Goal: Transaction & Acquisition: Obtain resource

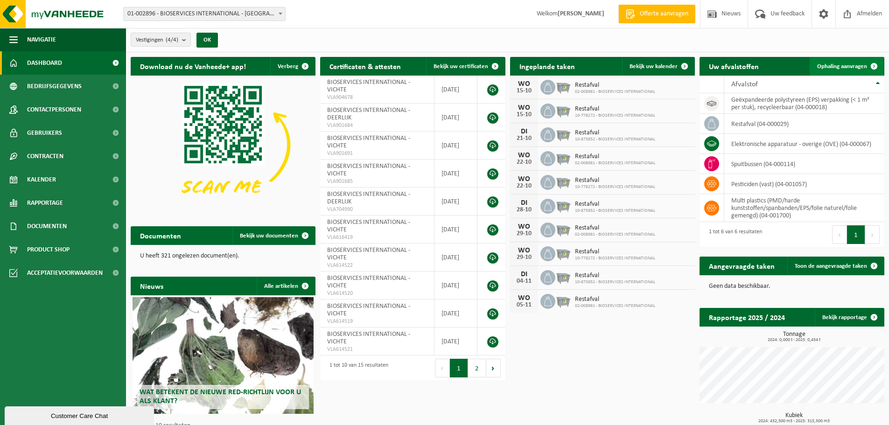
click at [874, 65] on span at bounding box center [874, 66] width 19 height 19
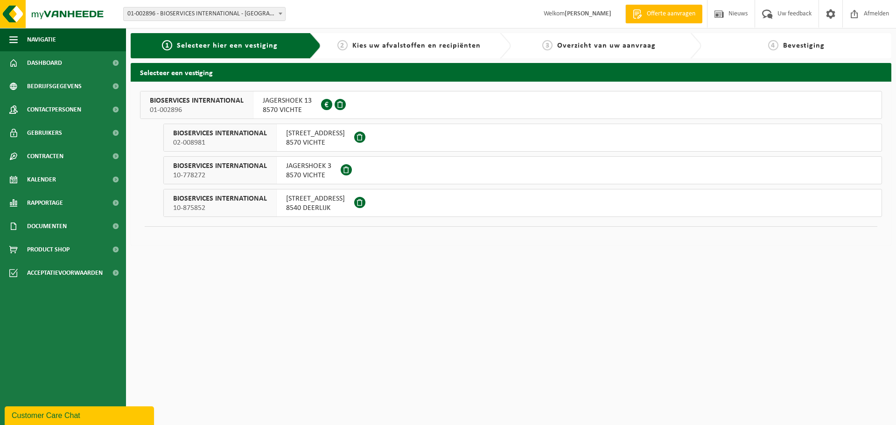
click at [321, 161] on div "JAGERSHOEK 3 8570 VICHTE" at bounding box center [309, 170] width 64 height 27
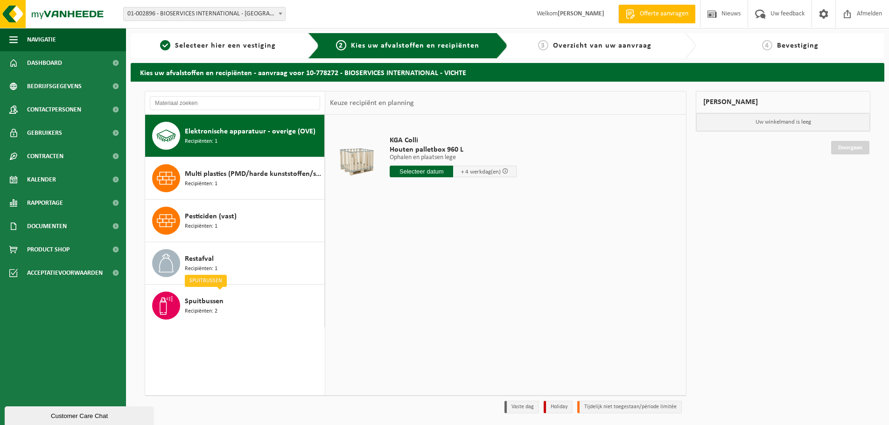
click at [414, 170] on input "text" at bounding box center [421, 172] width 63 height 12
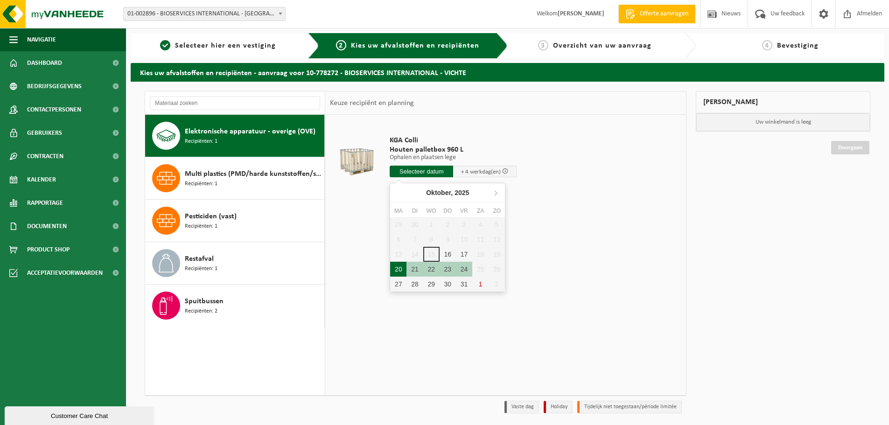
click at [398, 271] on div "20" at bounding box center [398, 269] width 16 height 15
type input "Van 2025-10-20"
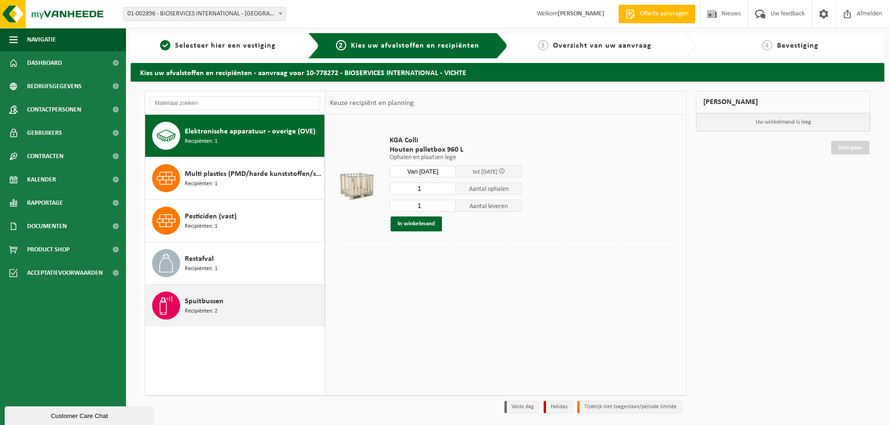
click at [209, 304] on span "Spuitbussen" at bounding box center [204, 301] width 39 height 11
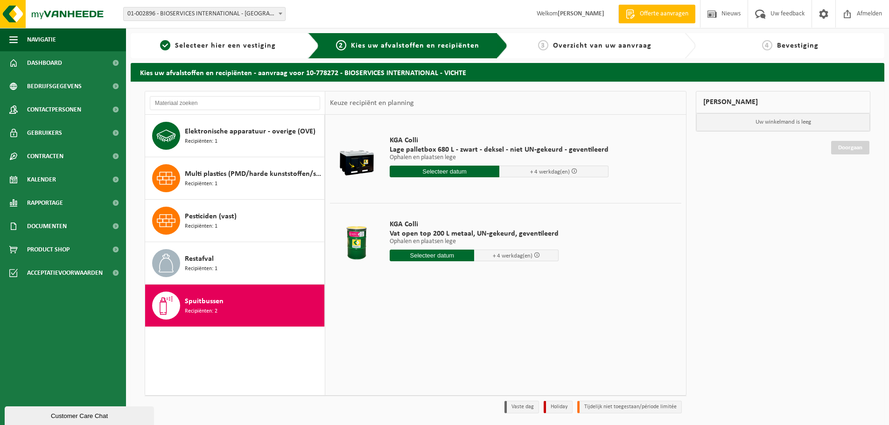
click at [422, 253] on input "text" at bounding box center [432, 256] width 84 height 12
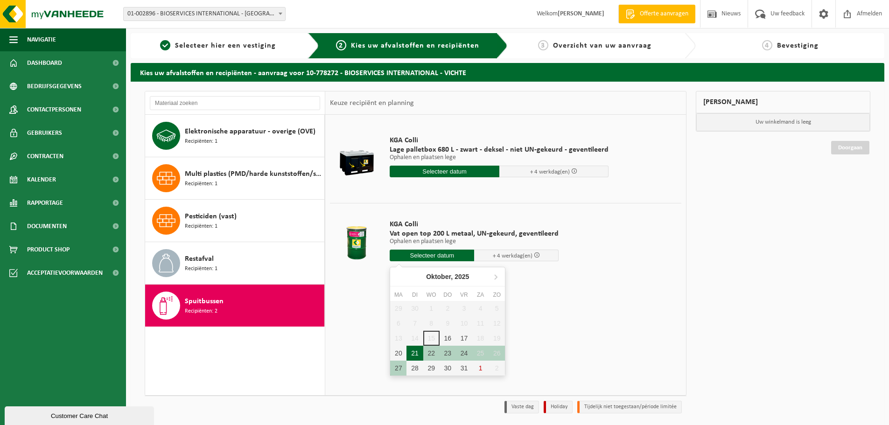
click at [413, 353] on div "21" at bounding box center [414, 353] width 16 height 15
type input "Van 2025-10-21"
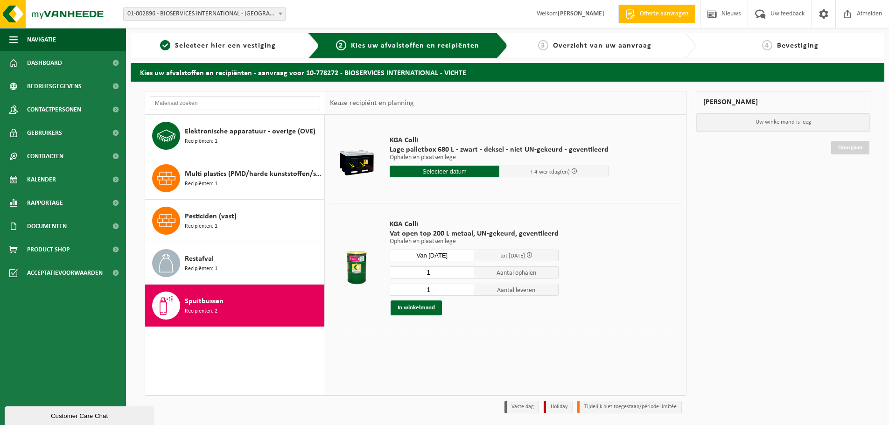
click at [432, 291] on input "1" at bounding box center [432, 290] width 84 height 12
type input "0"
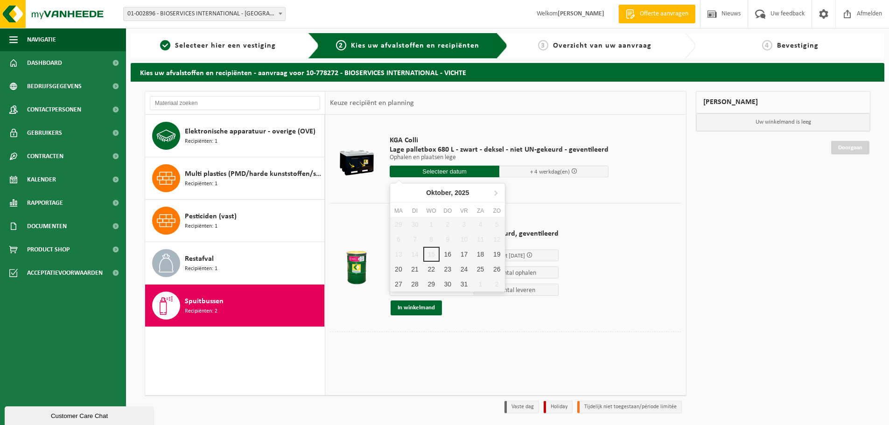
click at [434, 172] on input "text" at bounding box center [445, 172] width 110 height 12
click at [415, 271] on div "21" at bounding box center [414, 269] width 16 height 15
type input "Van 2025-10-21"
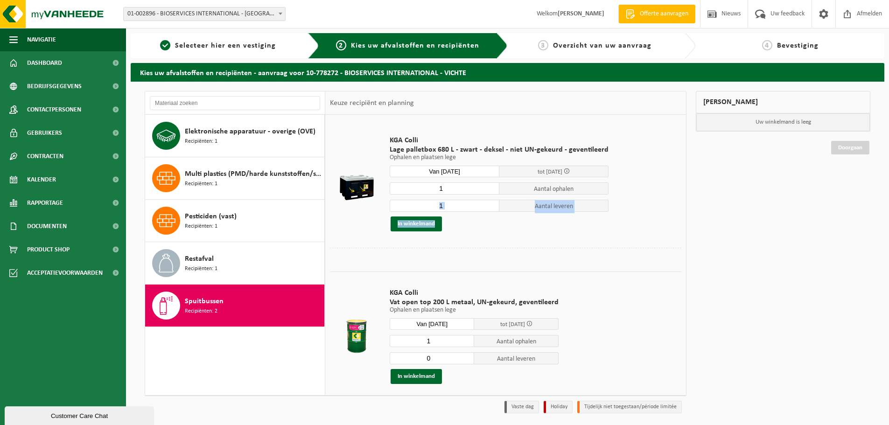
drag, startPoint x: 449, startPoint y: 213, endPoint x: 434, endPoint y: 207, distance: 16.6
click at [435, 206] on div "1 Aantal ophalen 1 Aantal leveren In winkelmand" at bounding box center [499, 206] width 219 height 49
click at [464, 242] on td "KGA Colli Lage palletbox 680 L - zwart - deksel - niet UN-gekeurd - geventileer…" at bounding box center [532, 183] width 299 height 128
drag, startPoint x: 444, startPoint y: 205, endPoint x: 430, endPoint y: 207, distance: 14.6
click at [431, 206] on input "1" at bounding box center [445, 206] width 110 height 12
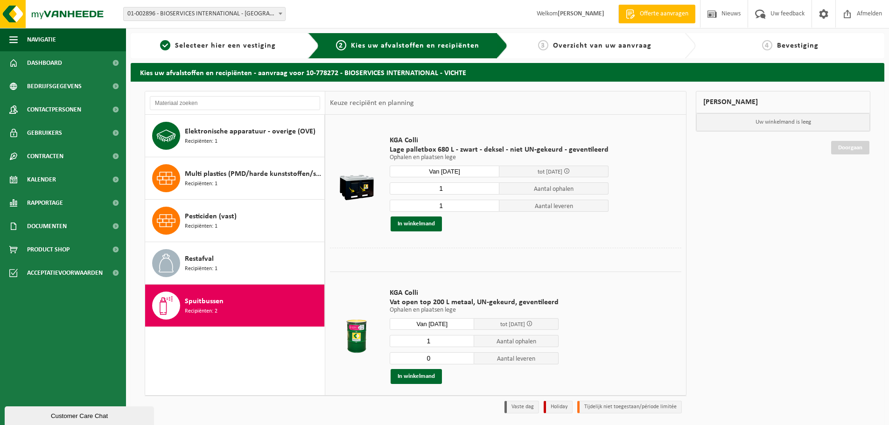
click at [458, 227] on div "In winkelmand" at bounding box center [499, 224] width 219 height 15
drag, startPoint x: 444, startPoint y: 207, endPoint x: 431, endPoint y: 208, distance: 12.6
click at [432, 205] on input "1" at bounding box center [445, 206] width 110 height 12
type input "2"
click at [507, 235] on div "KGA Colli Lage palletbox 680 L - zwart - deksel - niet UN-gekeurd - geventileer…" at bounding box center [499, 183] width 228 height 114
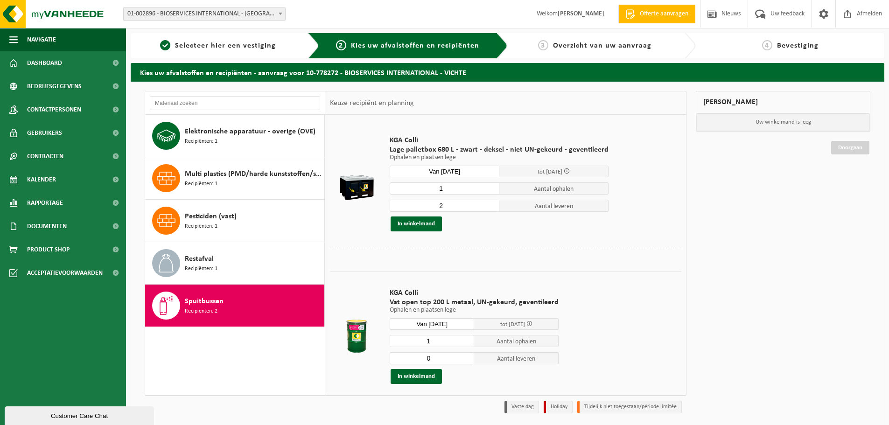
click at [208, 303] on span "Spuitbussen" at bounding box center [204, 301] width 39 height 11
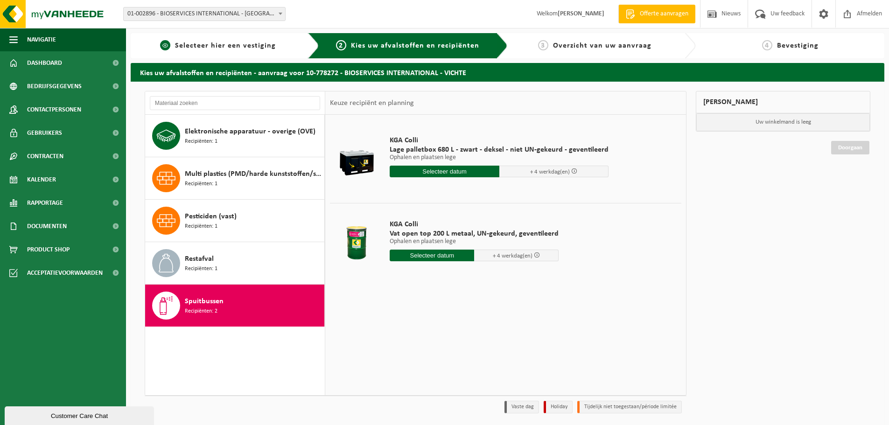
click at [238, 44] on span "Selecteer hier een vestiging" at bounding box center [225, 45] width 101 height 7
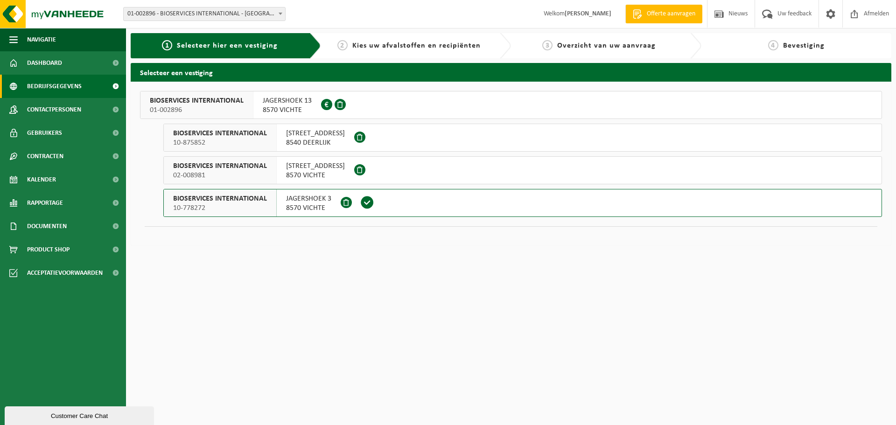
click at [56, 90] on span "Bedrijfsgegevens" at bounding box center [54, 86] width 55 height 23
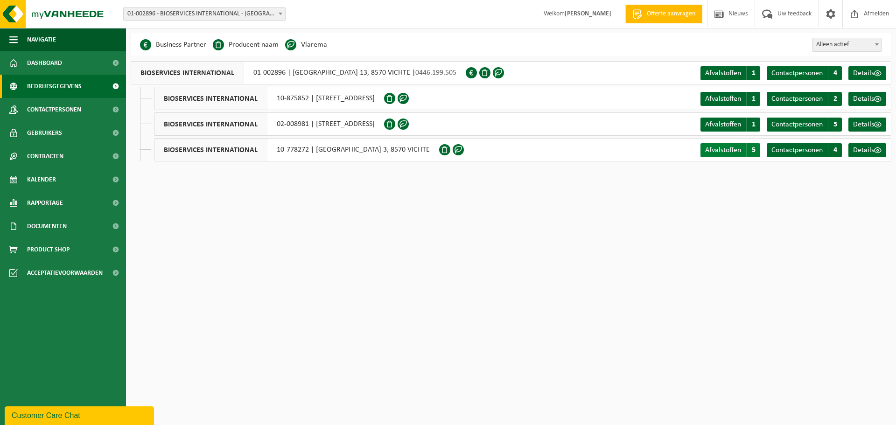
click at [711, 151] on span "Afvalstoffen" at bounding box center [723, 150] width 36 height 7
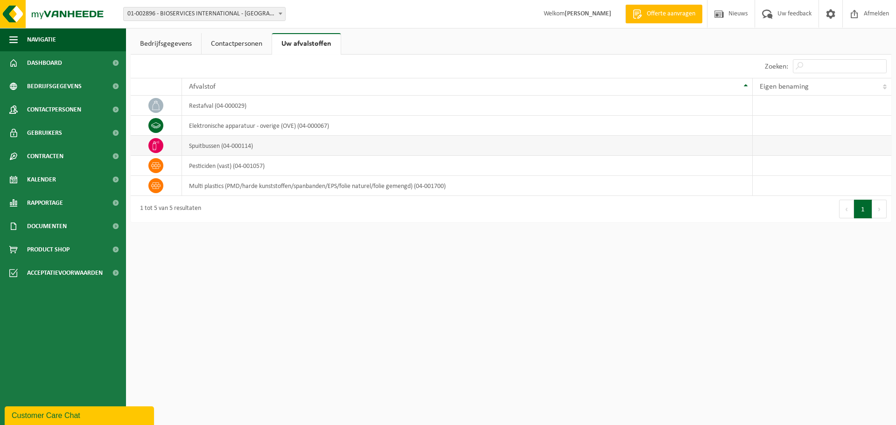
click at [154, 144] on icon at bounding box center [156, 145] width 7 height 9
click at [206, 146] on td "spuitbussen (04-000114)" at bounding box center [467, 146] width 571 height 20
click at [65, 155] on link "Contracten" at bounding box center [63, 156] width 126 height 23
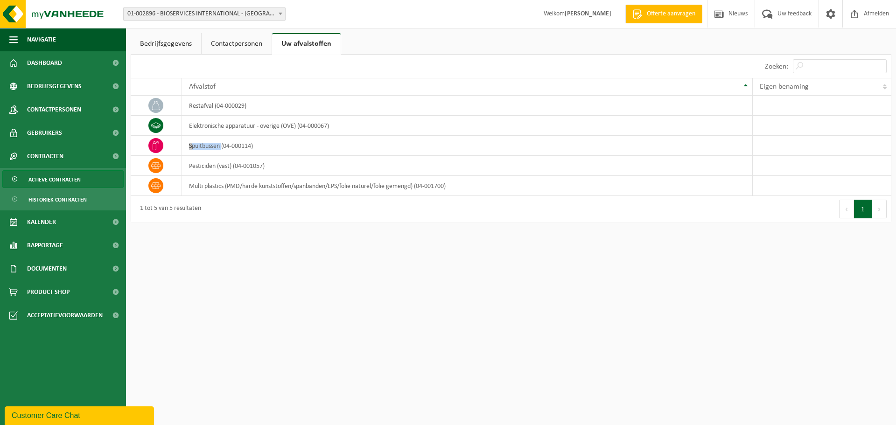
click at [68, 179] on span "Actieve contracten" at bounding box center [54, 180] width 52 height 18
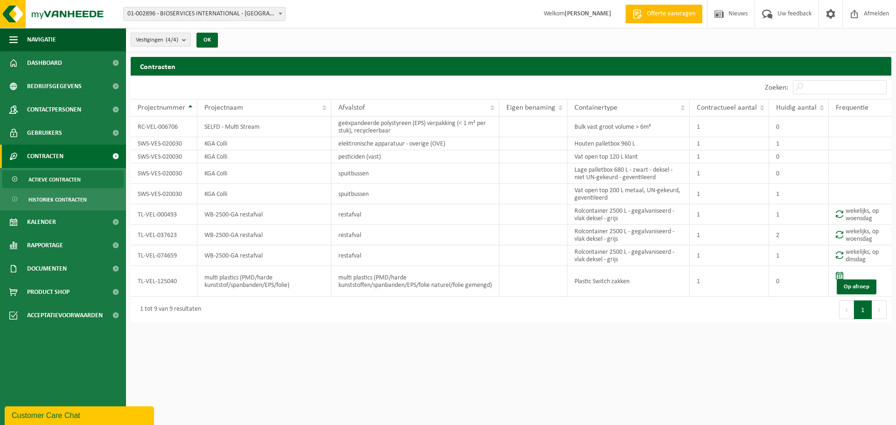
click at [55, 178] on span "Actieve contracten" at bounding box center [54, 180] width 52 height 18
click at [58, 86] on span "Bedrijfsgegevens" at bounding box center [54, 86] width 55 height 23
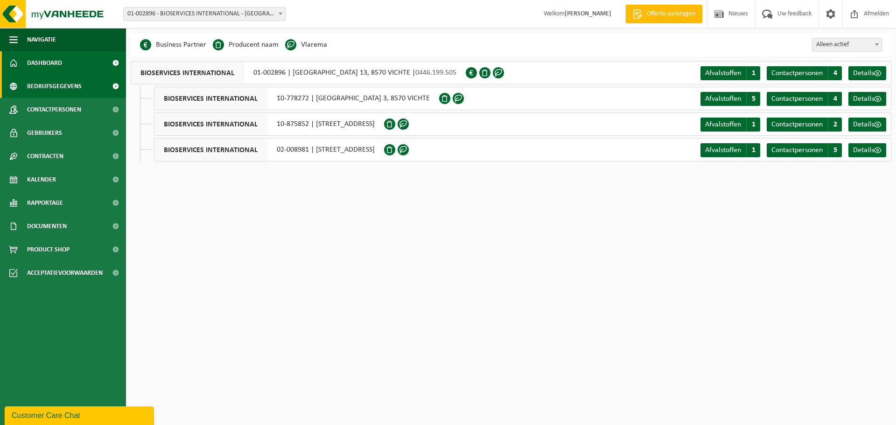
click at [52, 63] on span "Dashboard" at bounding box center [44, 62] width 35 height 23
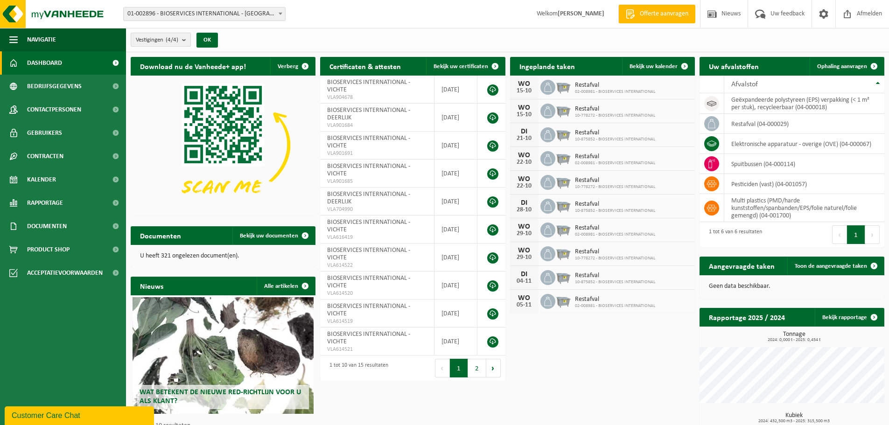
click at [186, 42] on b "submit" at bounding box center [186, 39] width 8 height 13
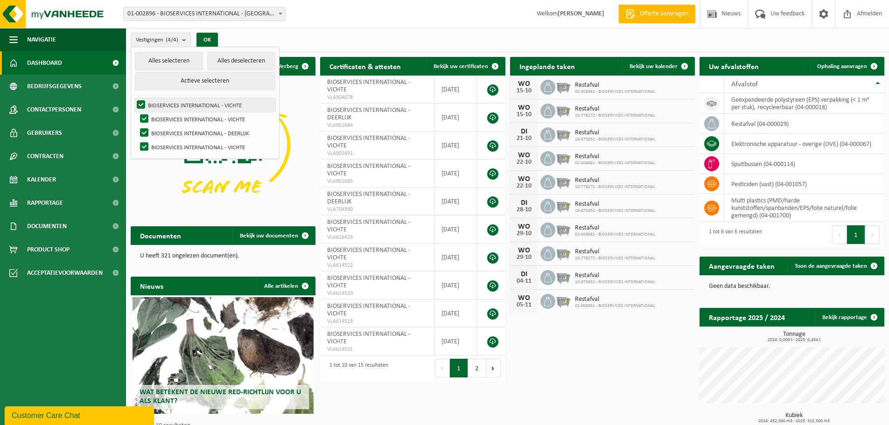
click at [141, 101] on label "BIOSERVICES INTERNATIONAL - VICHTE" at bounding box center [205, 105] width 140 height 14
click at [133, 98] on input "BIOSERVICES INTERNATIONAL - VICHTE" at bounding box center [133, 98] width 0 height 0
click at [141, 103] on label "BIOSERVICES INTERNATIONAL - VICHTE" at bounding box center [205, 105] width 140 height 14
click at [133, 98] on input "BIOSERVICES INTERNATIONAL - VICHTE" at bounding box center [133, 98] width 0 height 0
checkbox input "true"
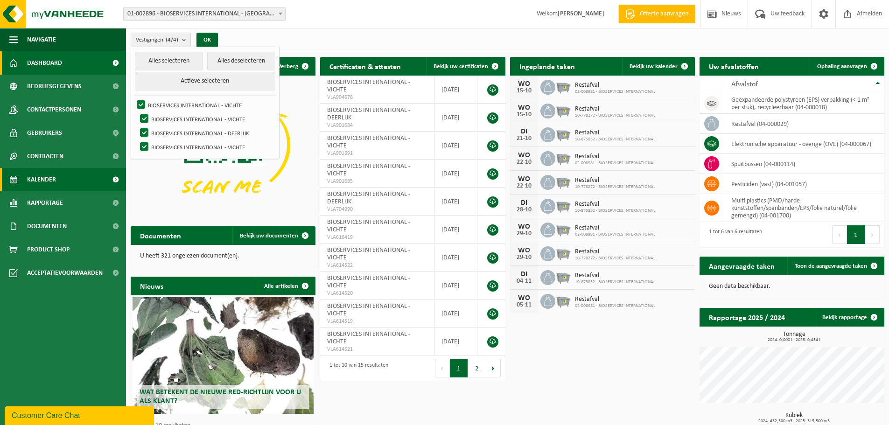
click at [69, 177] on link "Kalender" at bounding box center [63, 179] width 126 height 23
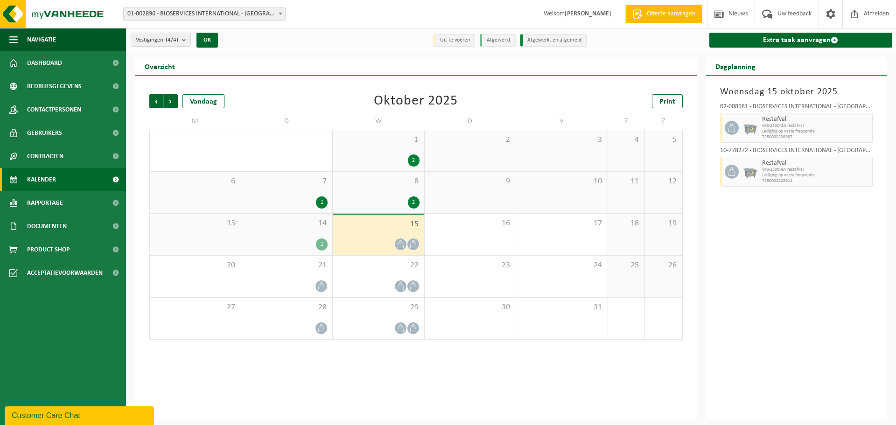
click at [493, 42] on li "Afgewerkt" at bounding box center [498, 40] width 36 height 13
click at [496, 38] on li "Afgewerkt" at bounding box center [498, 40] width 36 height 13
click at [195, 99] on div "Vandaag" at bounding box center [203, 101] width 42 height 14
click at [158, 99] on span "Vorige" at bounding box center [156, 101] width 14 height 14
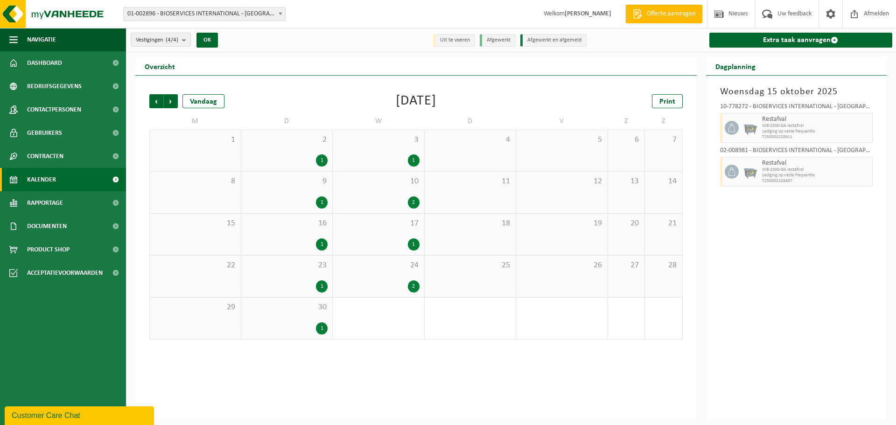
click at [158, 99] on span "Vorige" at bounding box center [156, 101] width 14 height 14
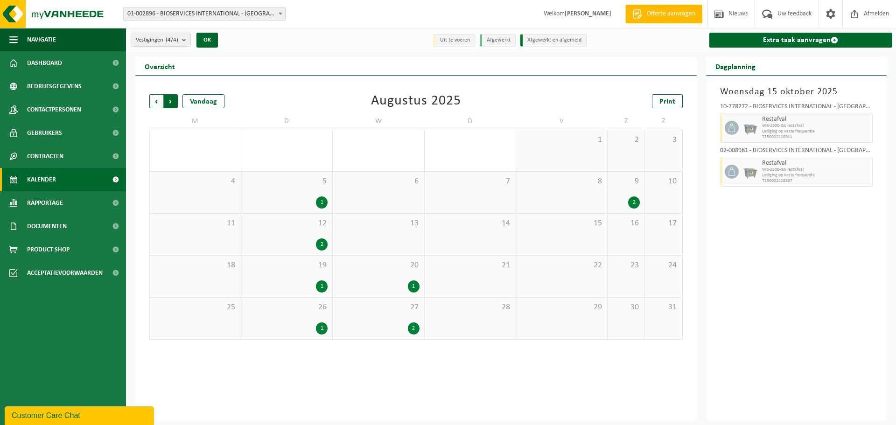
click at [157, 98] on span "Vorige" at bounding box center [156, 101] width 14 height 14
click at [321, 159] on div "1" at bounding box center [322, 160] width 12 height 12
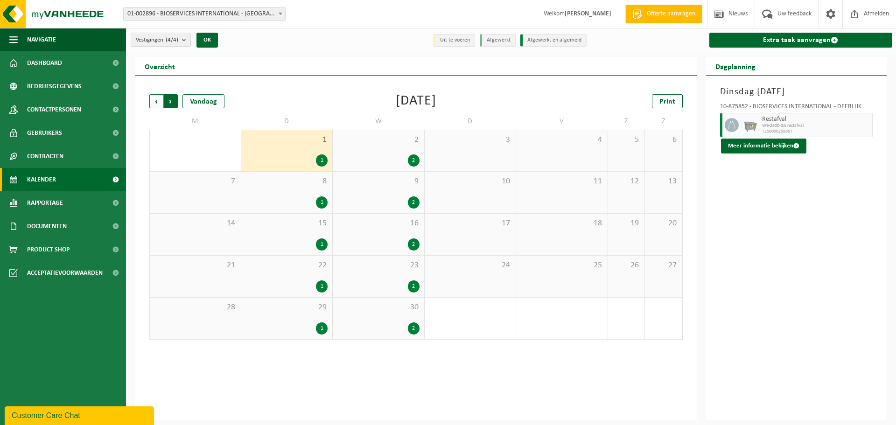
click at [155, 101] on span "Vorige" at bounding box center [156, 101] width 14 height 14
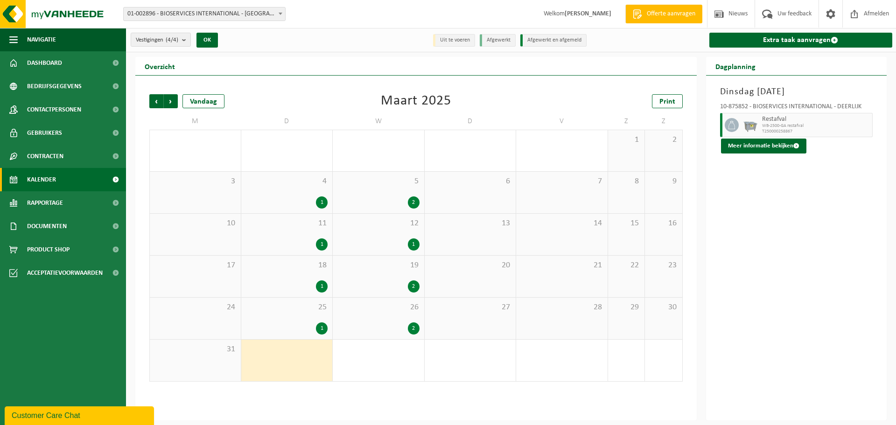
click at [155, 101] on span "Vorige" at bounding box center [156, 101] width 14 height 14
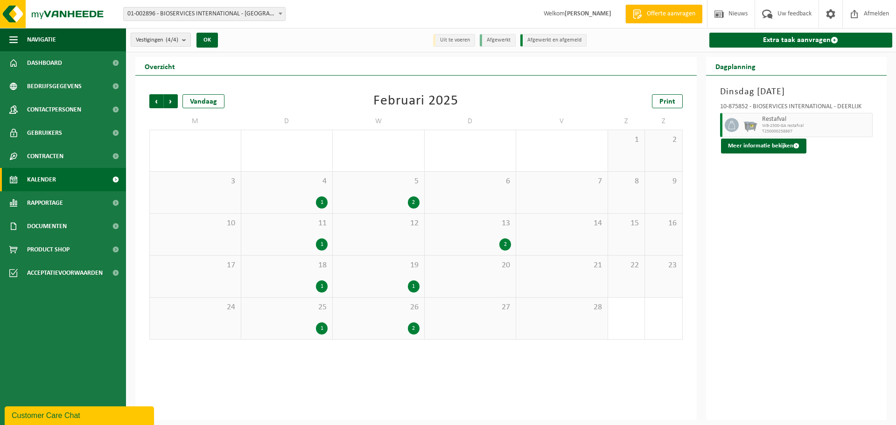
click at [155, 101] on span "Vorige" at bounding box center [156, 101] width 14 height 14
click at [175, 103] on span "Volgende" at bounding box center [171, 101] width 14 height 14
click at [506, 244] on div "2" at bounding box center [505, 244] width 12 height 12
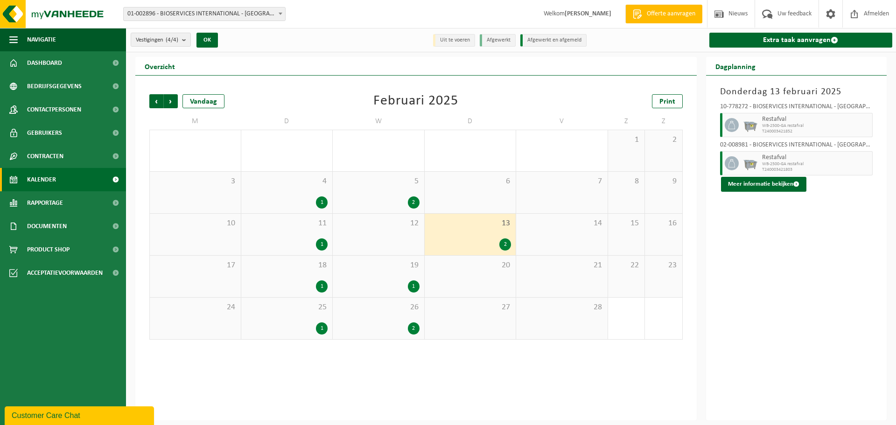
click at [416, 203] on div "2" at bounding box center [414, 202] width 12 height 12
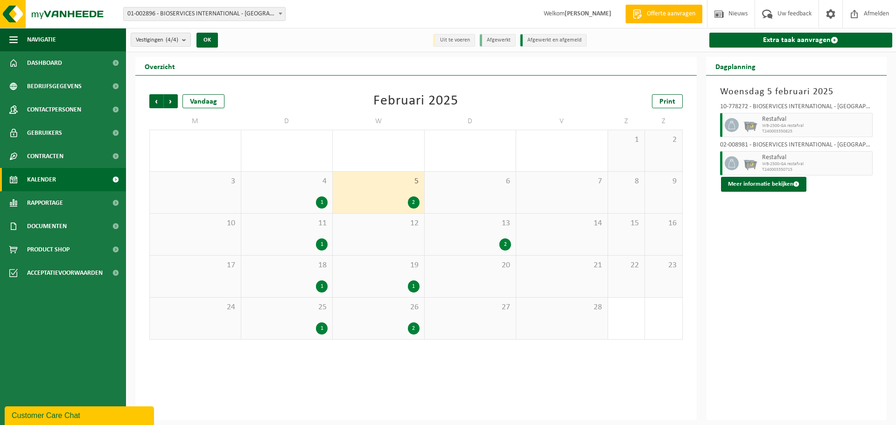
click at [303, 199] on div "1" at bounding box center [287, 202] width 82 height 12
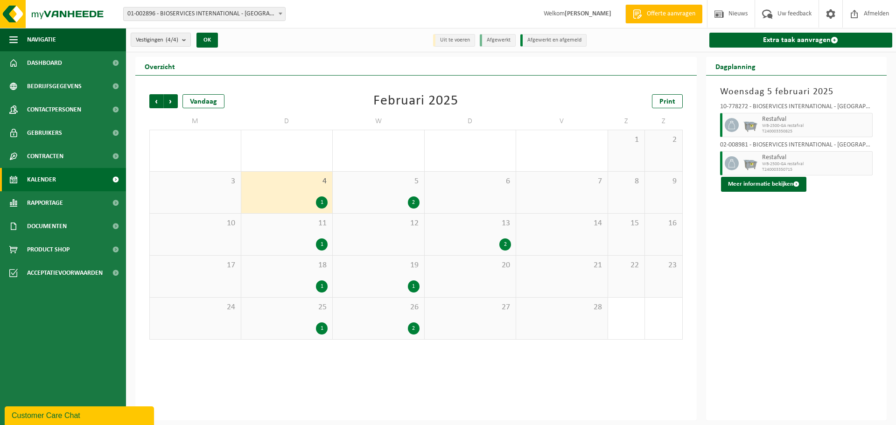
click at [310, 224] on span "11" at bounding box center [287, 223] width 82 height 10
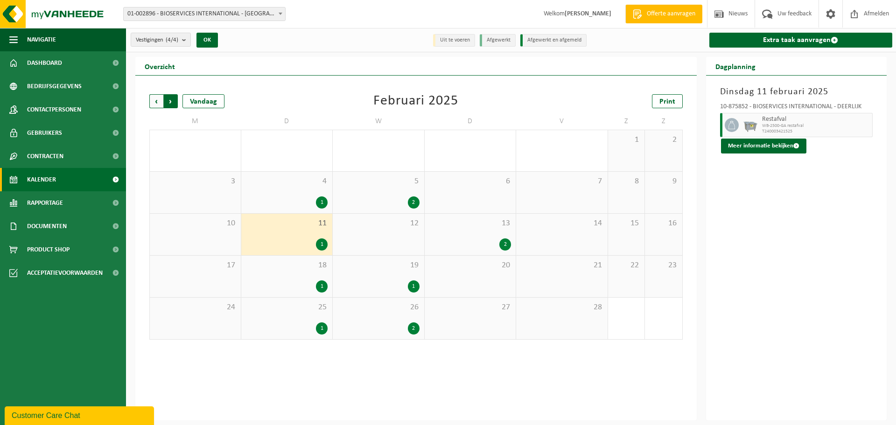
click at [158, 103] on span "Vorige" at bounding box center [156, 101] width 14 height 14
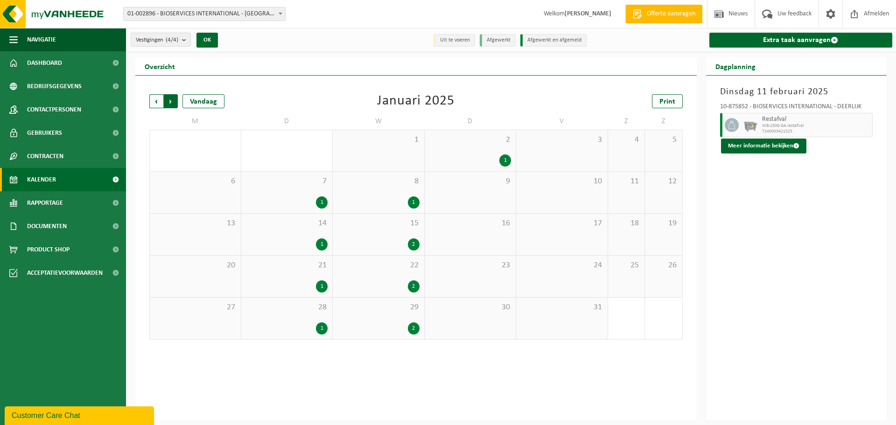
click at [157, 103] on span "Vorige" at bounding box center [156, 101] width 14 height 14
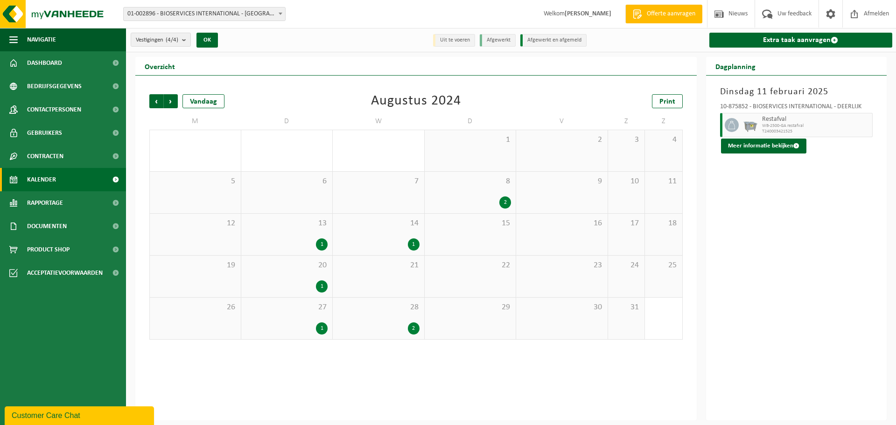
click at [157, 103] on span "Vorige" at bounding box center [156, 101] width 14 height 14
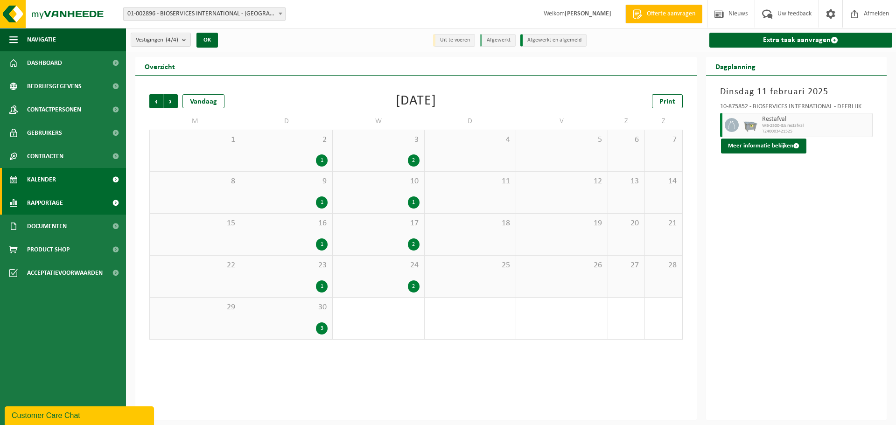
click at [64, 204] on link "Rapportage" at bounding box center [63, 202] width 126 height 23
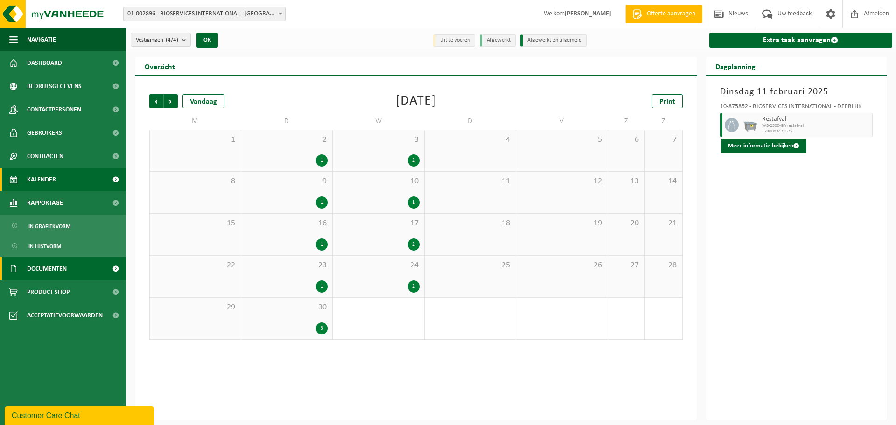
click at [64, 266] on span "Documenten" at bounding box center [47, 268] width 40 height 23
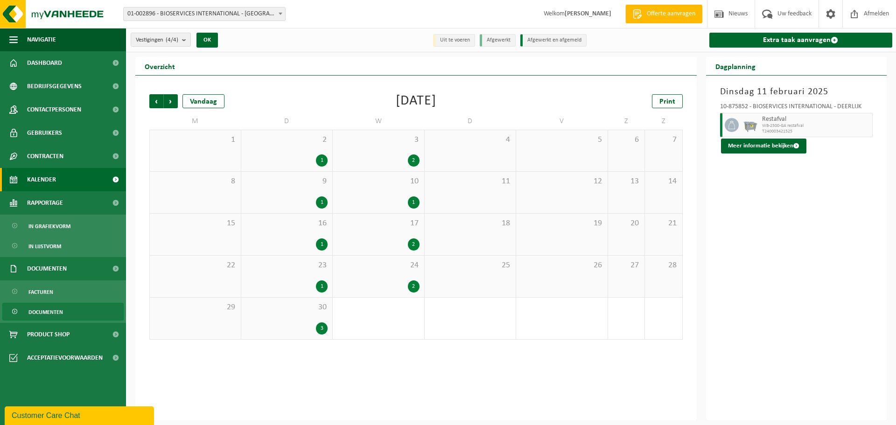
click at [52, 310] on span "Documenten" at bounding box center [45, 312] width 35 height 18
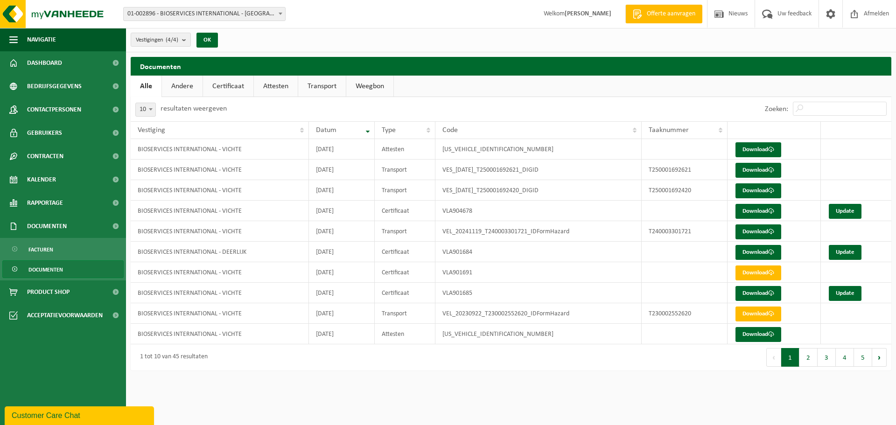
click at [275, 85] on link "Attesten" at bounding box center [276, 86] width 44 height 21
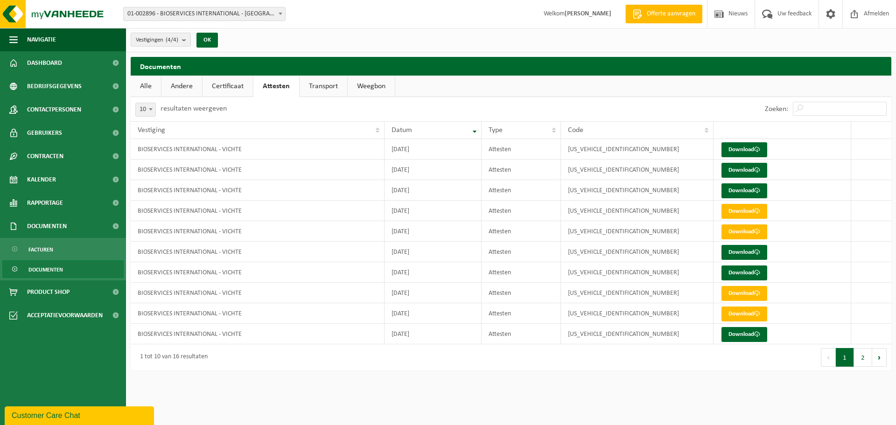
click at [318, 85] on link "Transport" at bounding box center [324, 86] width 48 height 21
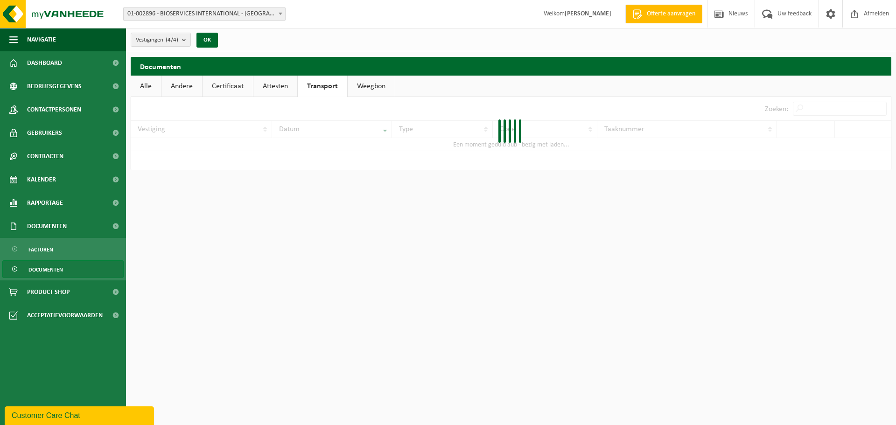
click at [236, 84] on link "Certificaat" at bounding box center [228, 86] width 50 height 21
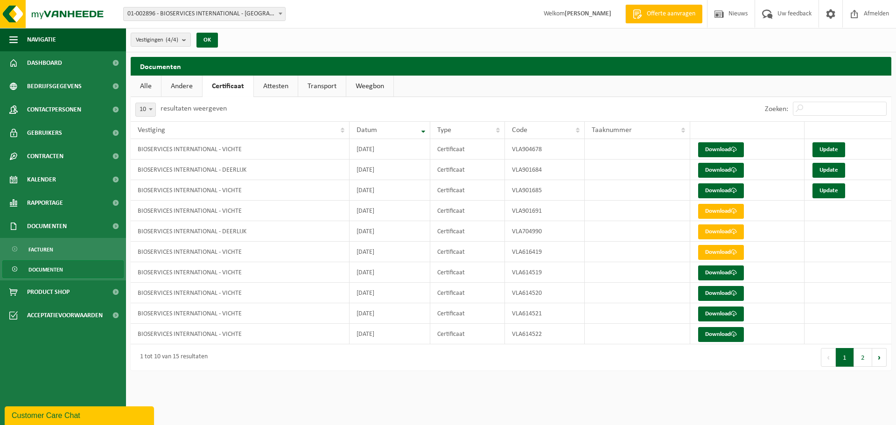
click at [178, 84] on link "Andere" at bounding box center [181, 86] width 41 height 21
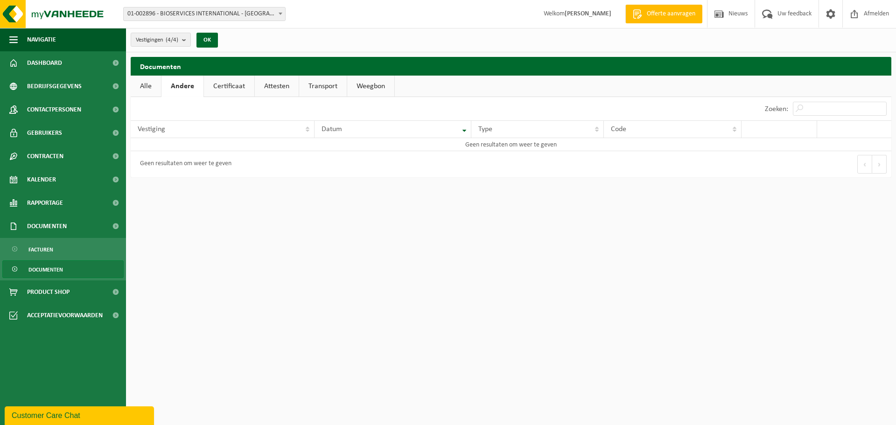
click at [140, 84] on link "Alle" at bounding box center [146, 86] width 30 height 21
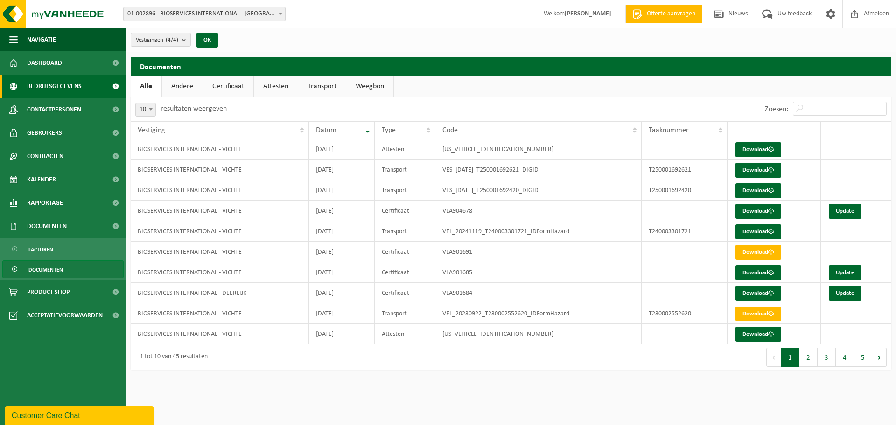
click at [57, 90] on span "Bedrijfsgegevens" at bounding box center [54, 86] width 55 height 23
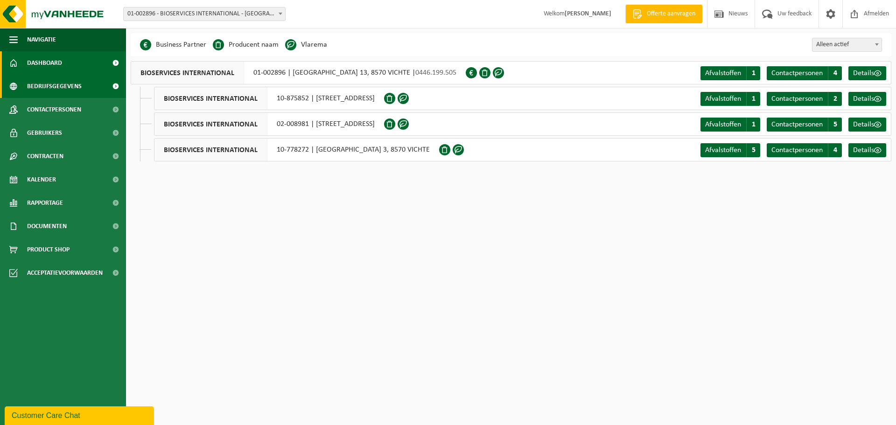
click at [65, 69] on link "Dashboard" at bounding box center [63, 62] width 126 height 23
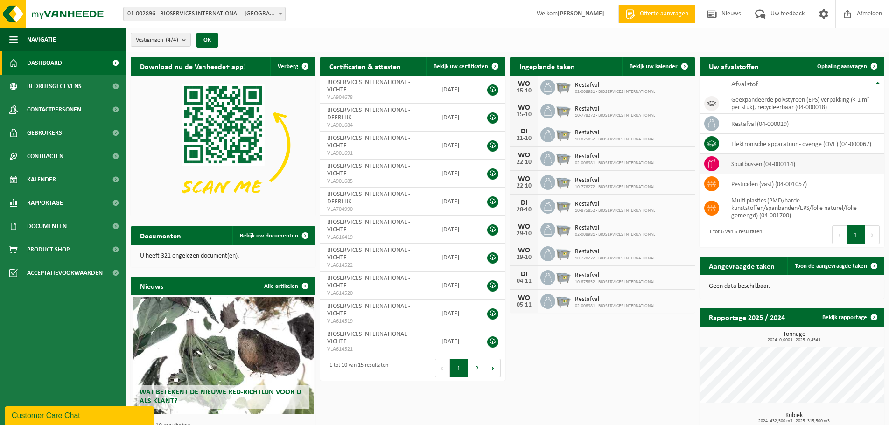
click at [745, 164] on td "spuitbussen (04-000114)" at bounding box center [804, 164] width 160 height 20
click at [711, 163] on icon at bounding box center [711, 163] width 9 height 9
click at [744, 163] on td "spuitbussen (04-000114)" at bounding box center [804, 164] width 160 height 20
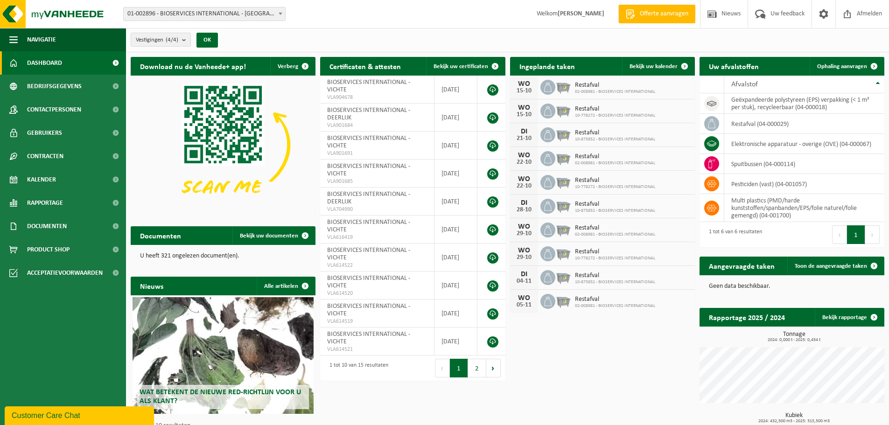
click at [721, 63] on h2 "Uw afvalstoffen" at bounding box center [734, 66] width 69 height 18
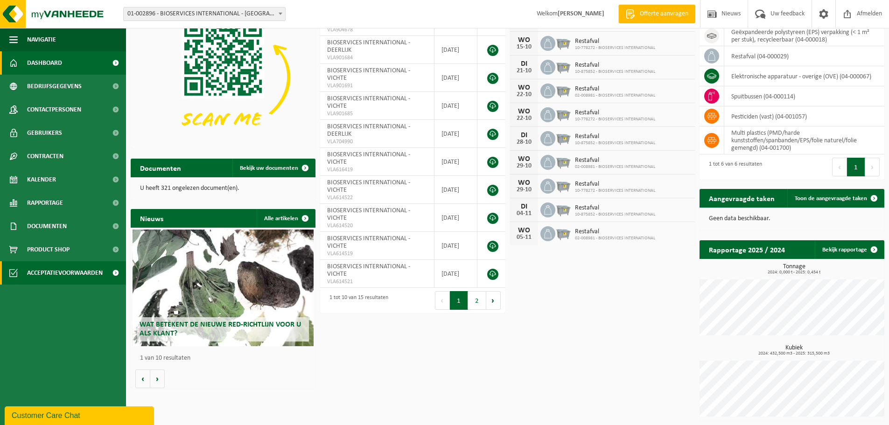
scroll to position [68, 0]
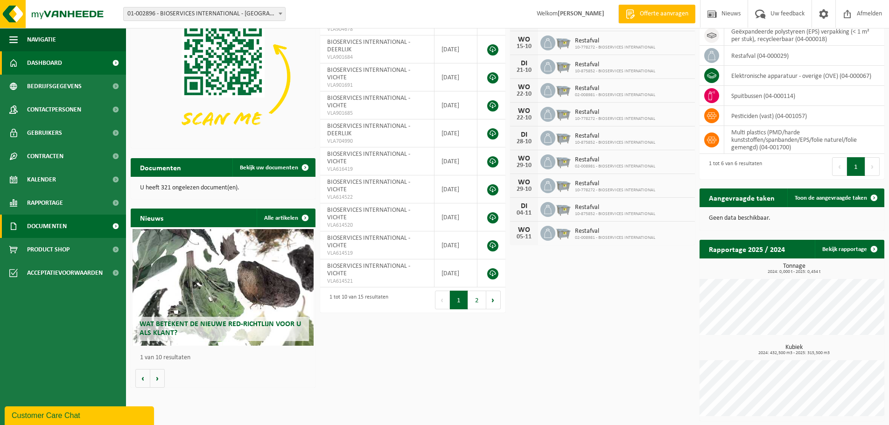
click at [40, 231] on span "Documenten" at bounding box center [47, 226] width 40 height 23
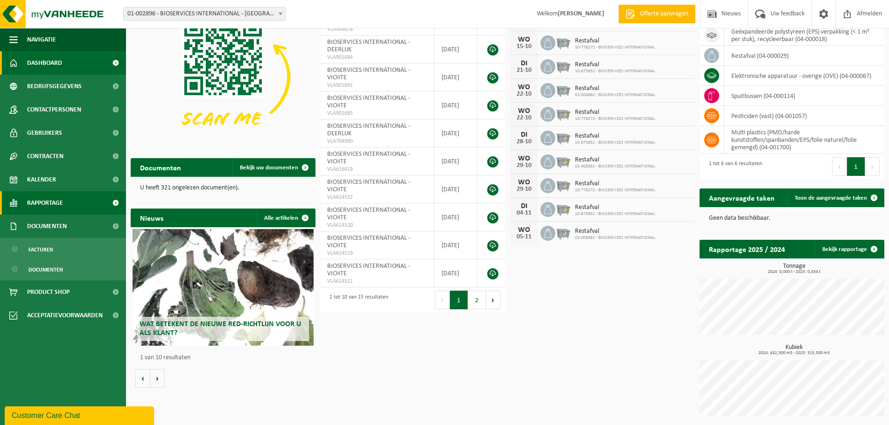
click at [52, 204] on span "Rapportage" at bounding box center [45, 202] width 36 height 23
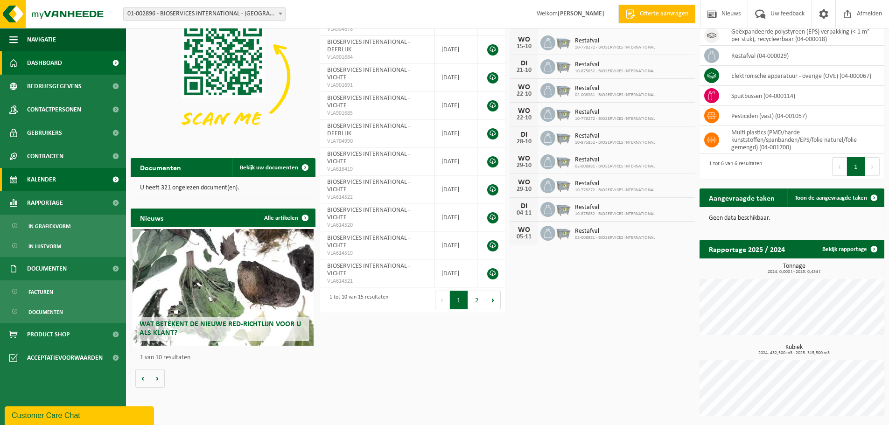
click at [50, 179] on span "Kalender" at bounding box center [41, 179] width 29 height 23
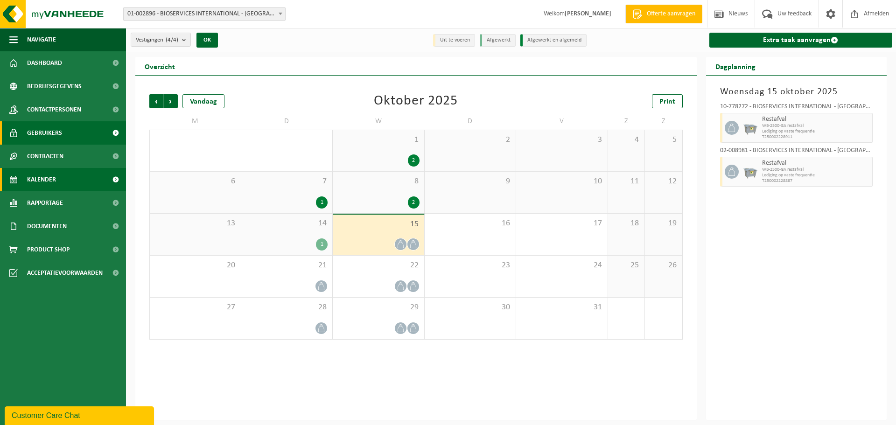
click at [52, 137] on span "Gebruikers" at bounding box center [44, 132] width 35 height 23
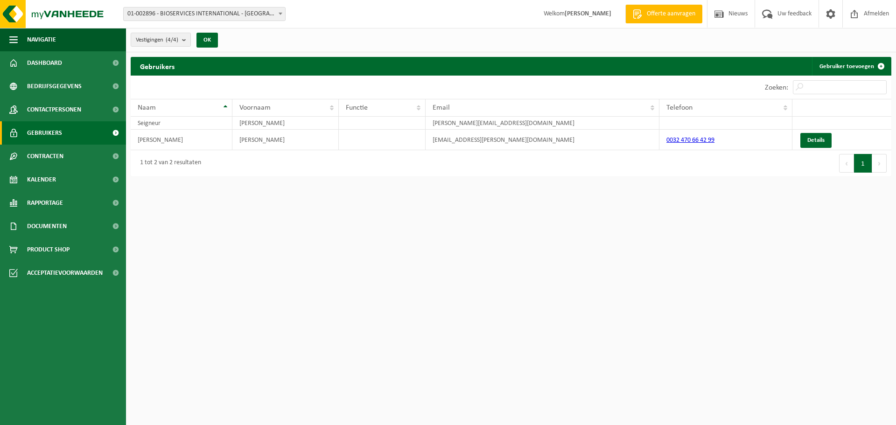
click at [56, 113] on span "Contactpersonen" at bounding box center [54, 109] width 54 height 23
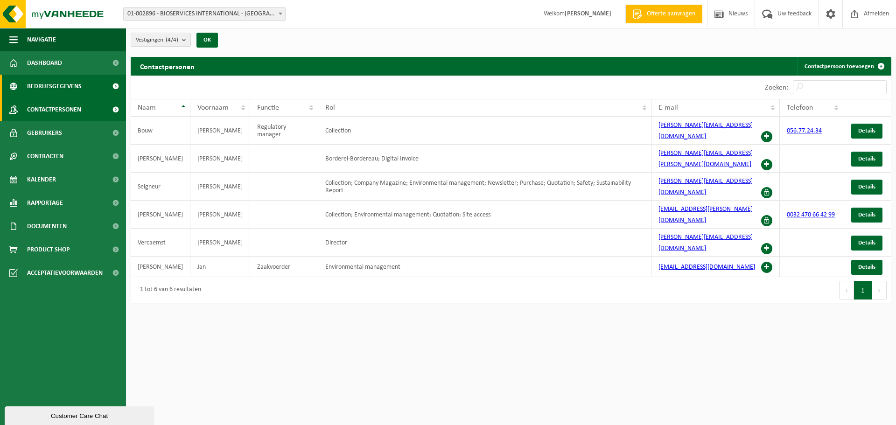
click at [51, 89] on span "Bedrijfsgegevens" at bounding box center [54, 86] width 55 height 23
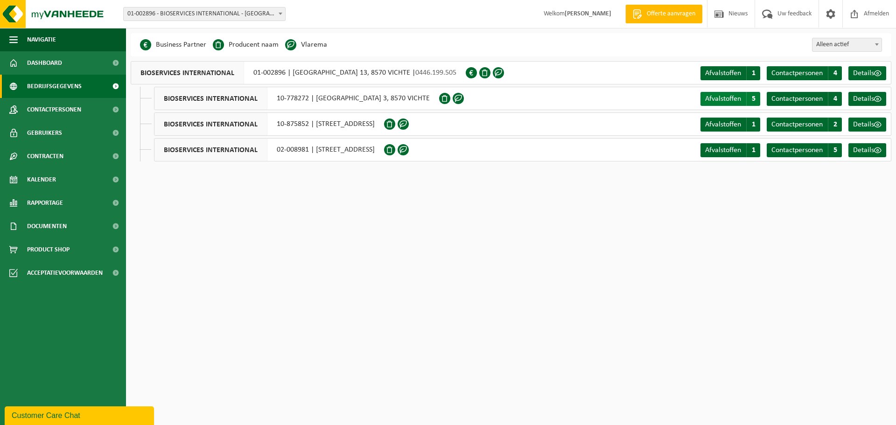
click at [713, 98] on span "Afvalstoffen" at bounding box center [723, 98] width 36 height 7
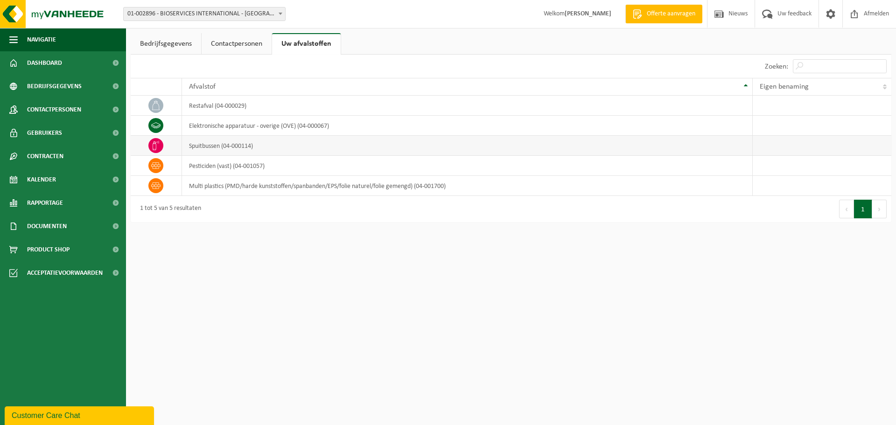
click at [221, 147] on td "spuitbussen (04-000114)" at bounding box center [467, 146] width 571 height 20
click at [159, 45] on link "Bedrijfsgegevens" at bounding box center [166, 43] width 70 height 21
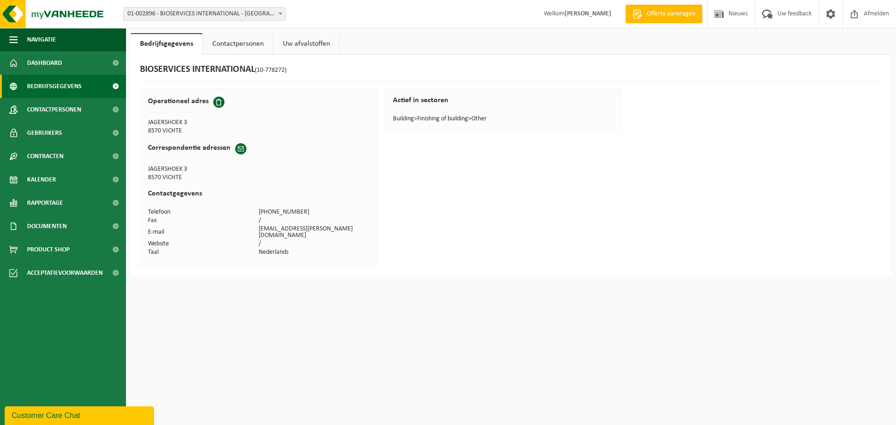
click at [58, 86] on span "Bedrijfsgegevens" at bounding box center [54, 86] width 55 height 23
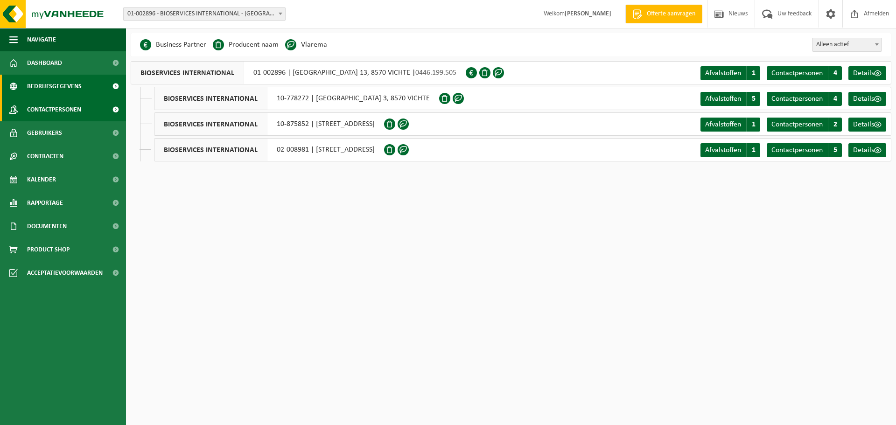
click at [57, 108] on span "Contactpersonen" at bounding box center [54, 109] width 54 height 23
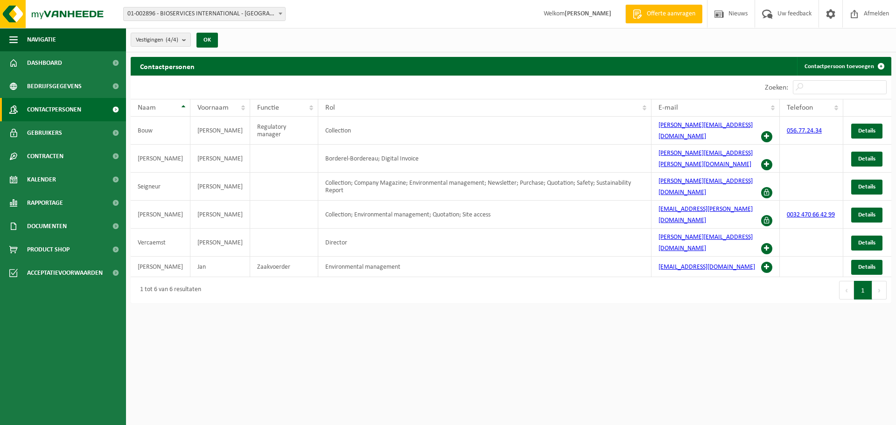
click at [56, 131] on span "Gebruikers" at bounding box center [44, 132] width 35 height 23
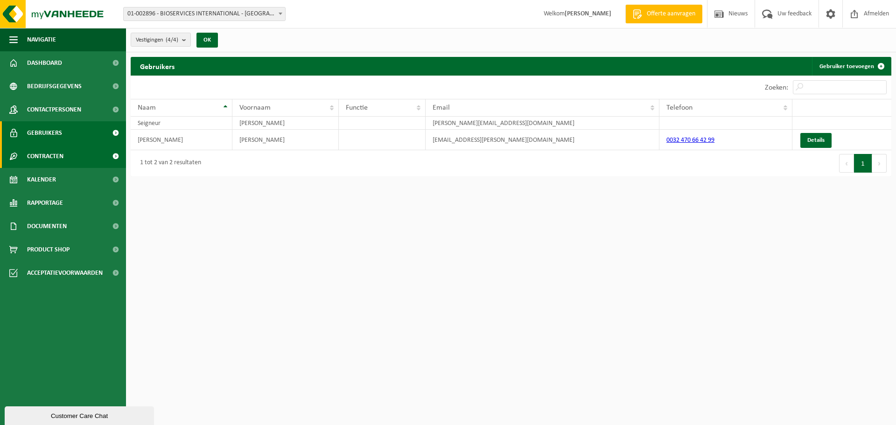
click at [56, 151] on span "Contracten" at bounding box center [45, 156] width 36 height 23
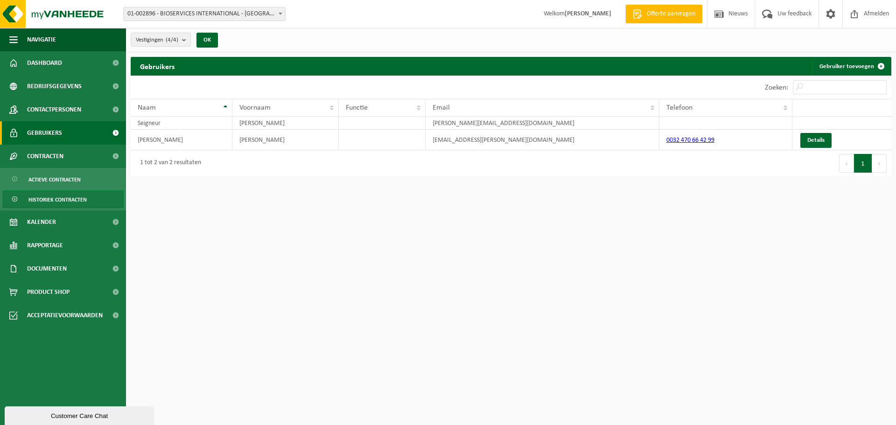
click at [59, 200] on span "Historiek contracten" at bounding box center [57, 200] width 58 height 18
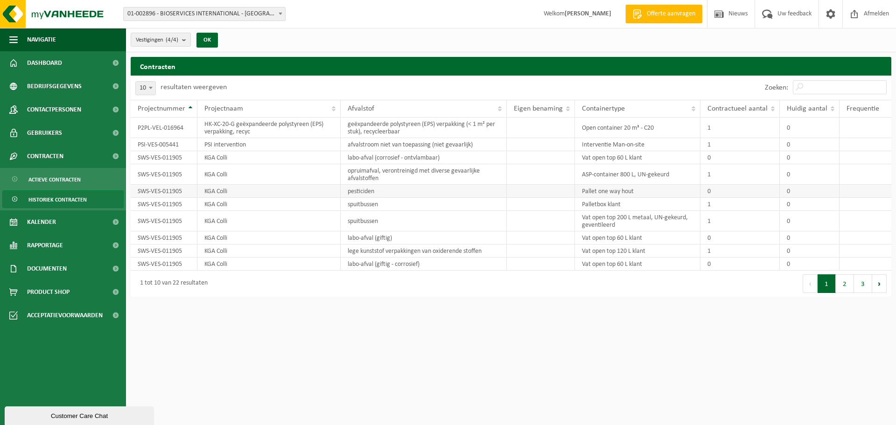
click at [157, 193] on td "SWS-VES-011905" at bounding box center [164, 191] width 67 height 13
click at [157, 202] on td "SWS-VES-011905" at bounding box center [164, 204] width 67 height 13
drag, startPoint x: 140, startPoint y: 206, endPoint x: 149, endPoint y: 206, distance: 8.9
click at [148, 206] on td "SWS-VES-011905" at bounding box center [164, 204] width 67 height 13
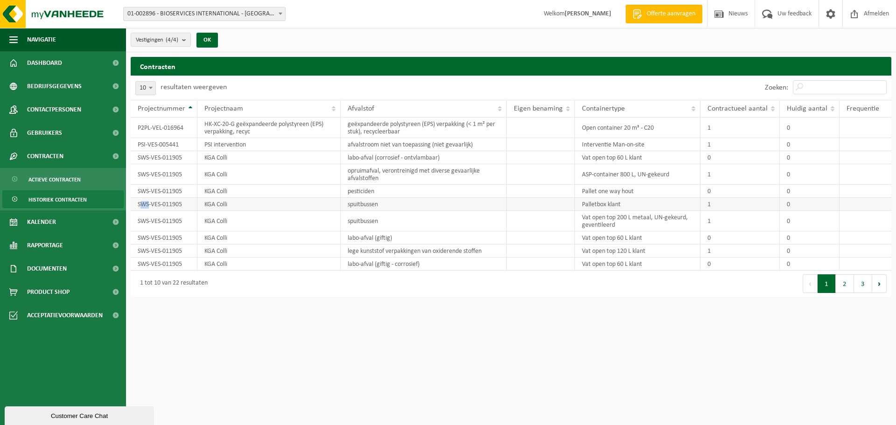
click at [149, 205] on td "SWS-VES-011905" at bounding box center [164, 204] width 67 height 13
click at [60, 132] on span "Gebruikers" at bounding box center [44, 132] width 35 height 23
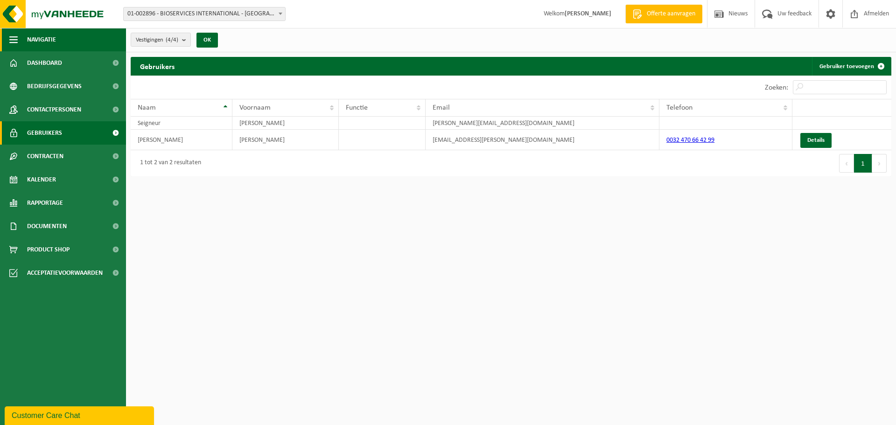
click at [42, 36] on span "Navigatie" at bounding box center [41, 39] width 29 height 23
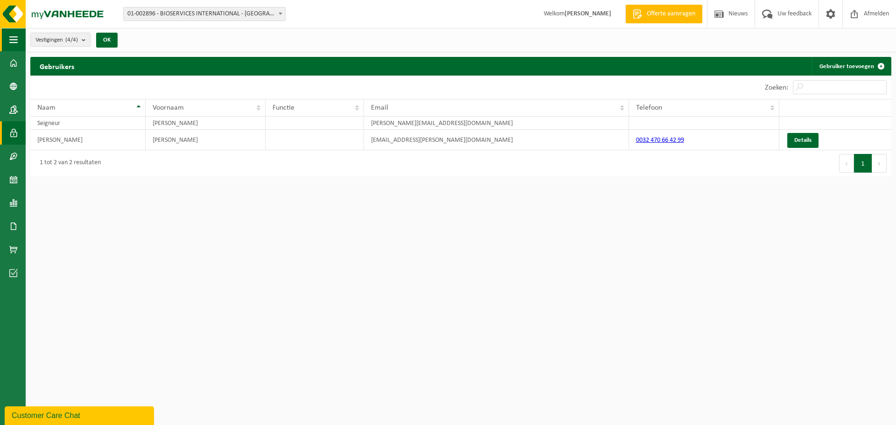
click at [12, 41] on span "button" at bounding box center [13, 39] width 8 height 23
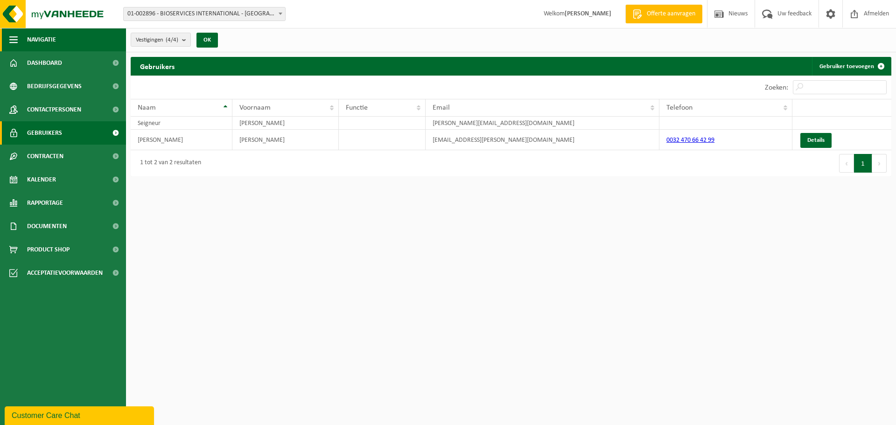
click at [12, 41] on span "button" at bounding box center [13, 39] width 8 height 23
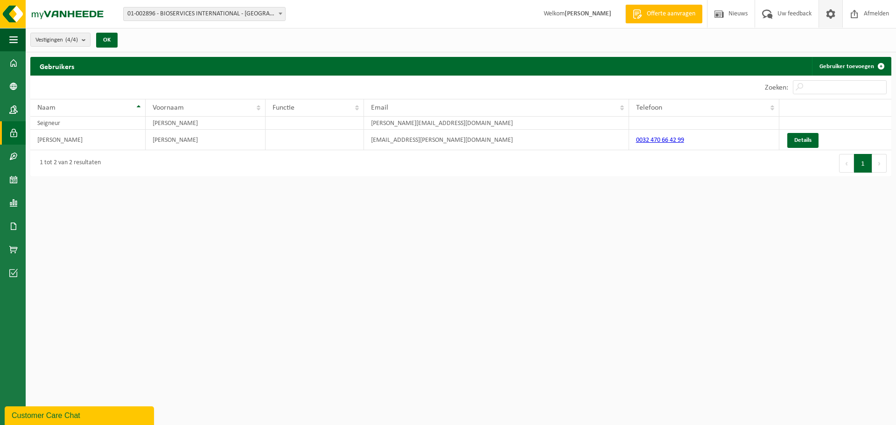
click at [828, 19] on span at bounding box center [831, 14] width 14 height 28
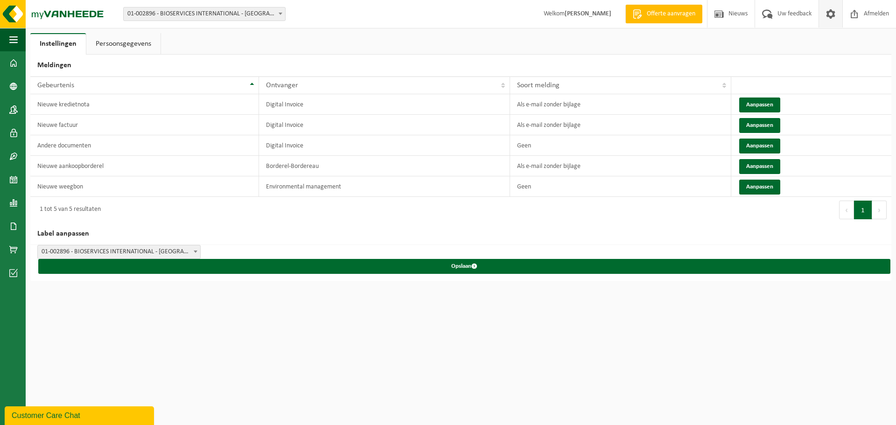
click at [828, 19] on span at bounding box center [831, 14] width 14 height 28
click at [8, 63] on link "Dashboard" at bounding box center [13, 62] width 26 height 23
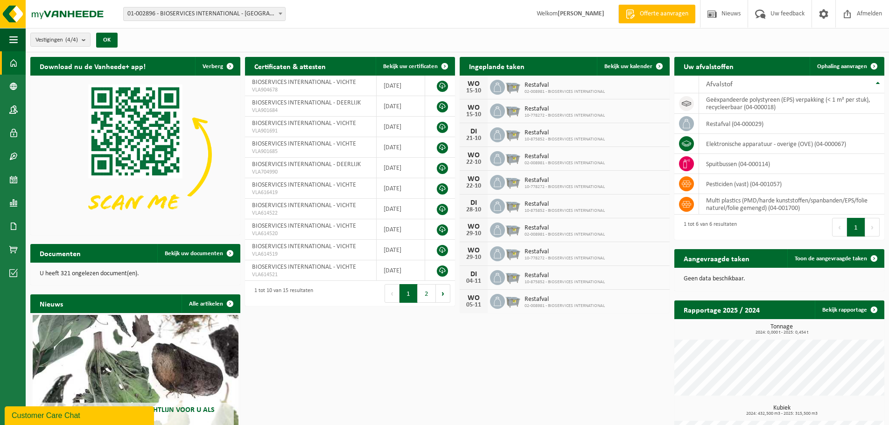
scroll to position [47, 0]
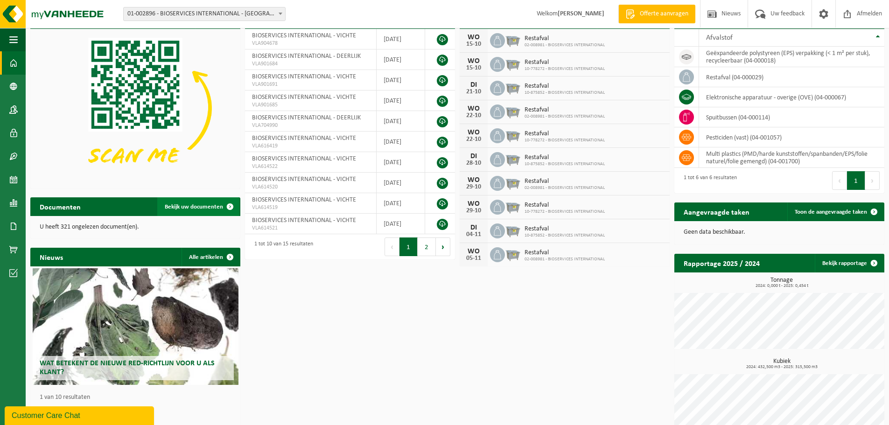
click at [172, 206] on span "Bekijk uw documenten" at bounding box center [194, 207] width 58 height 6
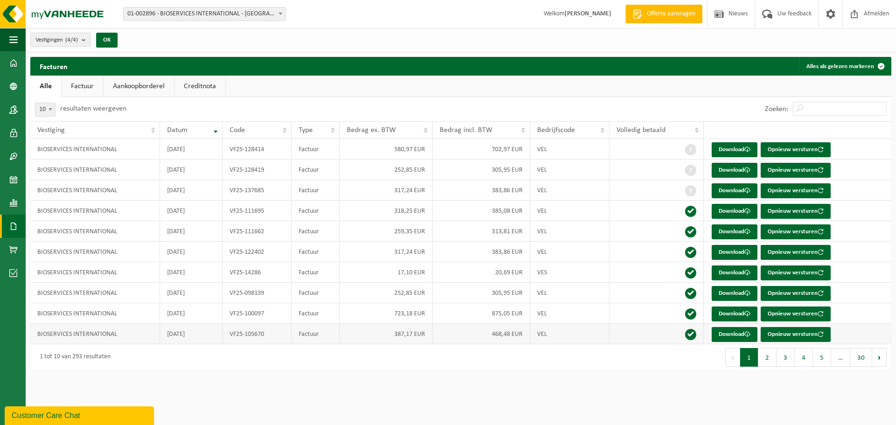
click at [244, 334] on td "VF25-105670" at bounding box center [257, 334] width 69 height 21
click at [874, 358] on button "Volgende" at bounding box center [879, 357] width 14 height 19
click at [880, 360] on button "Volgende" at bounding box center [879, 357] width 14 height 19
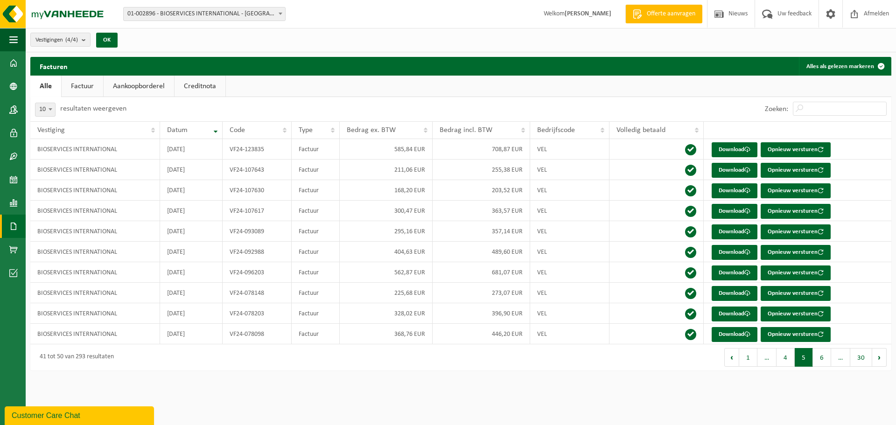
click at [880, 360] on button "Volgende" at bounding box center [879, 357] width 14 height 19
click at [735, 358] on button "Vorige" at bounding box center [731, 357] width 15 height 19
click at [735, 358] on button "Vorige" at bounding box center [732, 357] width 15 height 19
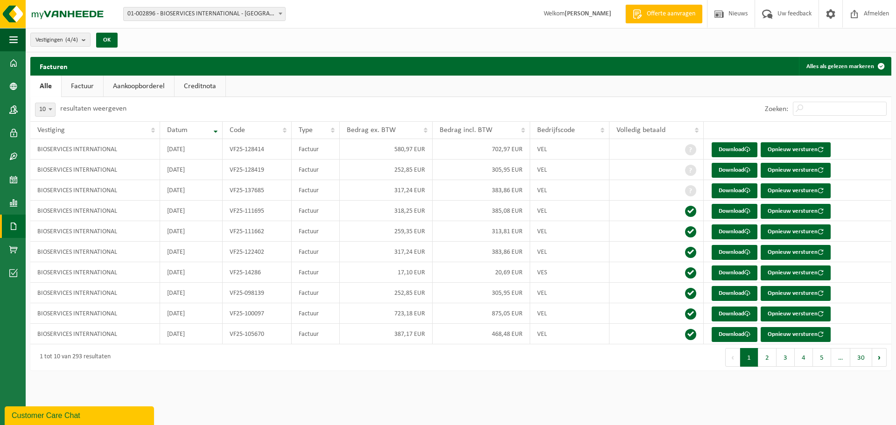
click at [733, 360] on button "Vorige" at bounding box center [732, 357] width 15 height 19
click at [212, 131] on th "Datum" at bounding box center [191, 130] width 63 height 18
click at [214, 129] on th "Datum" at bounding box center [191, 130] width 63 height 18
click at [764, 361] on button "2" at bounding box center [767, 357] width 18 height 19
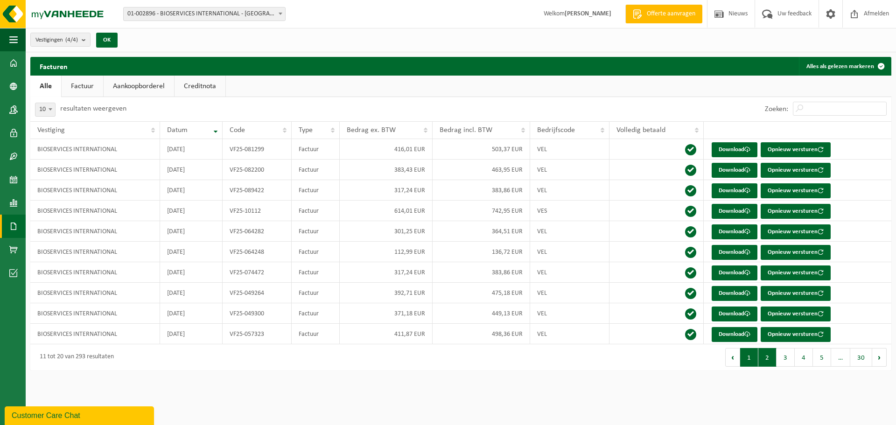
click at [750, 361] on button "1" at bounding box center [749, 357] width 18 height 19
click at [736, 150] on link "Download" at bounding box center [735, 149] width 46 height 15
click at [731, 166] on link "Download" at bounding box center [735, 170] width 46 height 15
click at [721, 189] on link "Download" at bounding box center [735, 190] width 46 height 15
click at [727, 211] on link "Download" at bounding box center [735, 211] width 46 height 15
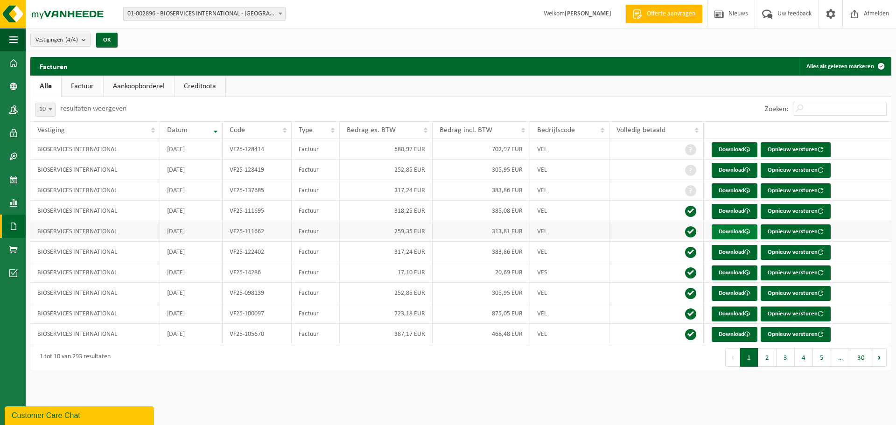
click at [732, 234] on link "Download" at bounding box center [735, 231] width 46 height 15
click at [731, 253] on link "Download" at bounding box center [735, 252] width 46 height 15
click at [734, 248] on link "Download" at bounding box center [735, 252] width 46 height 15
click at [728, 272] on link "Download" at bounding box center [735, 273] width 46 height 15
click at [730, 292] on link "Download" at bounding box center [735, 293] width 46 height 15
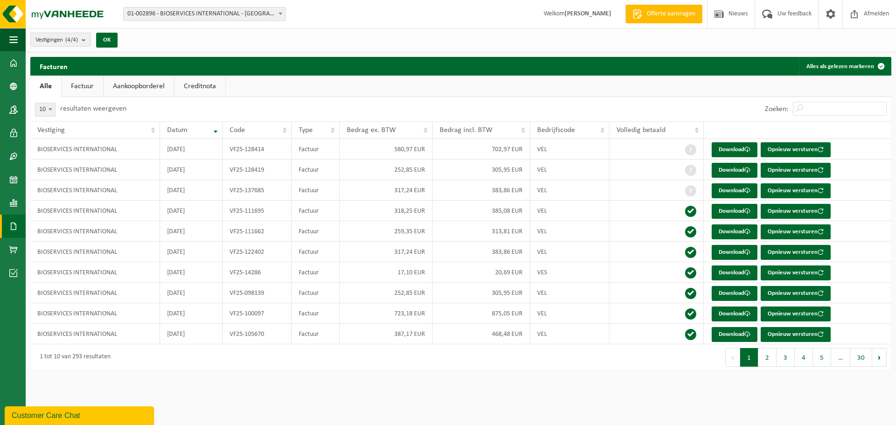
click at [85, 41] on b "submit" at bounding box center [86, 39] width 8 height 13
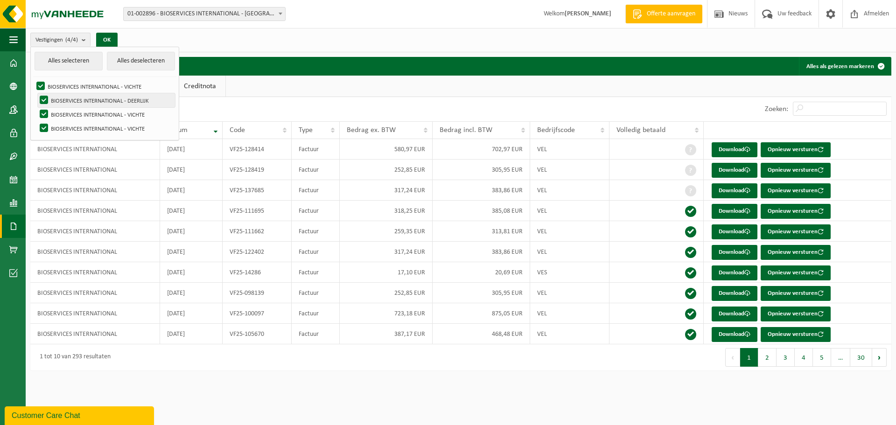
click at [44, 99] on label "BIOSERVICES INTERNATIONAL - DEERLIJK" at bounding box center [106, 100] width 137 height 14
click at [36, 93] on input "BIOSERVICES INTERNATIONAL - DEERLIJK" at bounding box center [36, 93] width 0 height 0
checkbox input "false"
click at [199, 105] on div "10 25 50 100 10 resultaten weergeven" at bounding box center [245, 109] width 431 height 24
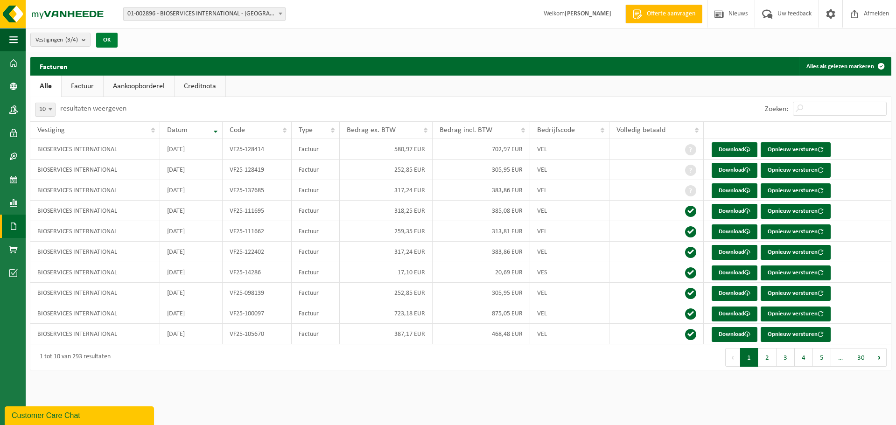
click at [114, 40] on button "OK" at bounding box center [106, 40] width 21 height 15
click at [725, 311] on link "Download" at bounding box center [735, 314] width 46 height 15
click at [732, 316] on link "Download" at bounding box center [735, 314] width 46 height 15
click at [734, 334] on link "Download" at bounding box center [735, 334] width 46 height 15
click at [764, 354] on button "2" at bounding box center [767, 357] width 18 height 19
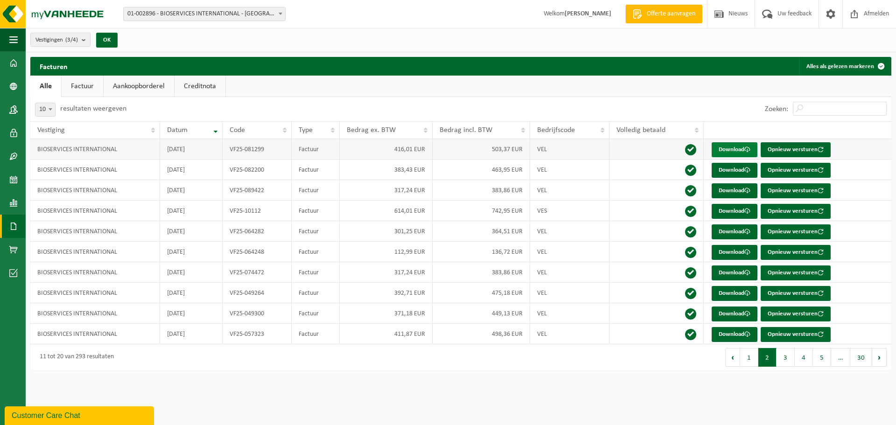
click at [727, 146] on link "Download" at bounding box center [735, 149] width 46 height 15
click at [637, 147] on td at bounding box center [656, 149] width 94 height 21
click at [725, 171] on link "Download" at bounding box center [735, 170] width 46 height 15
click at [726, 191] on link "Download" at bounding box center [735, 190] width 46 height 15
click at [729, 211] on link "Download" at bounding box center [735, 211] width 46 height 15
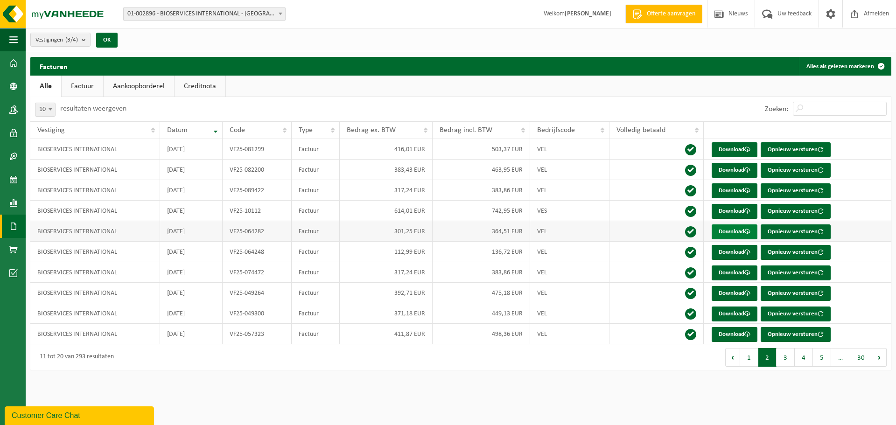
click at [728, 229] on link "Download" at bounding box center [735, 231] width 46 height 15
click at [731, 250] on link "Download" at bounding box center [735, 252] width 46 height 15
click at [733, 272] on link "Download" at bounding box center [735, 273] width 46 height 15
click at [732, 292] on link "Download" at bounding box center [735, 293] width 46 height 15
click at [732, 313] on link "Download" at bounding box center [735, 314] width 46 height 15
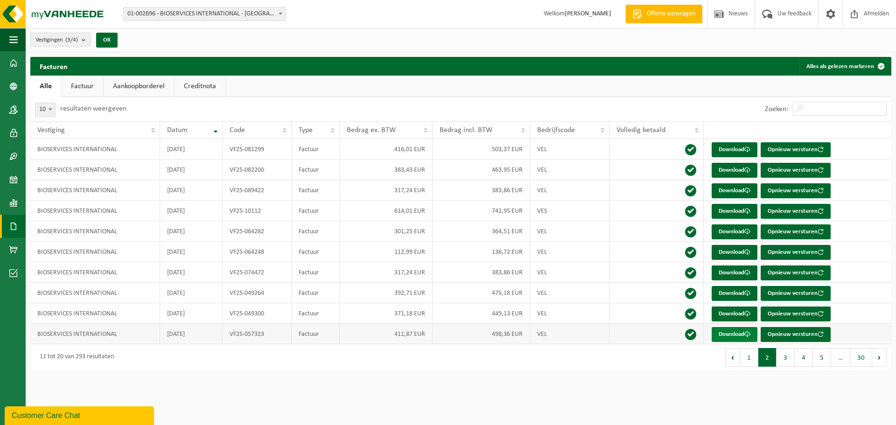
click at [732, 331] on link "Download" at bounding box center [735, 334] width 46 height 15
click at [11, 201] on span at bounding box center [13, 202] width 8 height 23
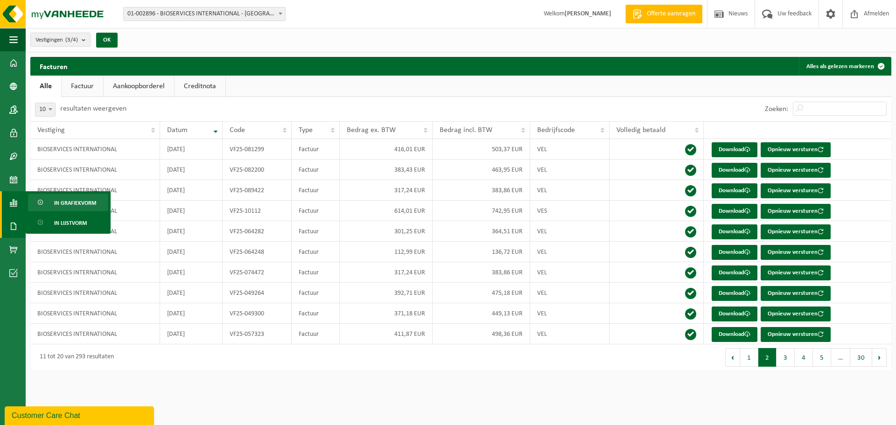
click at [66, 200] on span "In grafiekvorm" at bounding box center [75, 203] width 42 height 18
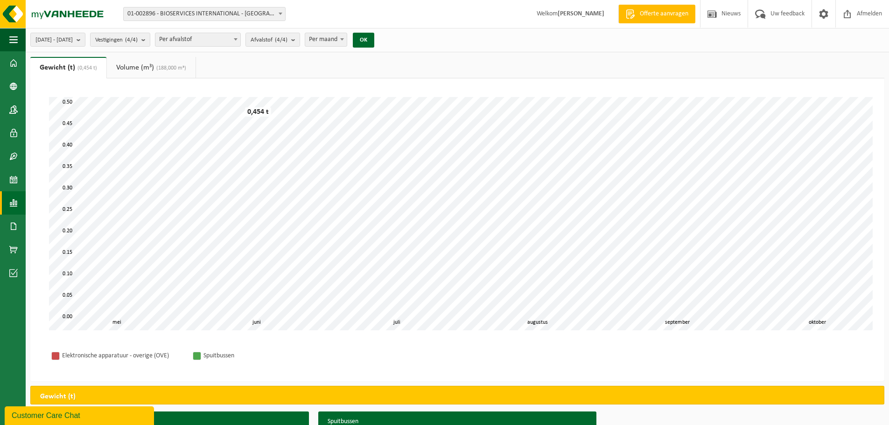
click at [238, 40] on b at bounding box center [236, 39] width 4 height 2
select select "2"
click at [85, 41] on b "submit" at bounding box center [81, 39] width 8 height 13
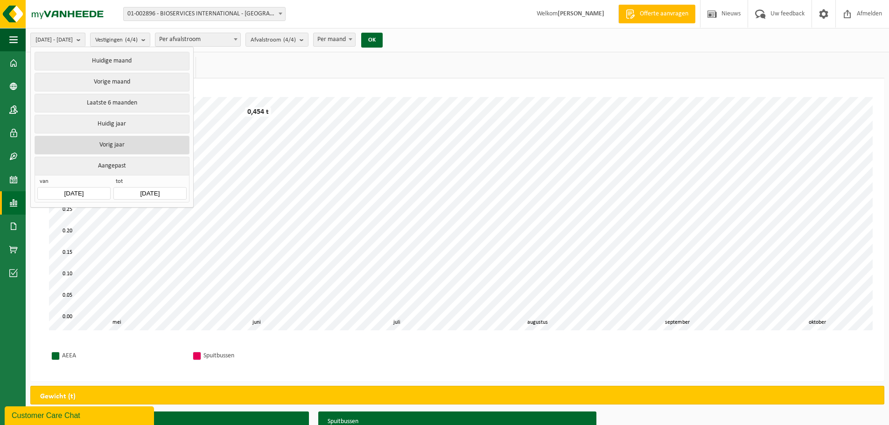
click at [115, 142] on button "Vorig jaar" at bounding box center [112, 145] width 154 height 19
type input "2024-01-01"
type input "2024-12-31"
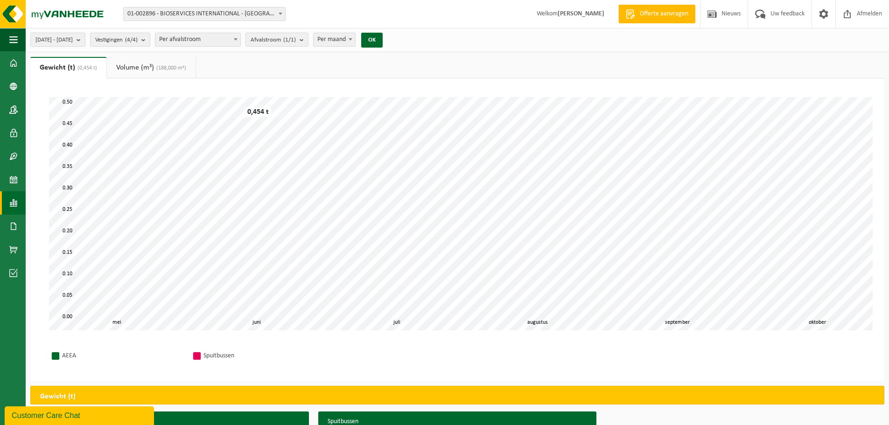
click at [85, 41] on button "2024-01-01 - 2024-12-31" at bounding box center [57, 40] width 55 height 14
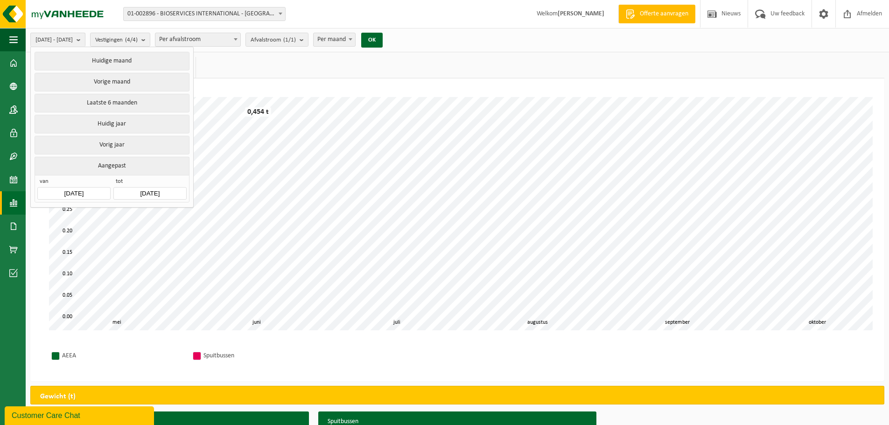
click at [72, 191] on input "2024-01-01" at bounding box center [73, 193] width 73 height 13
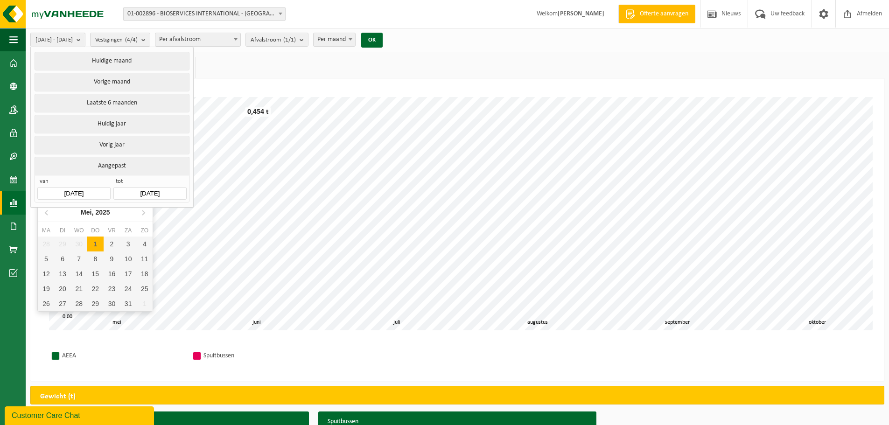
click at [50, 195] on input "2024-01-01" at bounding box center [73, 193] width 73 height 13
click at [135, 193] on input "2024-12-31" at bounding box center [149, 193] width 73 height 13
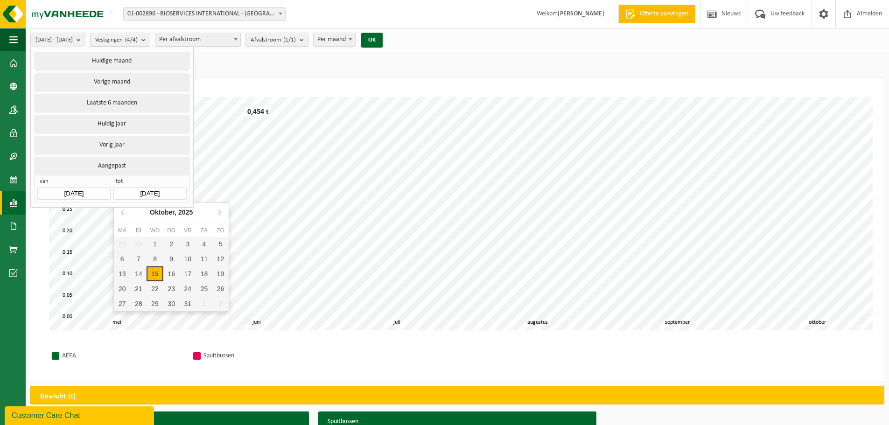
click at [156, 269] on div "15" at bounding box center [155, 273] width 16 height 15
type input "2025-05-01"
click at [152, 273] on div "15" at bounding box center [155, 273] width 16 height 15
type input "2025-10-15"
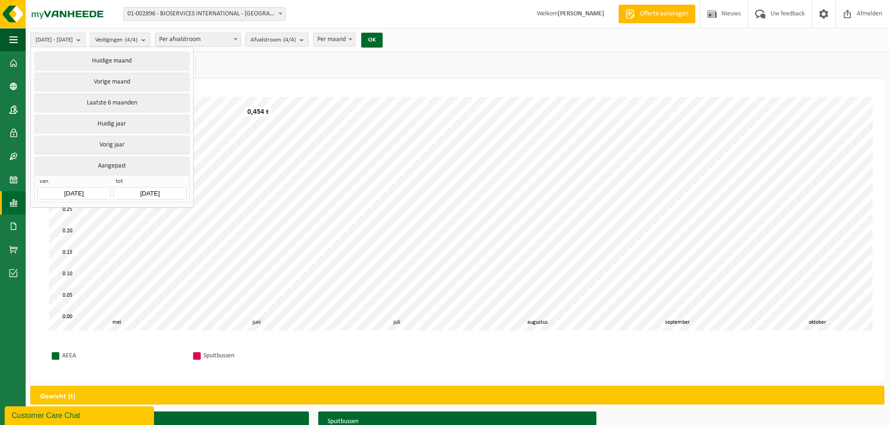
click at [70, 192] on input "2025-05-01" at bounding box center [73, 193] width 73 height 13
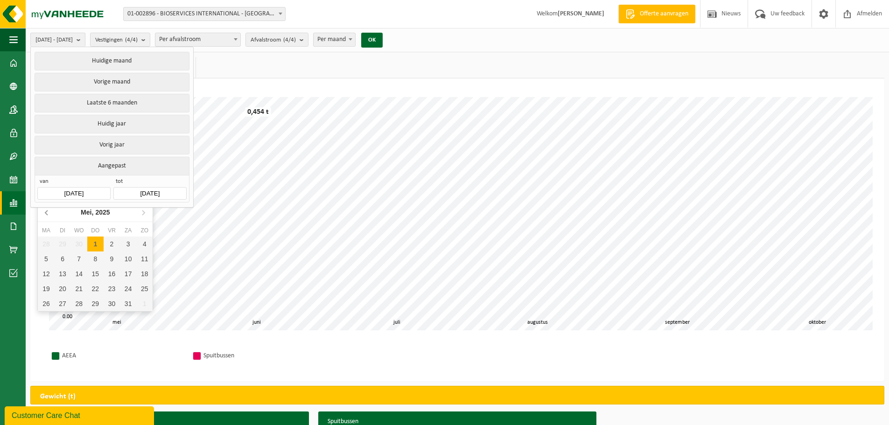
click at [48, 211] on icon at bounding box center [46, 212] width 2 height 5
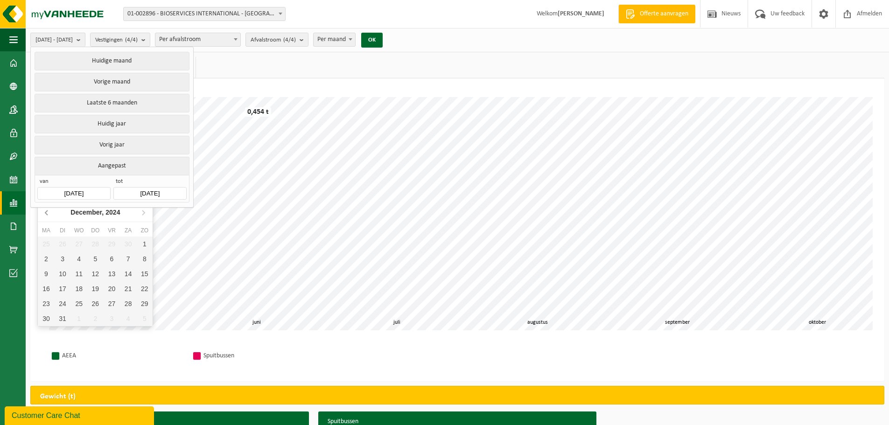
click at [48, 211] on icon at bounding box center [46, 212] width 2 height 5
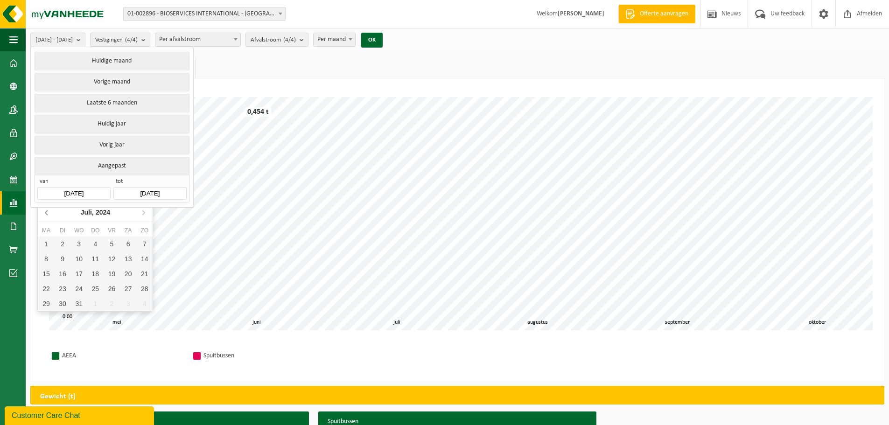
click at [48, 211] on icon at bounding box center [46, 212] width 2 height 5
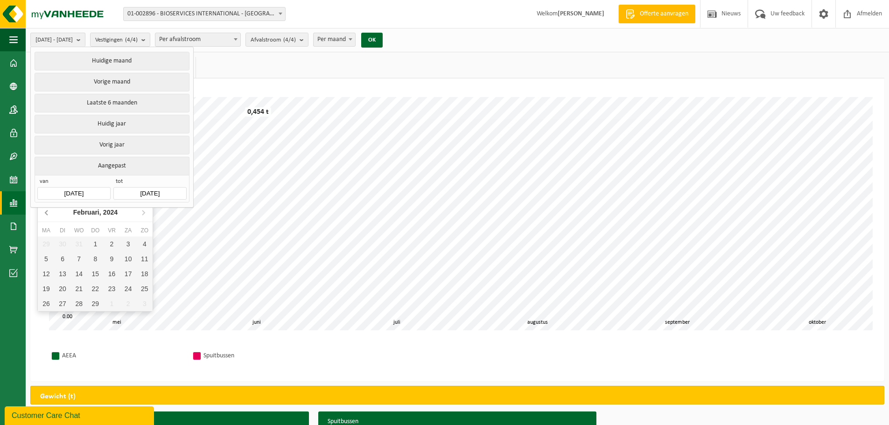
click at [48, 211] on icon at bounding box center [46, 212] width 2 height 5
click at [47, 243] on div "1" at bounding box center [46, 244] width 16 height 15
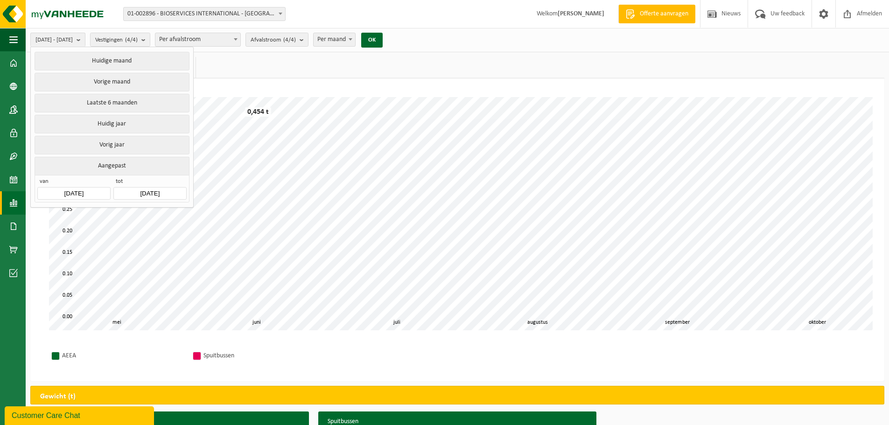
click at [218, 64] on ul "Gewicht (t) (0,454 t) Volume (m³) (188,000 m³)" at bounding box center [457, 67] width 854 height 21
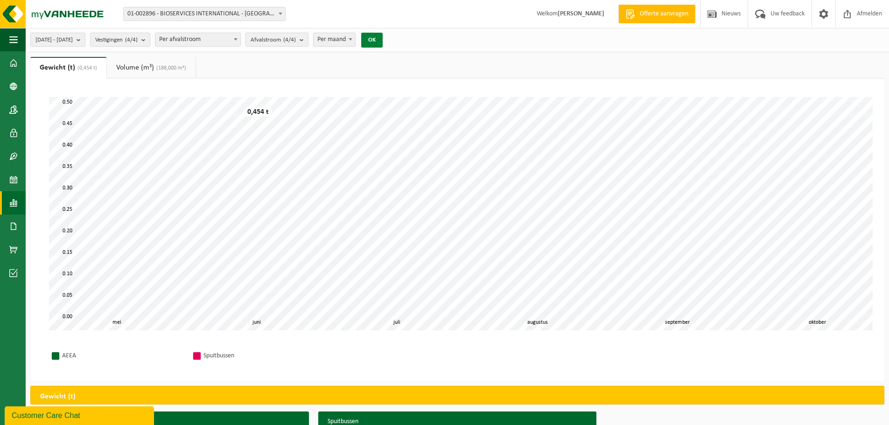
click at [383, 44] on button "OK" at bounding box center [371, 40] width 21 height 15
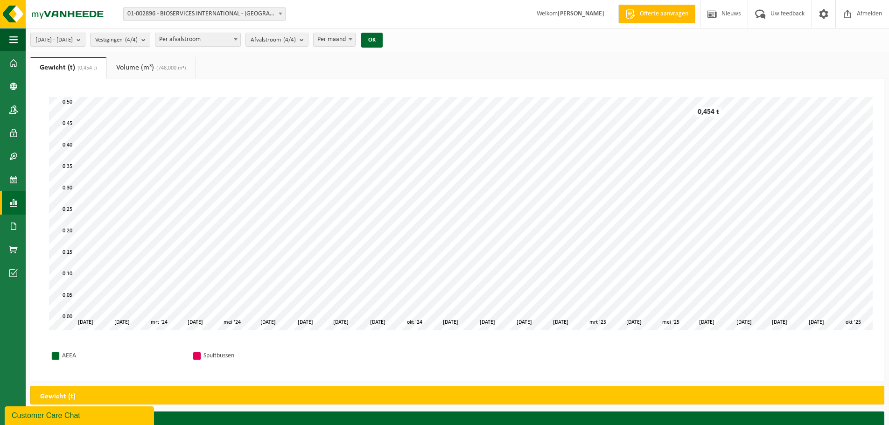
click at [85, 36] on button "2024-01-01 - 2025-10-15" at bounding box center [57, 40] width 55 height 14
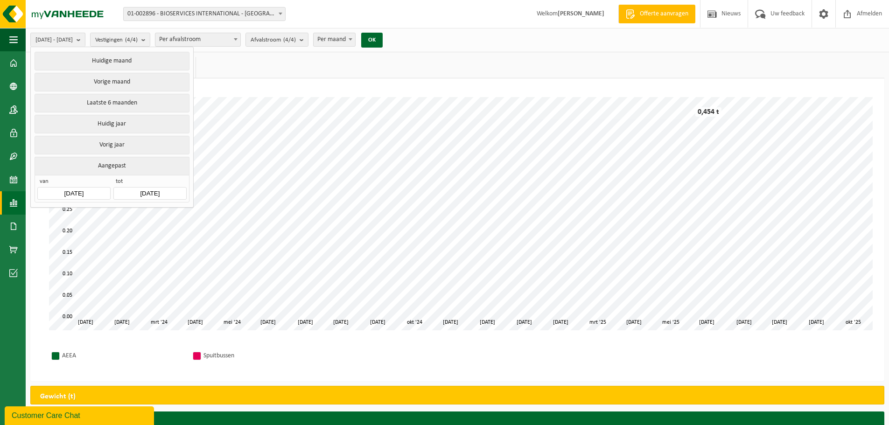
click at [84, 192] on input "2024-01-01" at bounding box center [73, 193] width 73 height 13
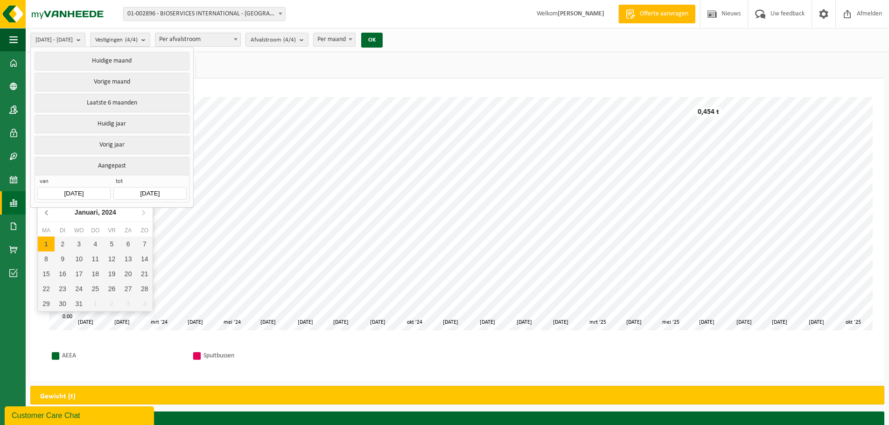
click at [45, 213] on icon at bounding box center [46, 212] width 2 height 5
click at [46, 213] on icon at bounding box center [46, 212] width 2 height 5
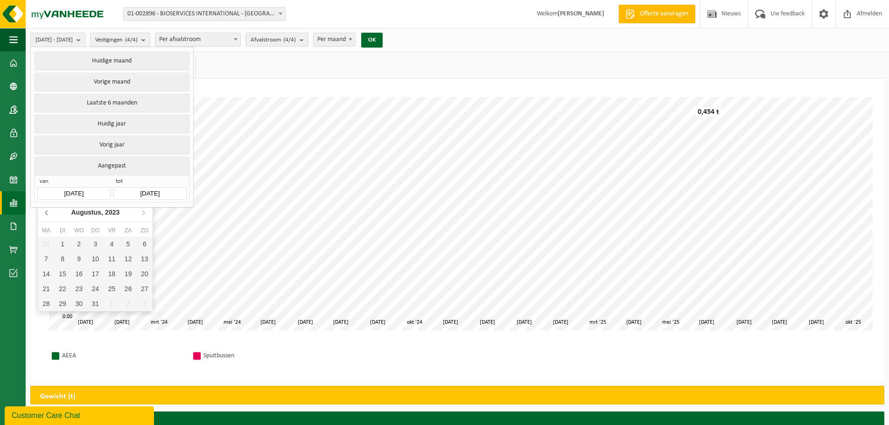
click at [46, 213] on icon at bounding box center [47, 212] width 15 height 15
click at [46, 212] on icon at bounding box center [46, 212] width 2 height 5
click at [47, 212] on icon at bounding box center [47, 212] width 15 height 15
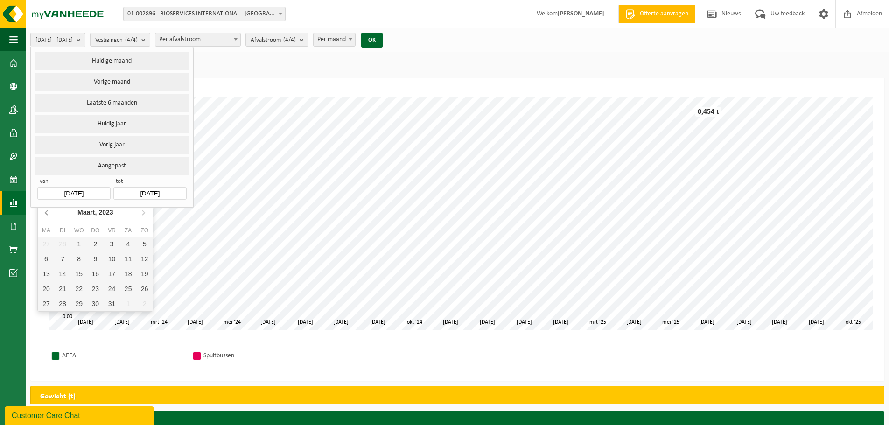
click at [48, 212] on icon at bounding box center [47, 212] width 15 height 15
click at [48, 211] on icon at bounding box center [47, 212] width 15 height 15
click at [141, 245] on div "1" at bounding box center [144, 244] width 16 height 15
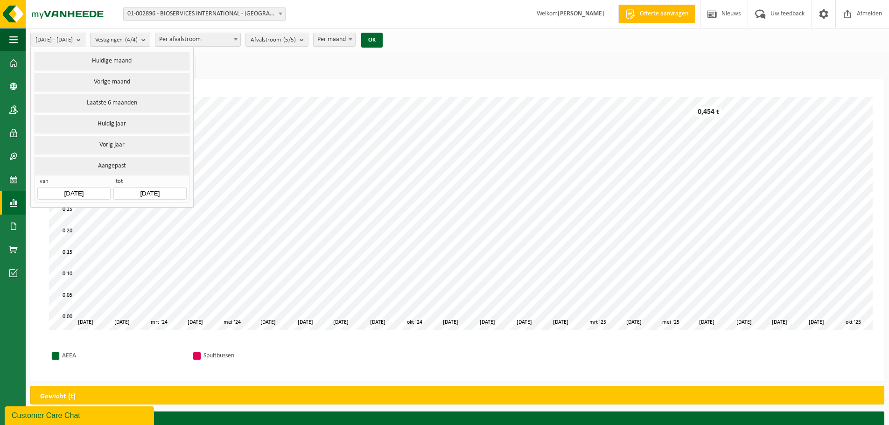
drag, startPoint x: 224, startPoint y: 91, endPoint x: 296, endPoint y: 70, distance: 75.3
click at [224, 91] on div "Even geduld. Door de grote hoeveelheid gegevens duurt het laden even. feb '24 f…" at bounding box center [457, 214] width 835 height 252
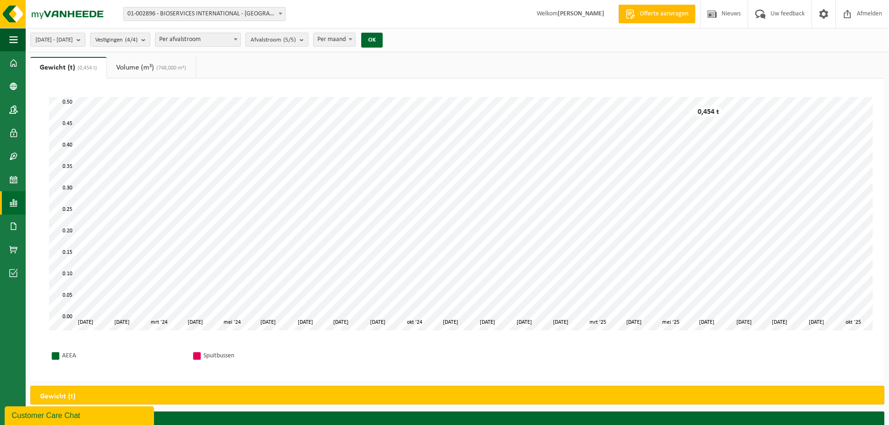
click at [423, 37] on div "2023-01-01 - 2025-10-15 Huidige maand Vorige maand Laatste 6 maanden Huidig jaa…" at bounding box center [457, 40] width 863 height 24
click at [383, 42] on button "OK" at bounding box center [371, 40] width 21 height 15
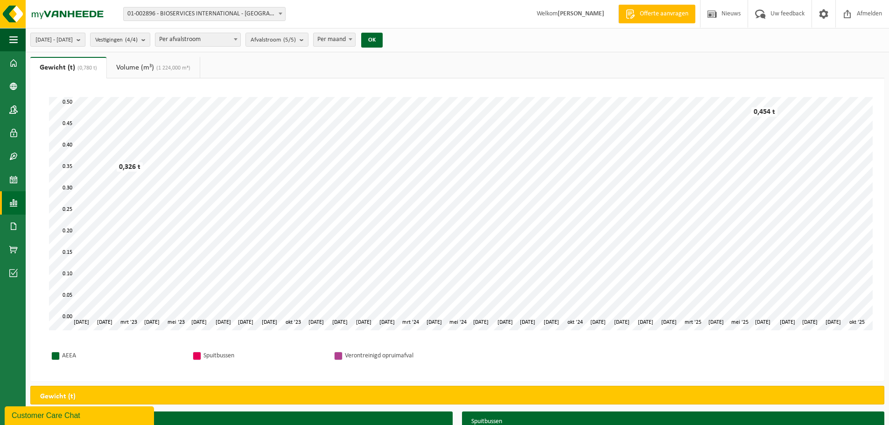
drag, startPoint x: 269, startPoint y: 83, endPoint x: 100, endPoint y: 40, distance: 174.6
click at [85, 40] on button "2023-01-01 - 2025-10-15" at bounding box center [57, 40] width 55 height 14
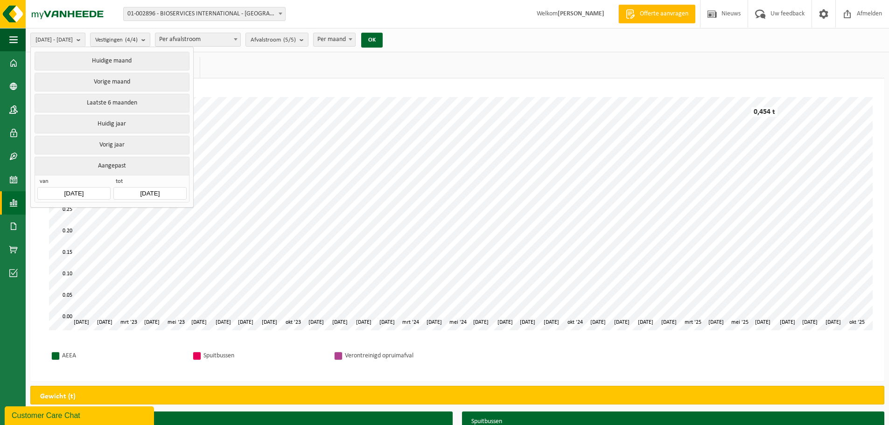
click at [92, 189] on input "2023-01-01" at bounding box center [73, 193] width 73 height 13
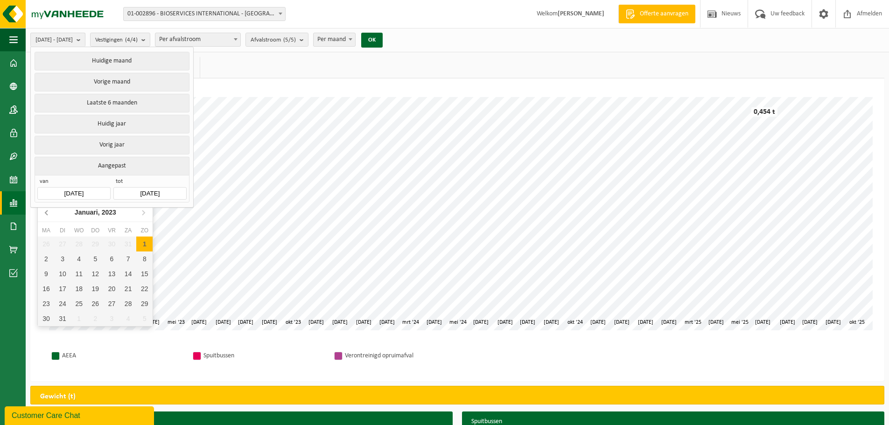
click at [46, 213] on icon at bounding box center [46, 212] width 2 height 5
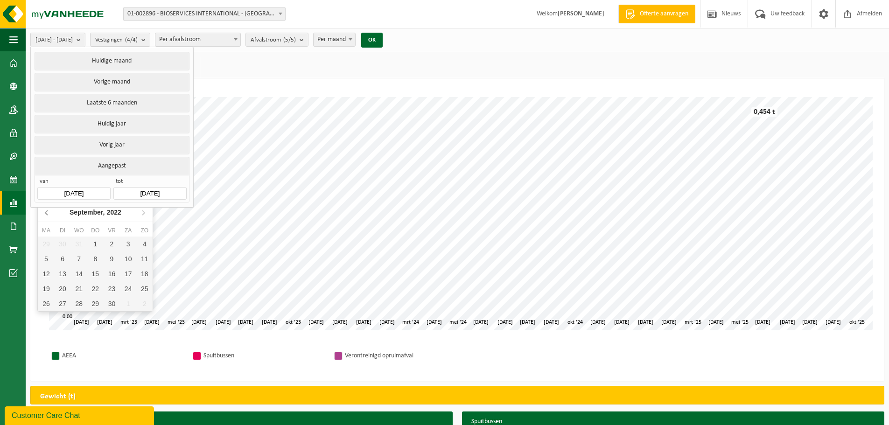
click at [46, 213] on icon at bounding box center [46, 212] width 2 height 5
click at [46, 213] on icon at bounding box center [47, 212] width 15 height 15
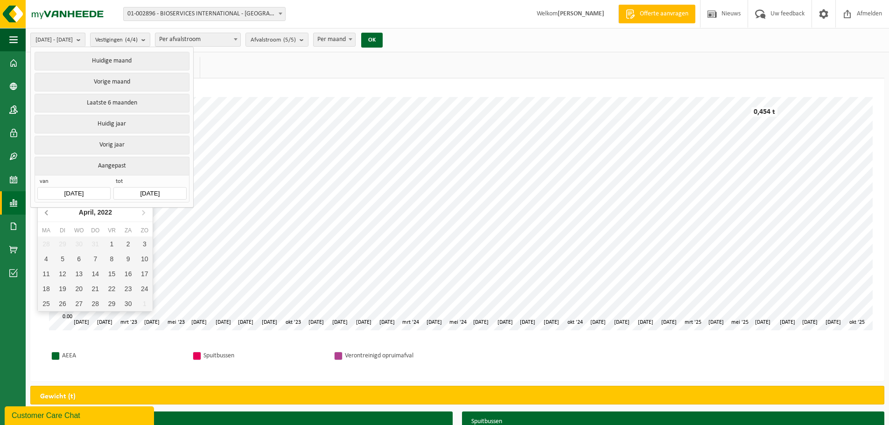
click at [46, 213] on icon at bounding box center [47, 212] width 15 height 15
click at [126, 246] on div "1" at bounding box center [128, 244] width 16 height 15
type input "2022-01-01"
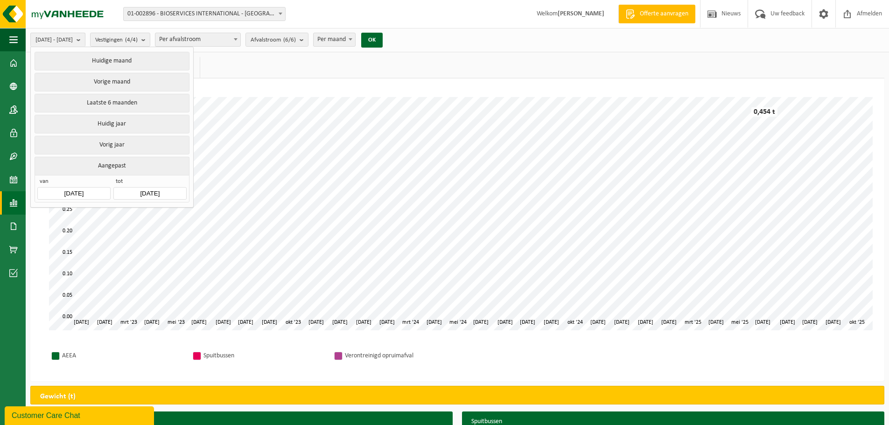
click at [321, 16] on div "Vestiging: 01-002896 - BIOSERVICES INTERNATIONAL - VICHTE 02-008981 - BIOSERVIC…" at bounding box center [444, 14] width 889 height 28
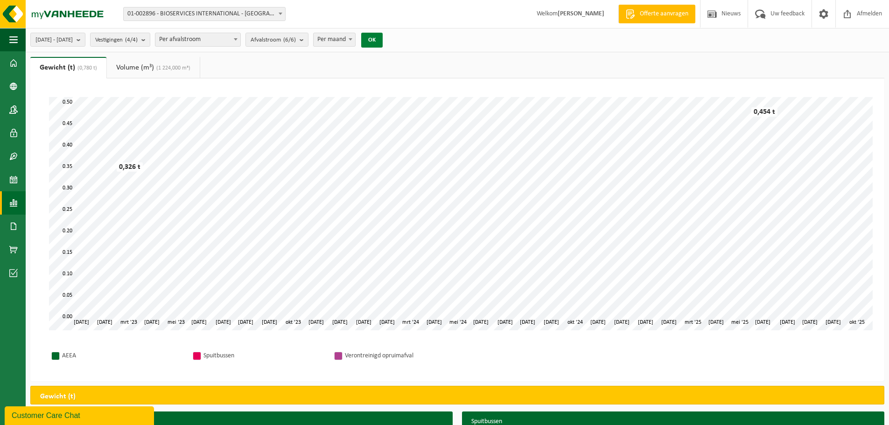
click at [383, 38] on button "OK" at bounding box center [371, 40] width 21 height 15
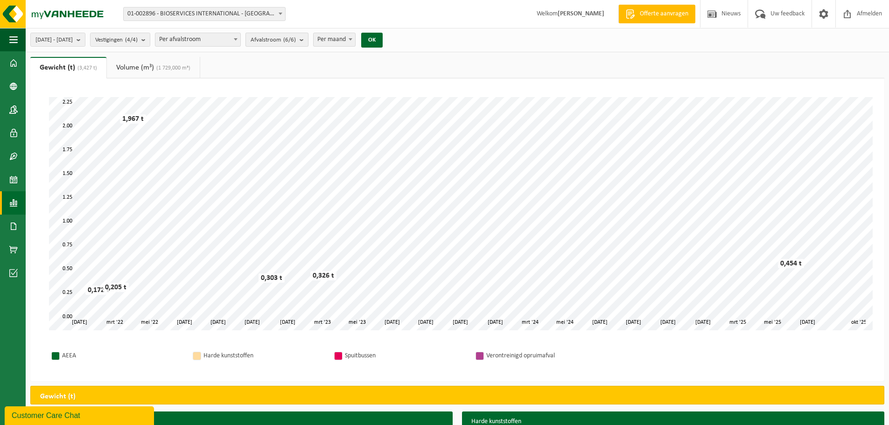
click at [308, 41] on b "submit" at bounding box center [304, 39] width 8 height 13
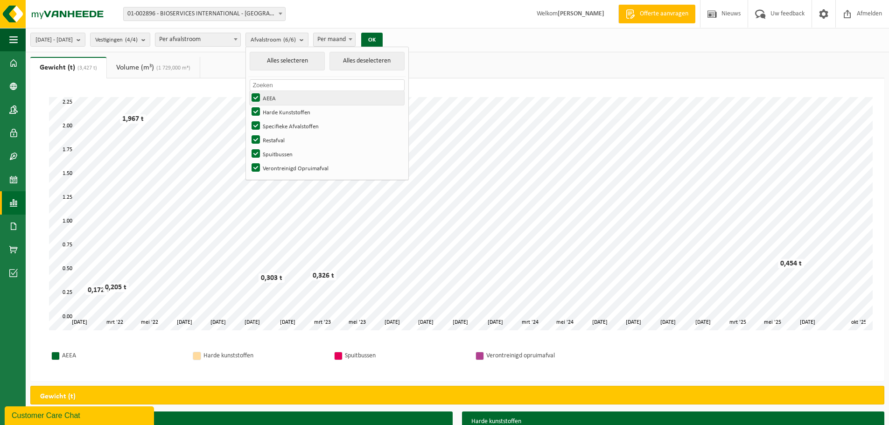
click at [283, 99] on label "AEEA" at bounding box center [327, 98] width 154 height 14
click at [248, 91] on input "AEEA" at bounding box center [248, 91] width 0 height 0
checkbox input "false"
click at [282, 110] on label "Harde Kunststoffen" at bounding box center [327, 112] width 154 height 14
click at [248, 105] on input "Harde Kunststoffen" at bounding box center [248, 105] width 0 height 0
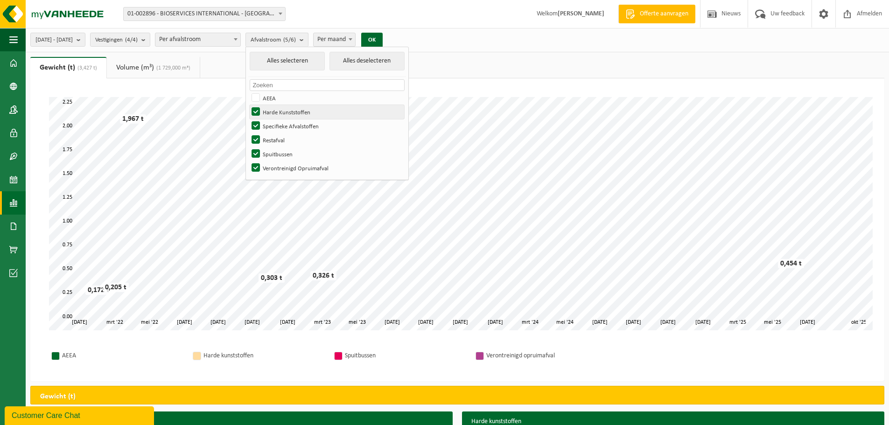
checkbox input "false"
click at [282, 124] on label "Specifieke Afvalstoffen" at bounding box center [327, 126] width 154 height 14
click at [248, 119] on input "Specifieke Afvalstoffen" at bounding box center [248, 119] width 0 height 0
checkbox input "false"
click at [282, 153] on label "Spuitbussen" at bounding box center [327, 154] width 154 height 14
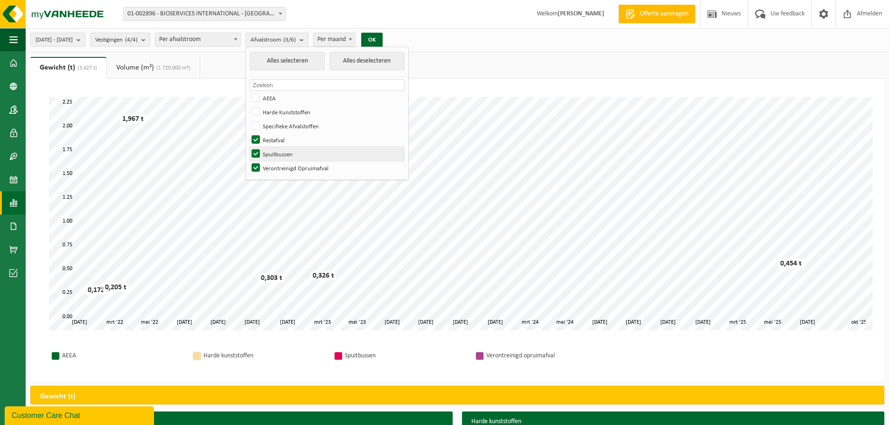
click at [248, 147] on input "Spuitbussen" at bounding box center [248, 147] width 0 height 0
checkbox input "false"
click at [282, 167] on label "Verontreinigd Opruimafval" at bounding box center [327, 168] width 154 height 14
click at [248, 161] on input "Verontreinigd Opruimafval" at bounding box center [248, 161] width 0 height 0
checkbox input "false"
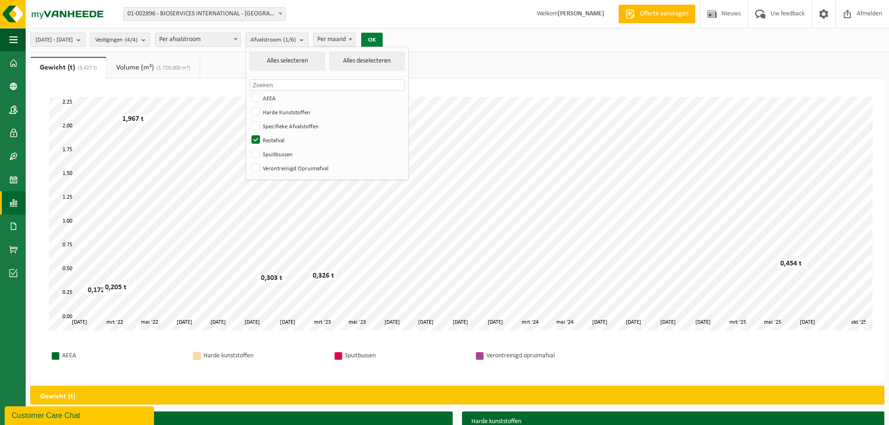
click at [383, 38] on button "OK" at bounding box center [371, 40] width 21 height 15
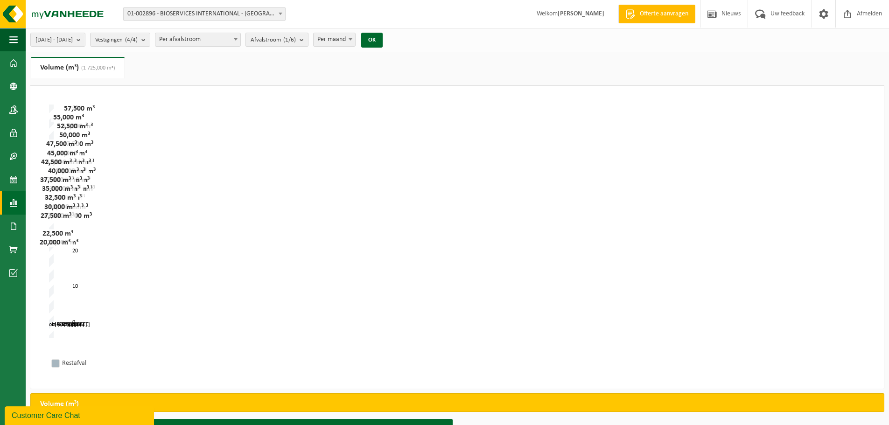
click at [308, 40] on b "submit" at bounding box center [304, 39] width 8 height 13
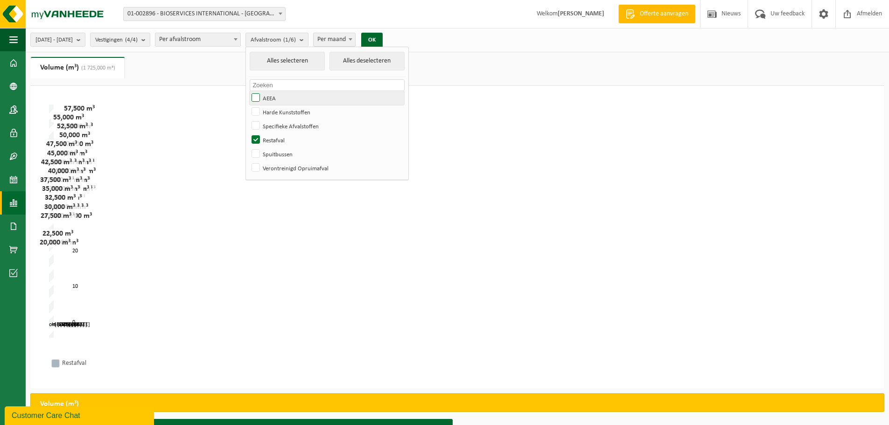
click at [284, 96] on label "AEEA" at bounding box center [327, 98] width 154 height 14
click at [248, 91] on input "AEEA" at bounding box center [248, 91] width 0 height 0
checkbox input "true"
click at [305, 62] on button "Alles selecteren" at bounding box center [287, 61] width 75 height 19
checkbox input "true"
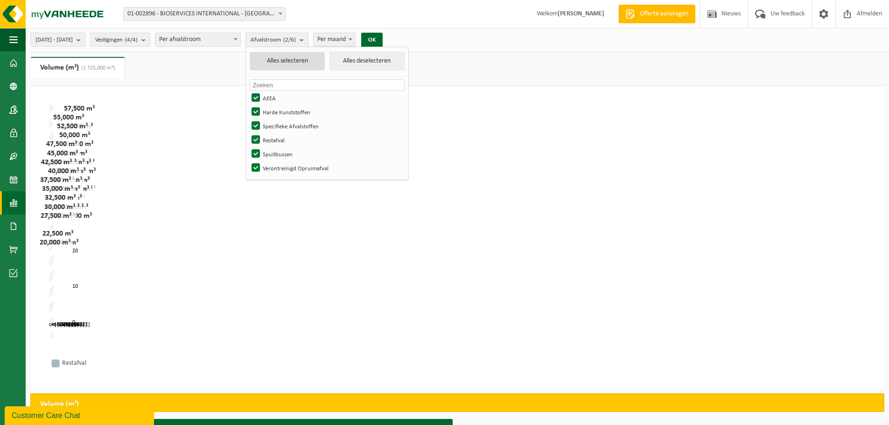
checkbox input "true"
click at [383, 37] on button "OK" at bounding box center [371, 40] width 21 height 15
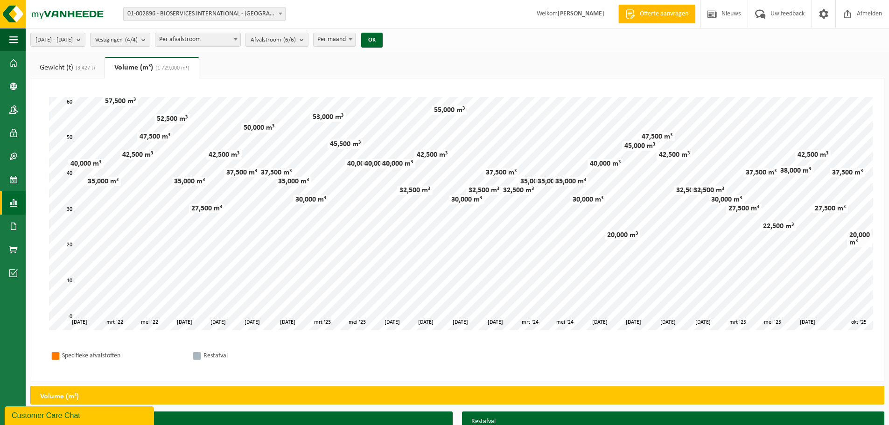
click at [68, 69] on link "Gewicht (t) (3,427 t)" at bounding box center [67, 67] width 74 height 21
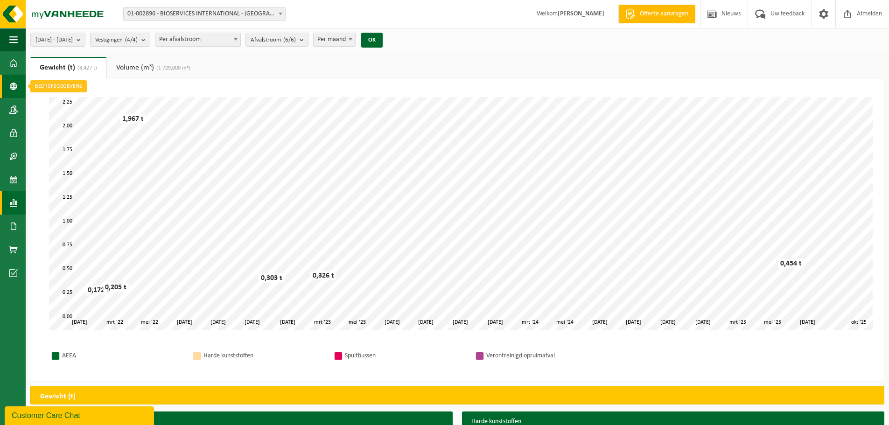
click at [13, 86] on span at bounding box center [13, 86] width 8 height 23
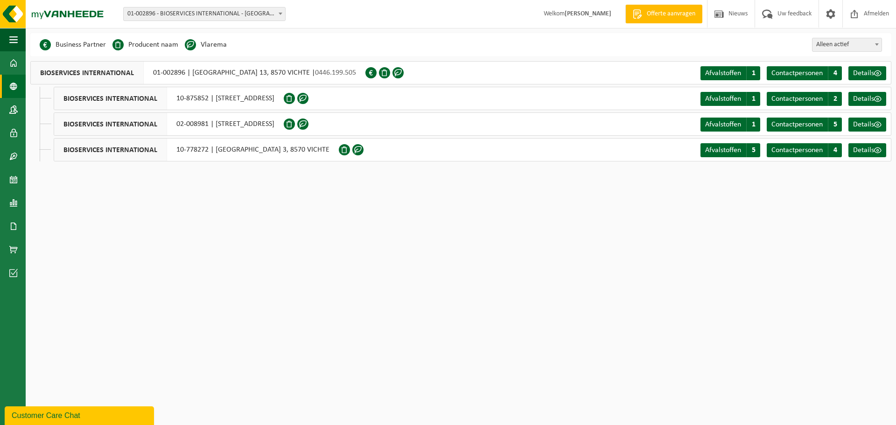
click at [13, 89] on span at bounding box center [13, 86] width 8 height 23
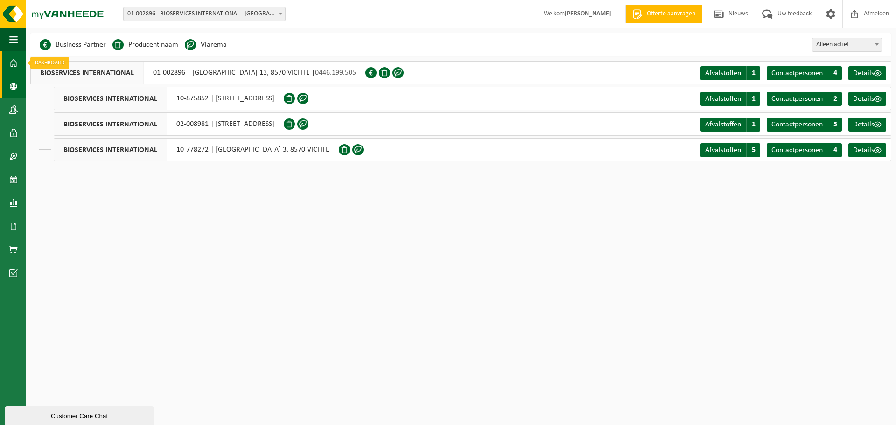
click at [12, 66] on span at bounding box center [13, 62] width 8 height 23
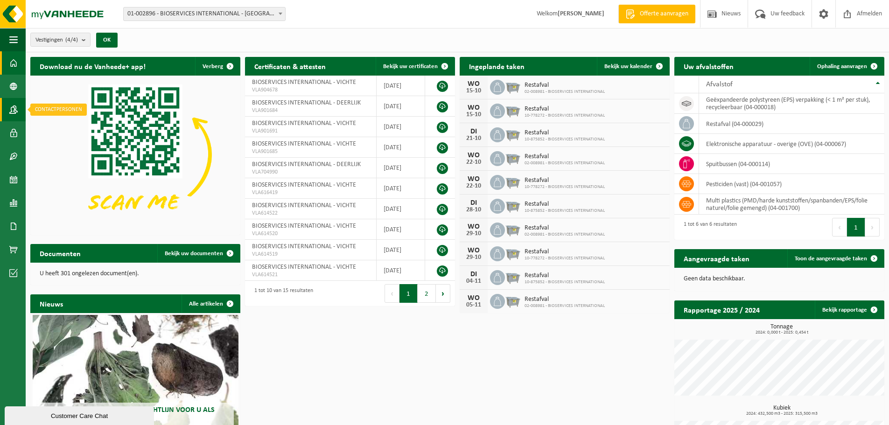
click at [10, 109] on span at bounding box center [13, 109] width 8 height 23
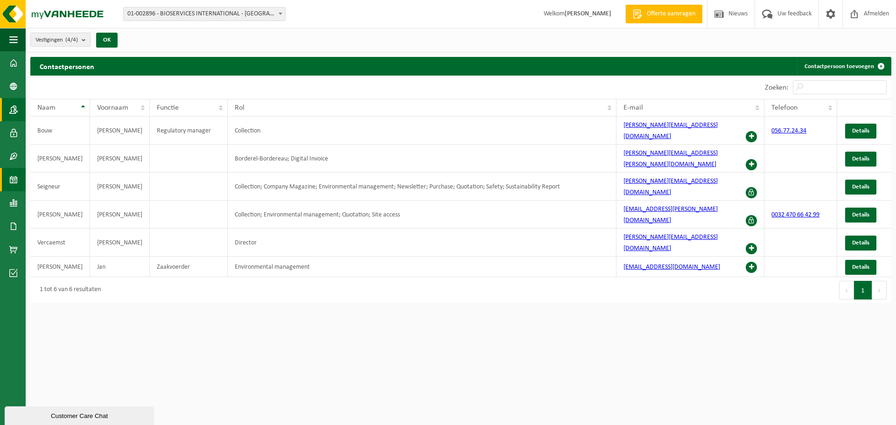
click at [14, 181] on span at bounding box center [13, 179] width 8 height 23
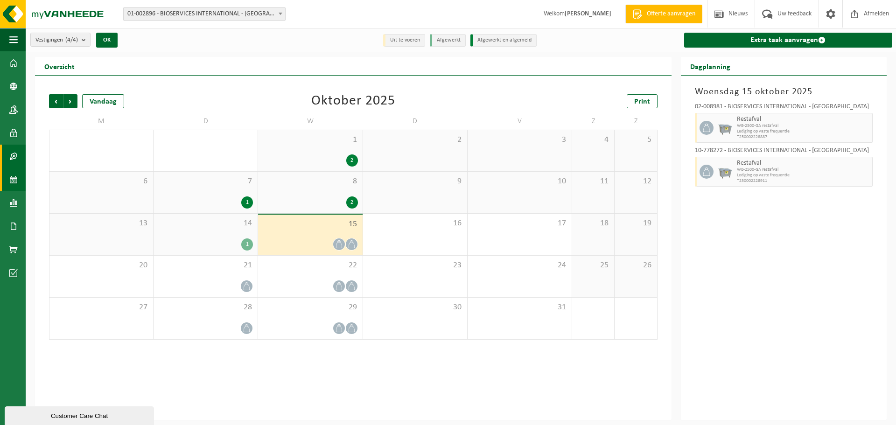
click at [11, 155] on span at bounding box center [13, 156] width 8 height 23
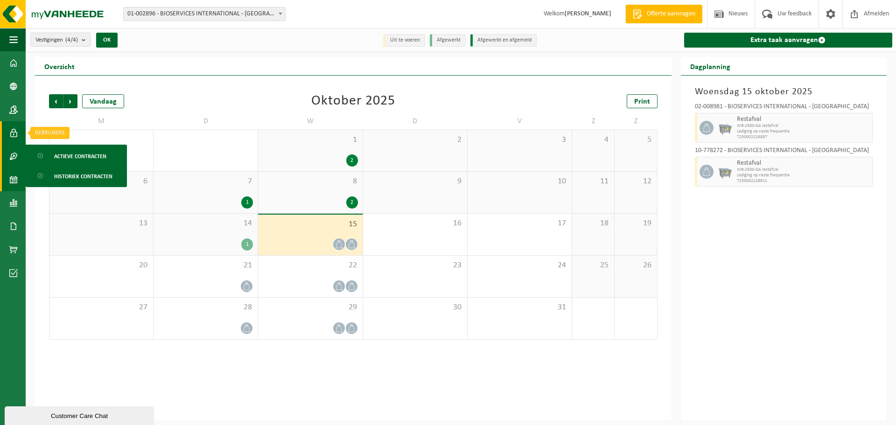
click at [12, 134] on span at bounding box center [13, 132] width 8 height 23
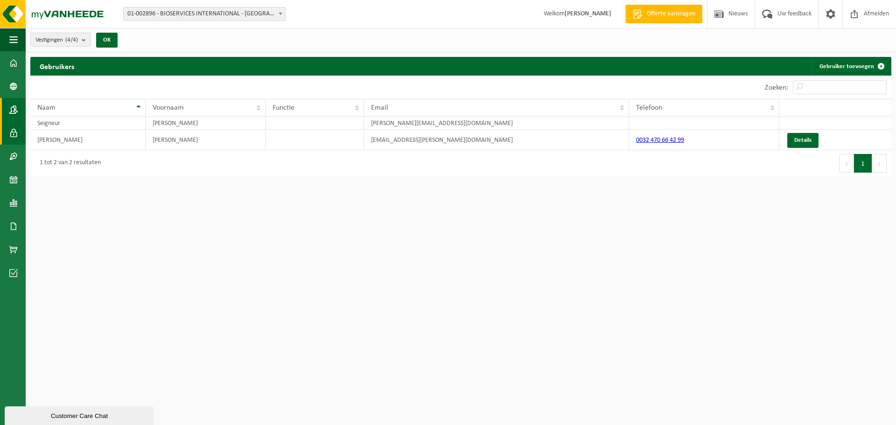
click at [13, 116] on span at bounding box center [13, 109] width 8 height 23
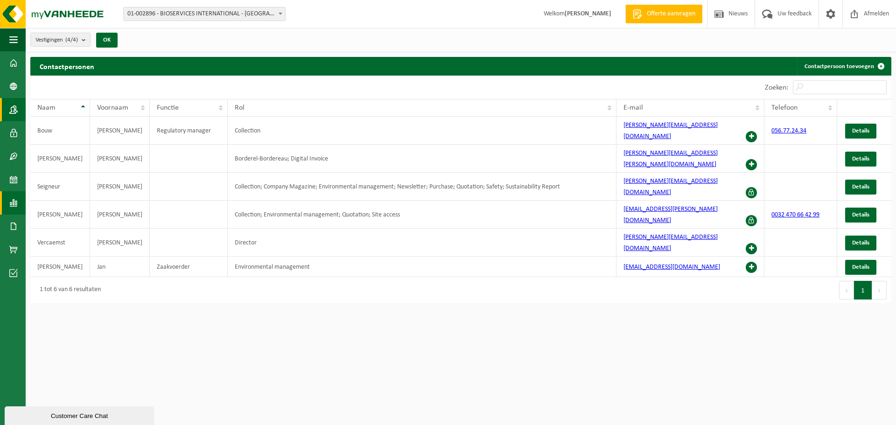
click at [15, 200] on span at bounding box center [13, 202] width 8 height 23
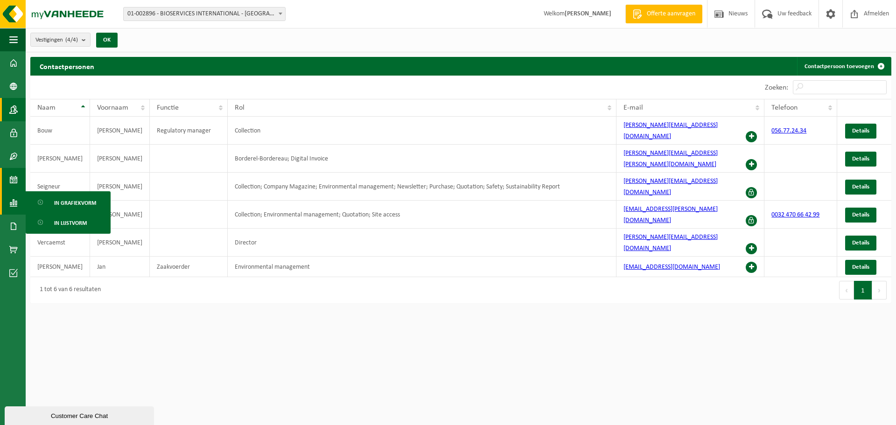
click at [10, 180] on span at bounding box center [13, 179] width 8 height 23
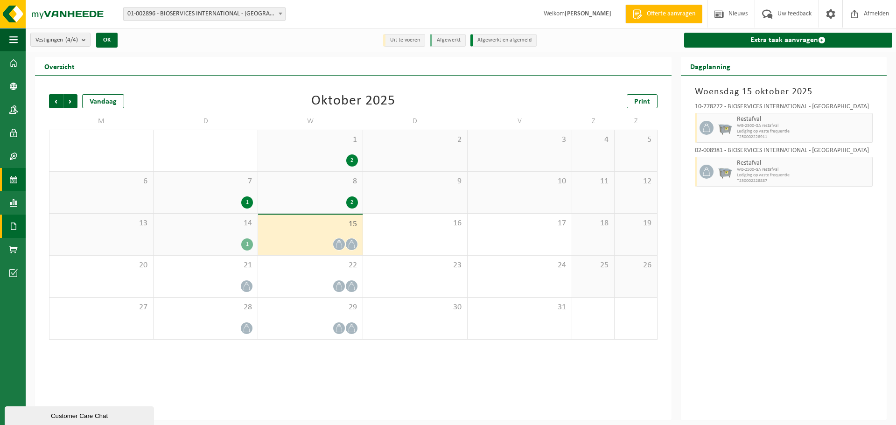
click at [9, 225] on span at bounding box center [13, 226] width 8 height 23
click at [63, 223] on span "Facturen" at bounding box center [66, 226] width 25 height 18
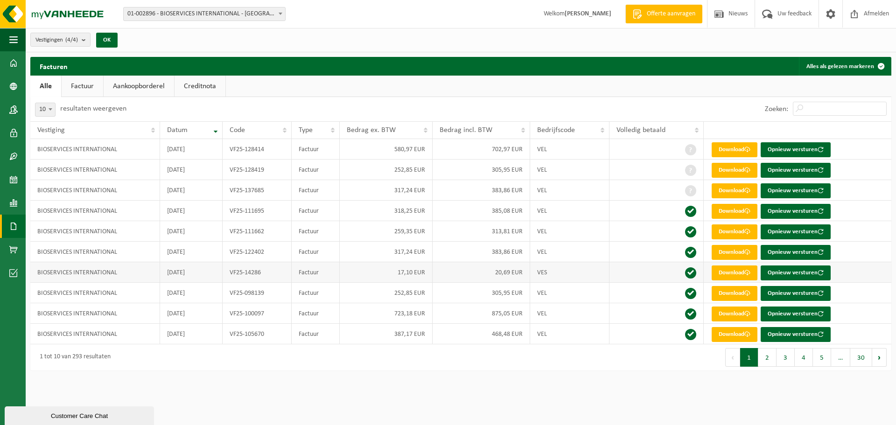
click at [542, 273] on td "VES" at bounding box center [569, 272] width 79 height 21
click at [722, 275] on link "Download" at bounding box center [735, 273] width 46 height 15
click at [9, 199] on span at bounding box center [13, 202] width 8 height 23
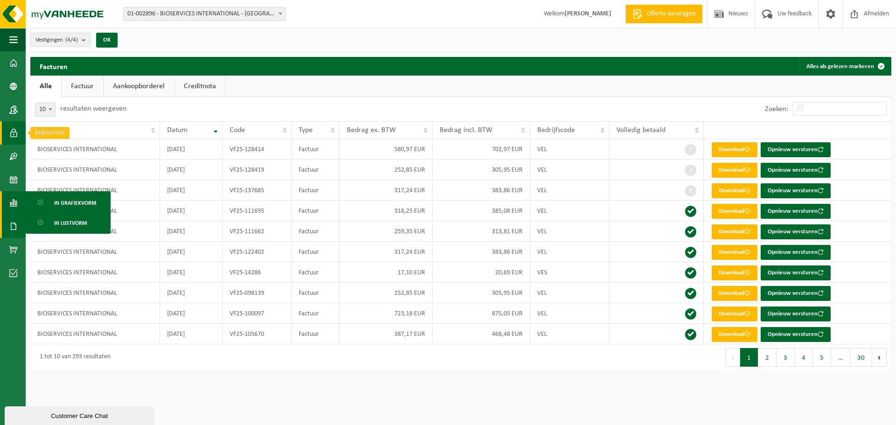
click at [11, 139] on span at bounding box center [13, 132] width 8 height 23
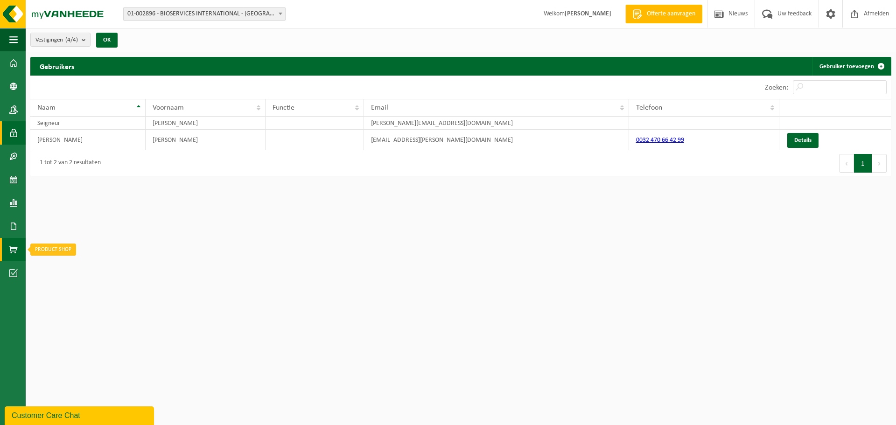
click at [9, 244] on span at bounding box center [13, 249] width 8 height 23
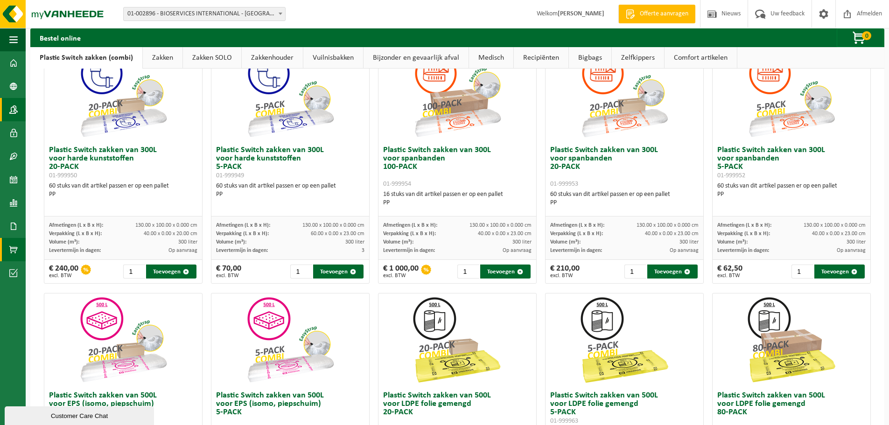
scroll to position [77, 0]
click at [12, 108] on span at bounding box center [13, 109] width 8 height 23
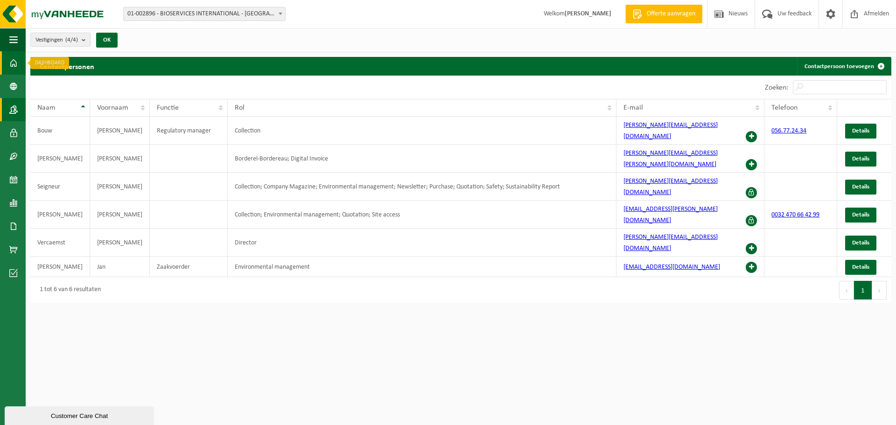
click at [11, 63] on span at bounding box center [13, 62] width 8 height 23
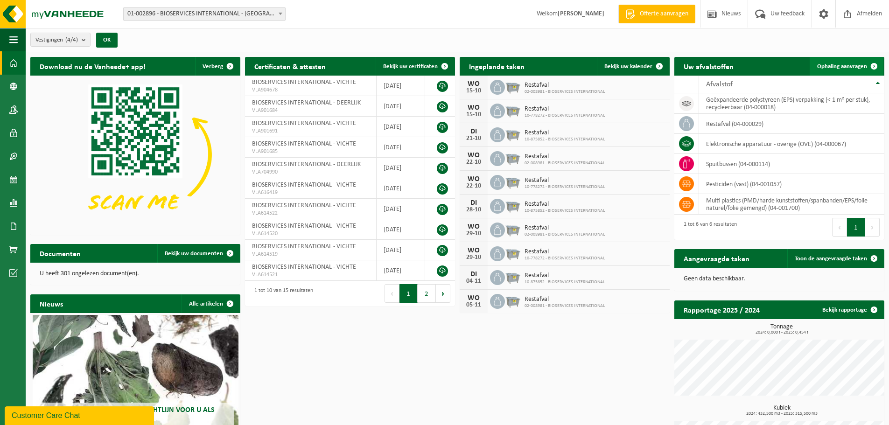
click at [822, 66] on span "Ophaling aanvragen" at bounding box center [842, 66] width 50 height 6
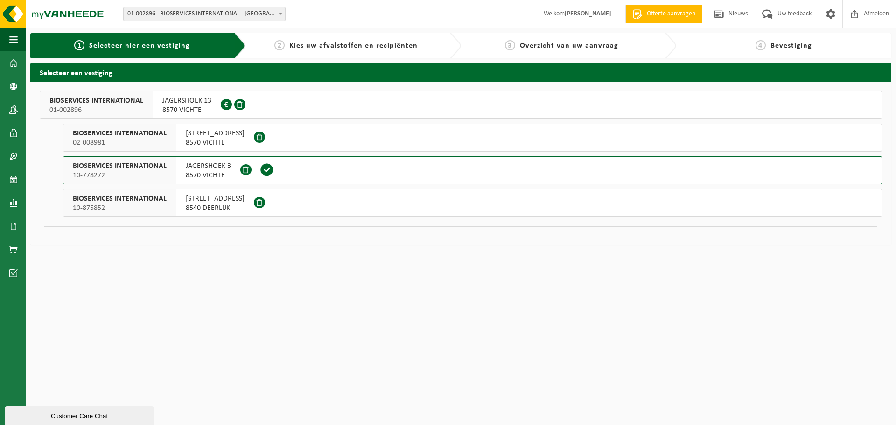
click at [138, 175] on span "10-778272" at bounding box center [120, 175] width 94 height 9
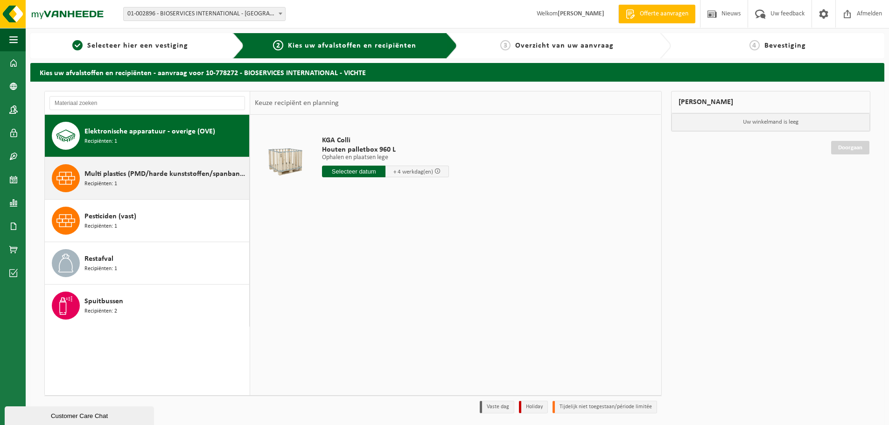
click at [141, 190] on div "Multi plastics (PMD/harde kunststoffen/spanbanden/EPS/folie naturel/folie gemen…" at bounding box center [165, 178] width 162 height 28
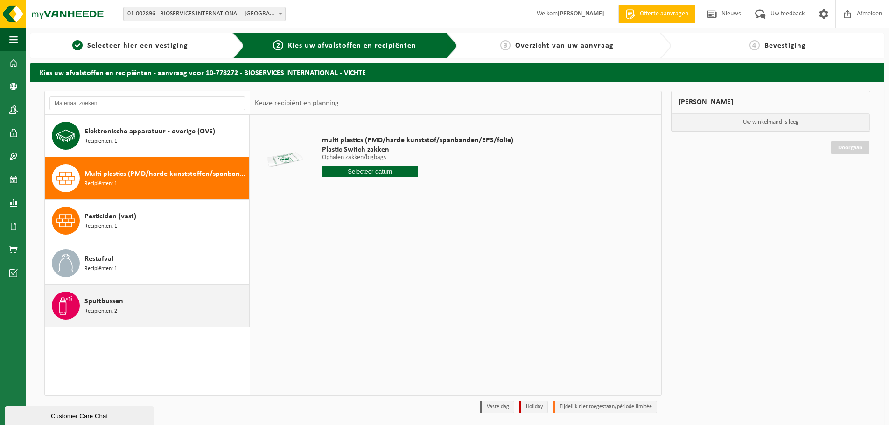
click at [148, 303] on div "Spuitbussen Recipiënten: 2" at bounding box center [165, 306] width 162 height 28
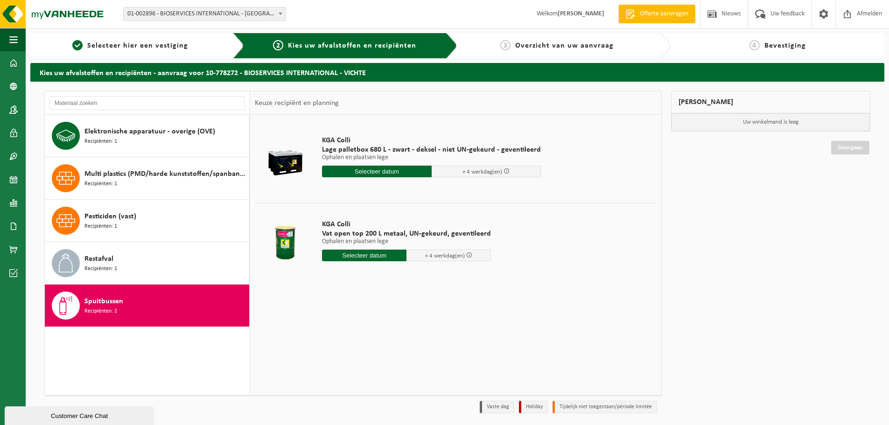
click at [474, 229] on span "Vat open top 200 L metaal, UN-gekeurd, geventileerd" at bounding box center [406, 233] width 169 height 9
click at [288, 159] on div at bounding box center [285, 158] width 56 height 37
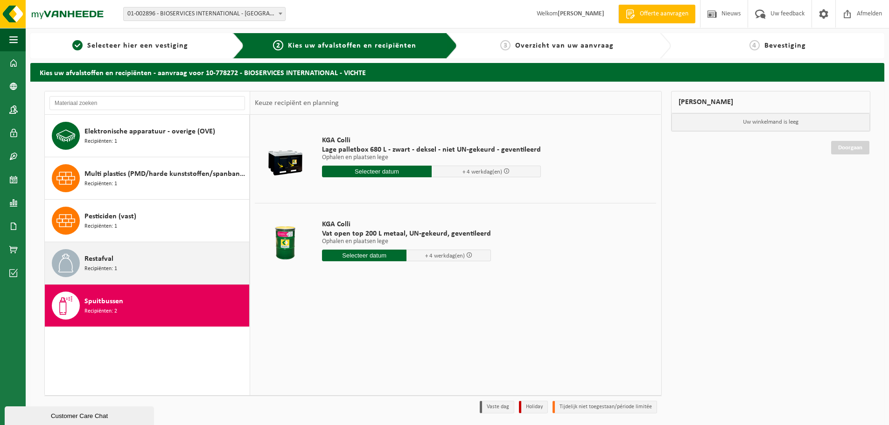
click at [173, 264] on div "Restafval Recipiënten: 1" at bounding box center [165, 263] width 162 height 28
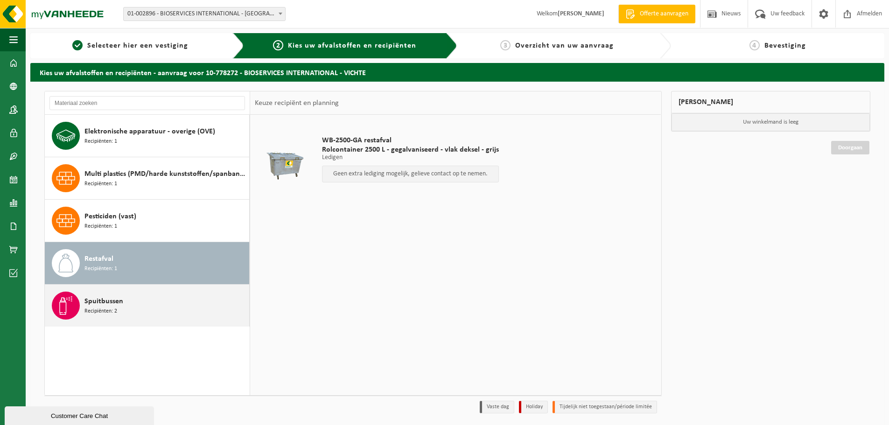
click at [169, 296] on div "Spuitbussen Recipiënten: 2" at bounding box center [165, 306] width 162 height 28
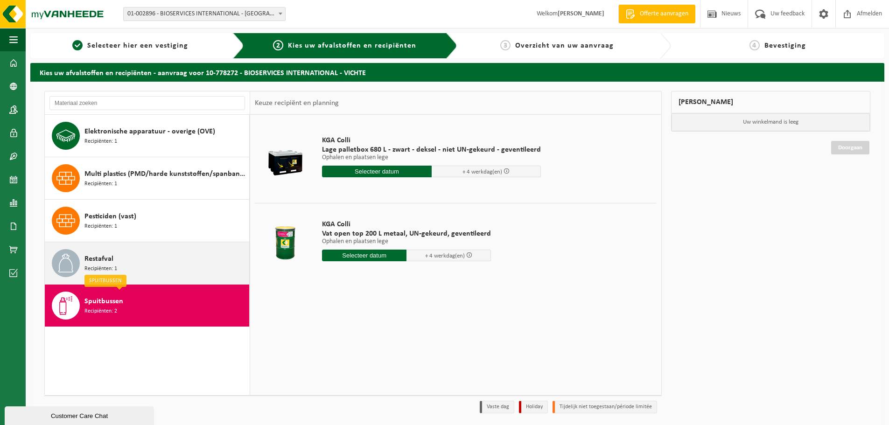
click at [167, 269] on div "Restafval Recipiënten: 1" at bounding box center [165, 263] width 162 height 28
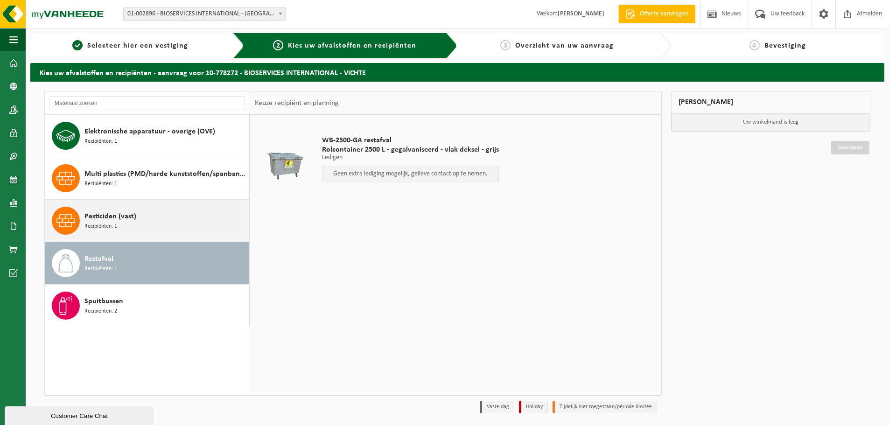
click at [169, 226] on div "Pesticiden (vast) Recipiënten: 1" at bounding box center [165, 221] width 162 height 28
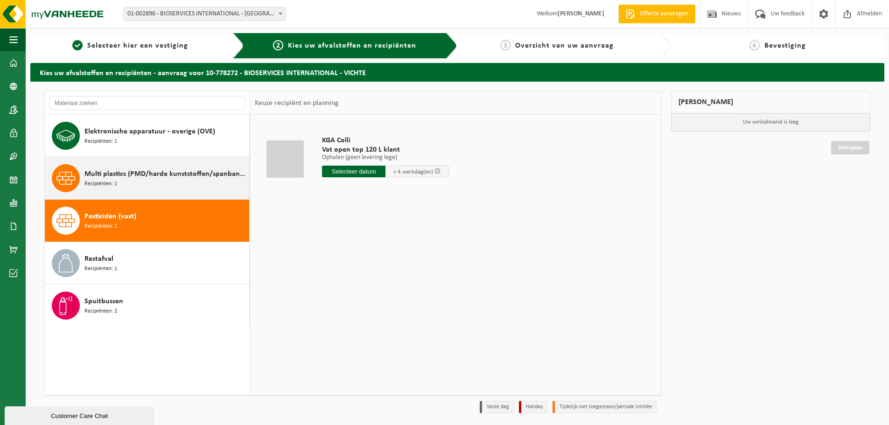
click at [161, 175] on span "Multi plastics (PMD/harde kunststoffen/spanbanden/EPS/folie naturel/folie gemen…" at bounding box center [165, 173] width 162 height 11
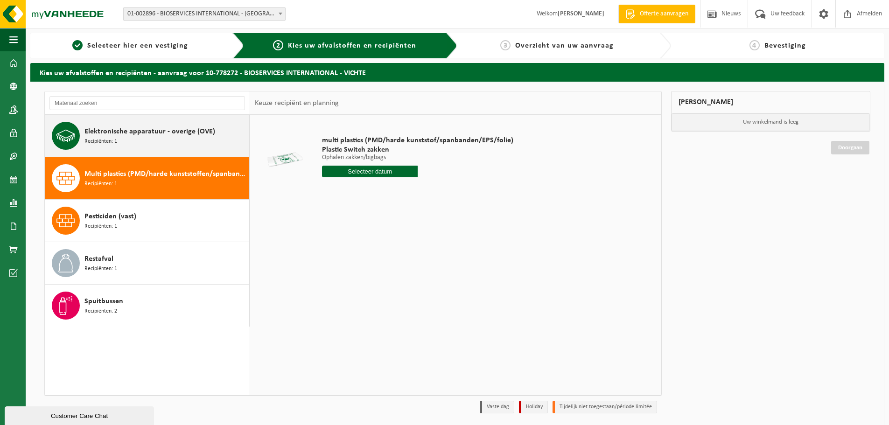
click at [152, 143] on div "Elektronische apparatuur - overige (OVE) Recipiënten: 1" at bounding box center [165, 136] width 162 height 28
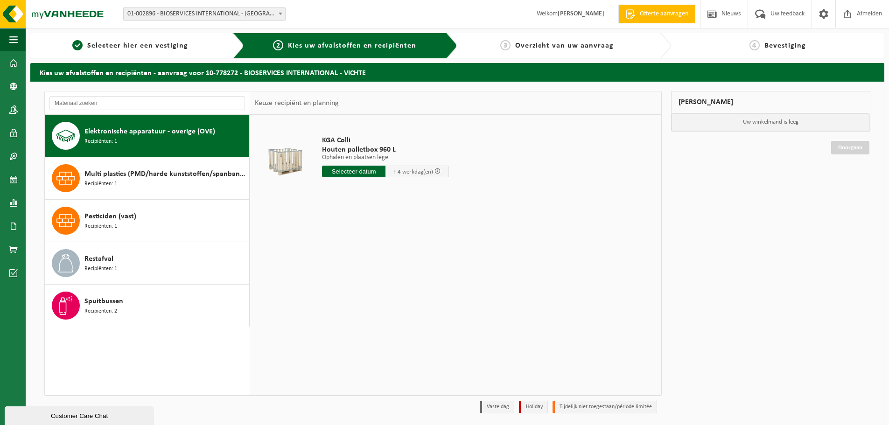
click at [171, 320] on div "Elektronische apparatuur - overige (OVE) Recipiënten: 1 Multi plastics (PMD/har…" at bounding box center [147, 255] width 205 height 280
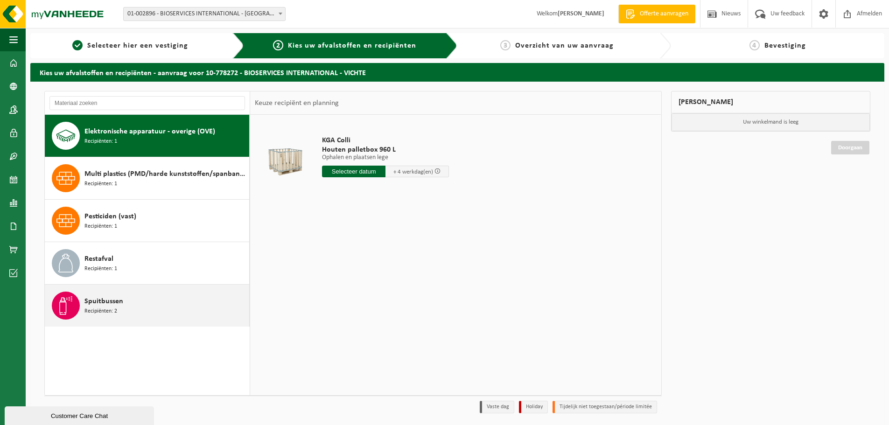
click at [165, 313] on div "Spuitbussen Recipiënten: 2" at bounding box center [165, 306] width 162 height 28
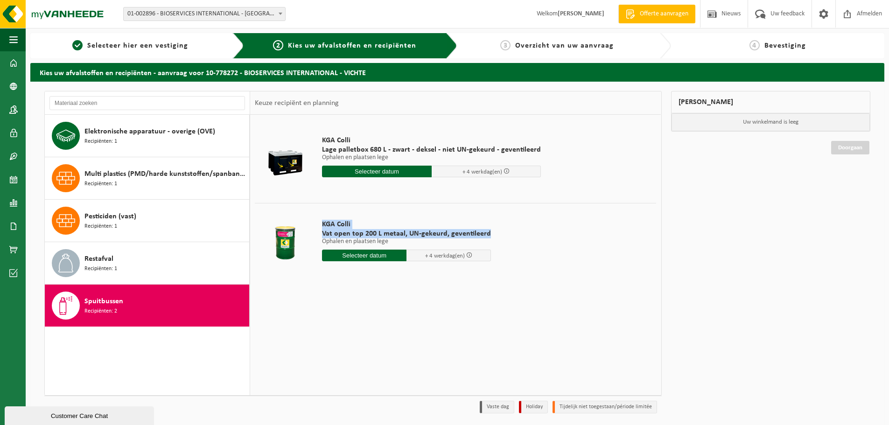
drag, startPoint x: 322, startPoint y: 223, endPoint x: 488, endPoint y: 235, distance: 166.5
click at [488, 235] on div "KGA Colli Vat open top 200 L metaal, UN-gekeurd, geventileerd Ophalen en plaats…" at bounding box center [406, 242] width 178 height 65
copy div "KGA Colli Vat open top 200 L metaal, UN-gekeurd, geventileerd"
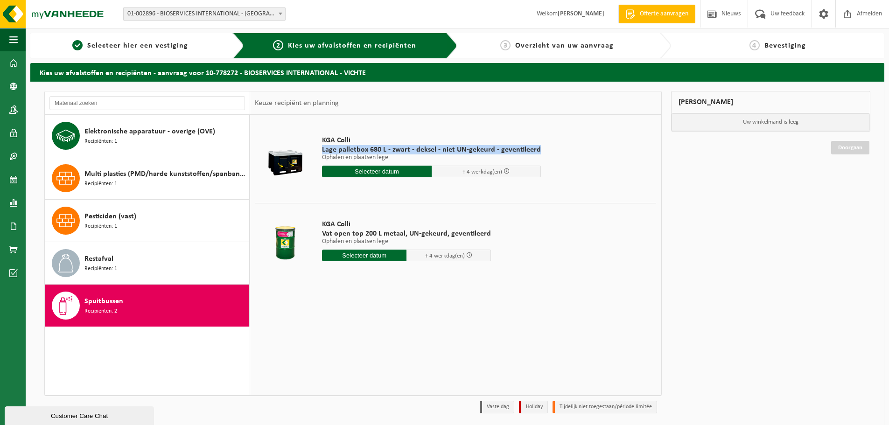
drag, startPoint x: 322, startPoint y: 149, endPoint x: 534, endPoint y: 152, distance: 211.9
click at [534, 152] on span "Lage palletbox 680 L - zwart - deksel - niet UN-gekeurd - geventileerd" at bounding box center [431, 149] width 219 height 9
copy span "Lage palletbox 680 L - zwart - deksel - niet UN-gekeurd - geventileerd"
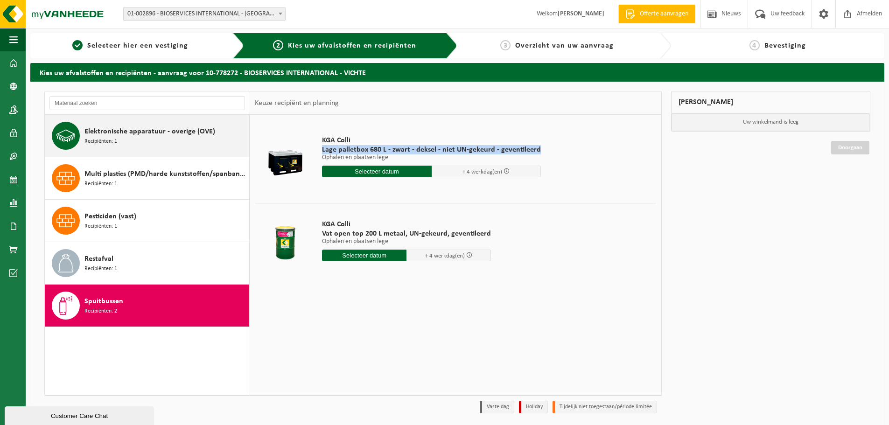
click at [169, 150] on div "Elektronische apparatuur - overige (OVE) Recipiënten: 1" at bounding box center [147, 136] width 205 height 42
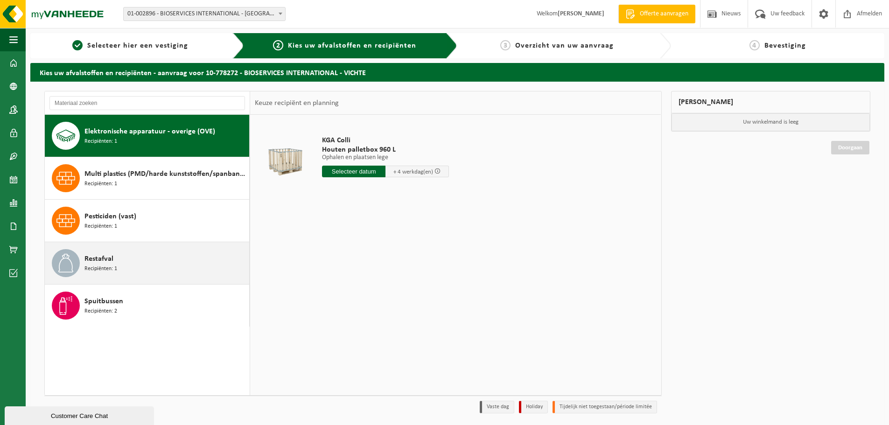
click at [130, 266] on div "Restafval Recipiënten: 1" at bounding box center [165, 263] width 162 height 28
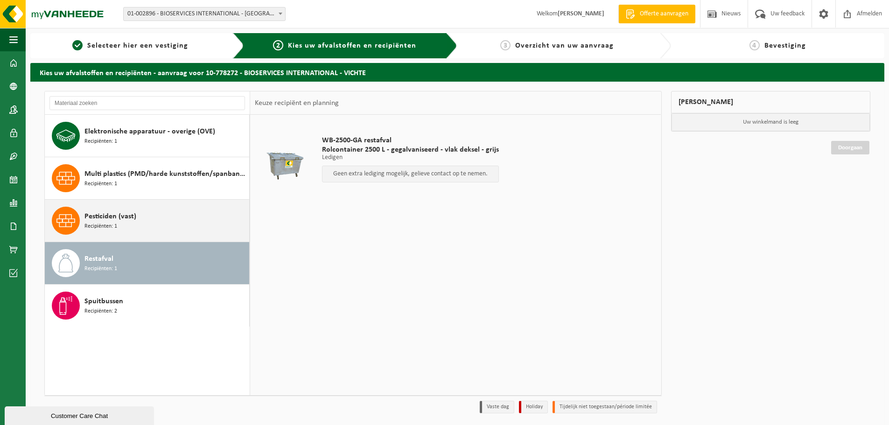
click at [132, 236] on div "Pesticiden (vast) Recipiënten: 1" at bounding box center [147, 221] width 205 height 42
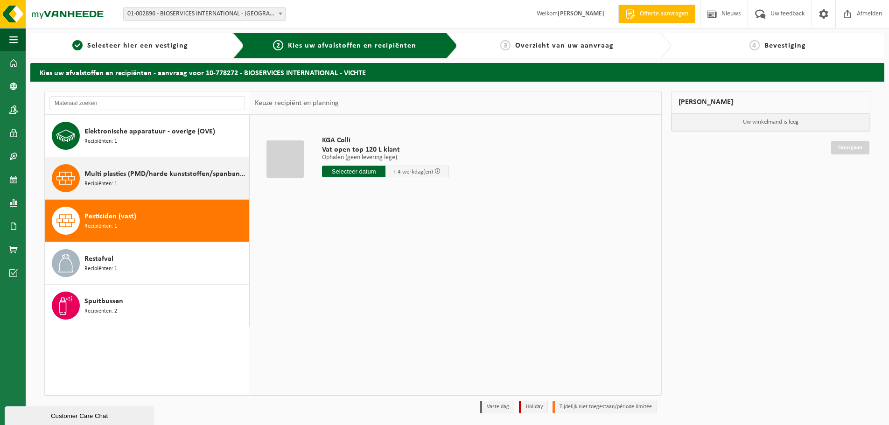
click at [140, 185] on div "Multi plastics (PMD/harde kunststoffen/spanbanden/EPS/folie naturel/folie gemen…" at bounding box center [165, 178] width 162 height 28
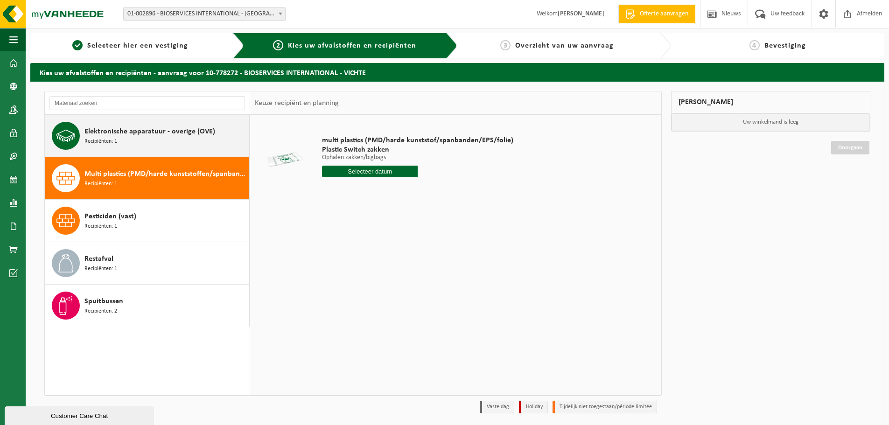
click at [145, 147] on div "Elektronische apparatuur - overige (OVE) Recipiënten: 1" at bounding box center [165, 136] width 162 height 28
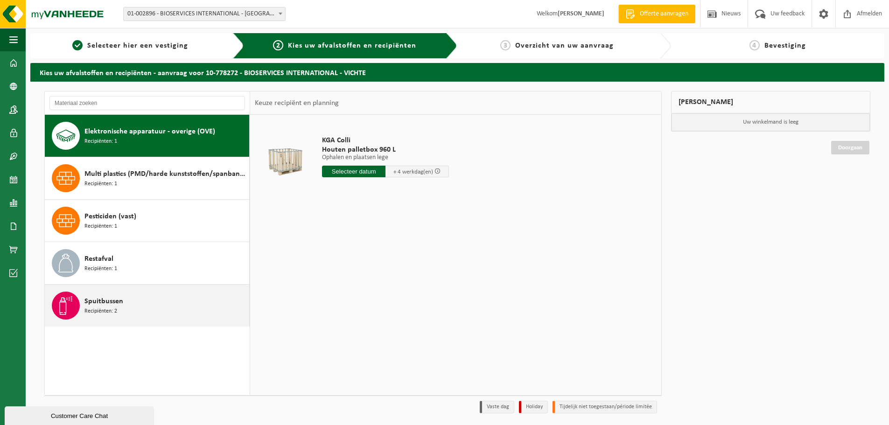
click at [139, 301] on div "Spuitbussen Recipiënten: 2" at bounding box center [165, 306] width 162 height 28
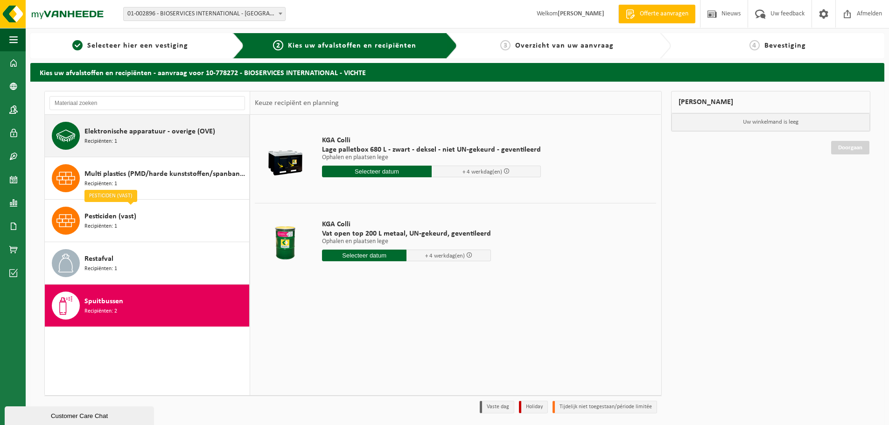
click at [140, 137] on span "Elektronische apparatuur - overige (OVE)" at bounding box center [149, 131] width 131 height 11
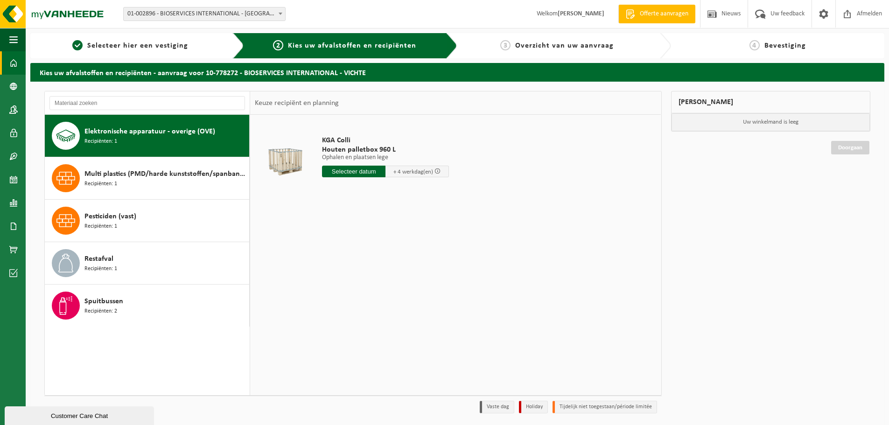
click at [10, 66] on span at bounding box center [13, 62] width 8 height 23
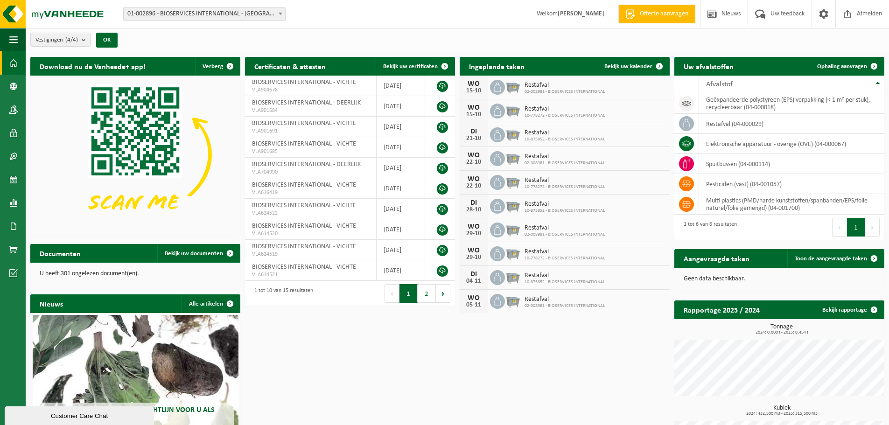
click at [233, 19] on span "01-002896 - BIOSERVICES INTERNATIONAL - [GEOGRAPHIC_DATA]" at bounding box center [204, 13] width 161 height 13
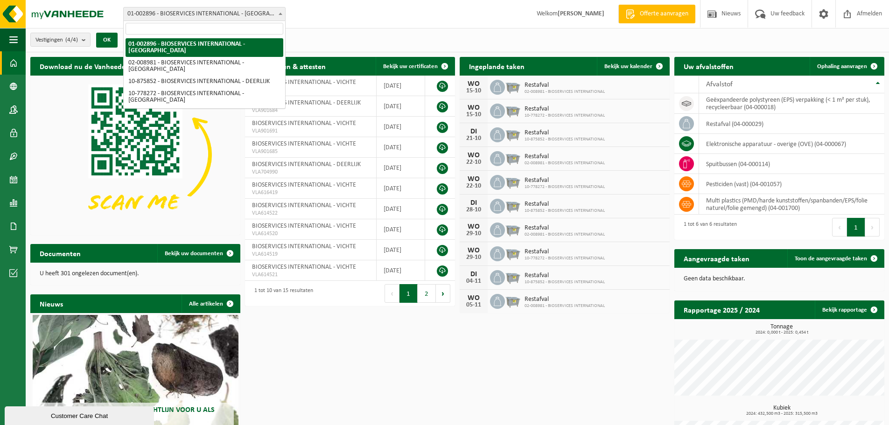
click at [245, 13] on span "01-002896 - BIOSERVICES INTERNATIONAL - [GEOGRAPHIC_DATA]" at bounding box center [204, 13] width 161 height 13
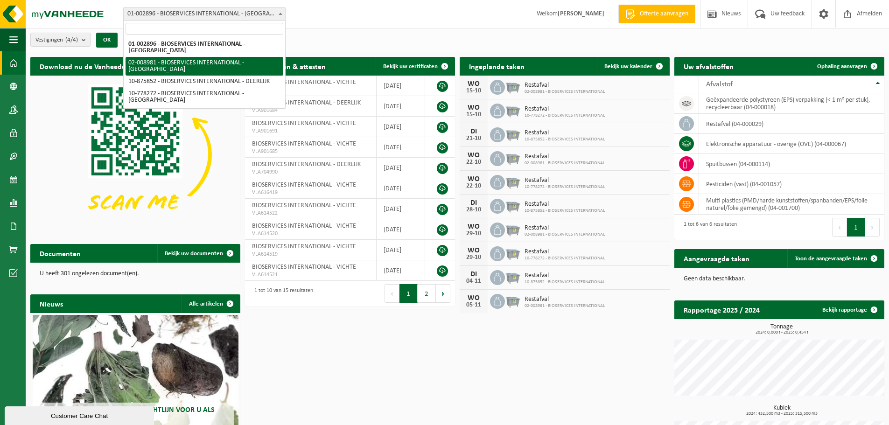
select select "20562"
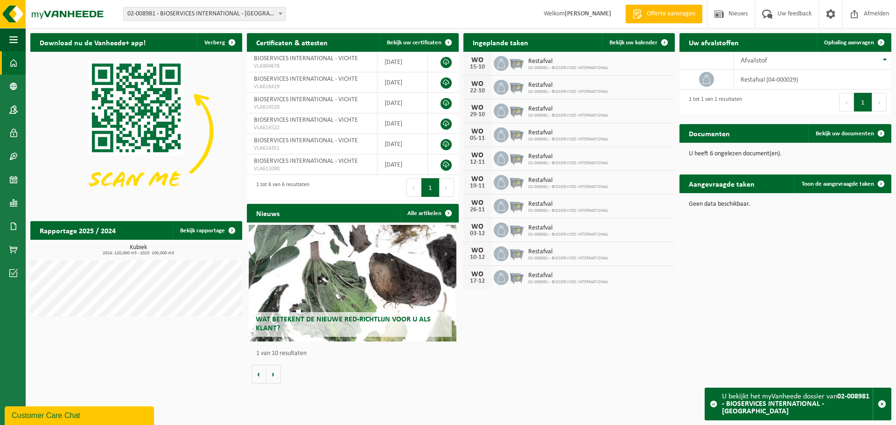
click at [209, 17] on span "02-008981 - BIOSERVICES INTERNATIONAL - [GEOGRAPHIC_DATA]" at bounding box center [204, 13] width 161 height 13
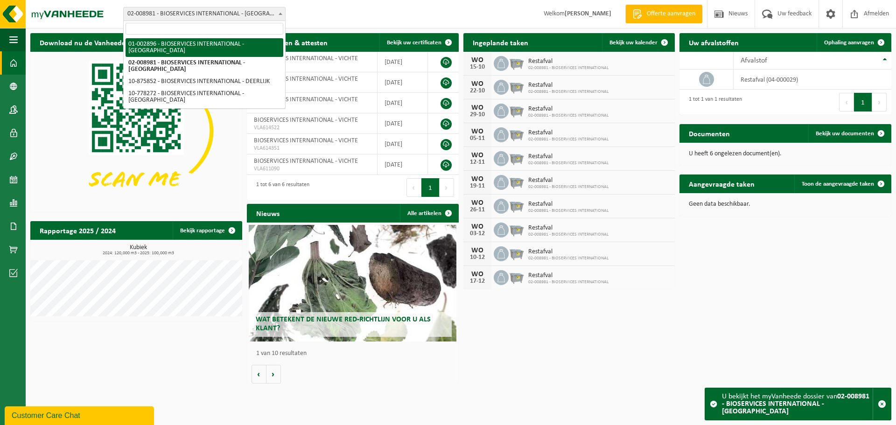
select select "20530"
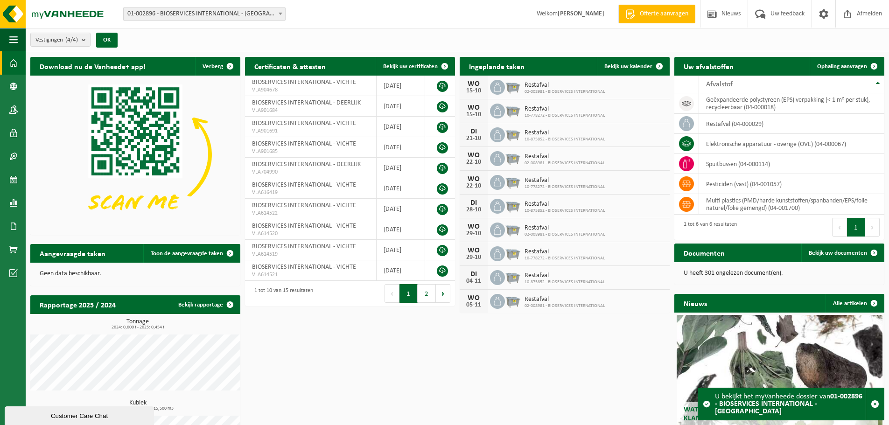
click at [214, 14] on span "01-002896 - BIOSERVICES INTERNATIONAL - [GEOGRAPHIC_DATA]" at bounding box center [204, 13] width 161 height 13
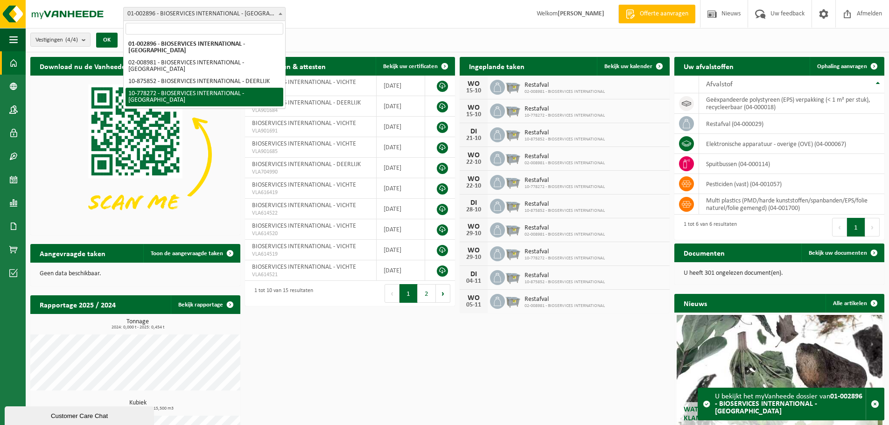
select select "24881"
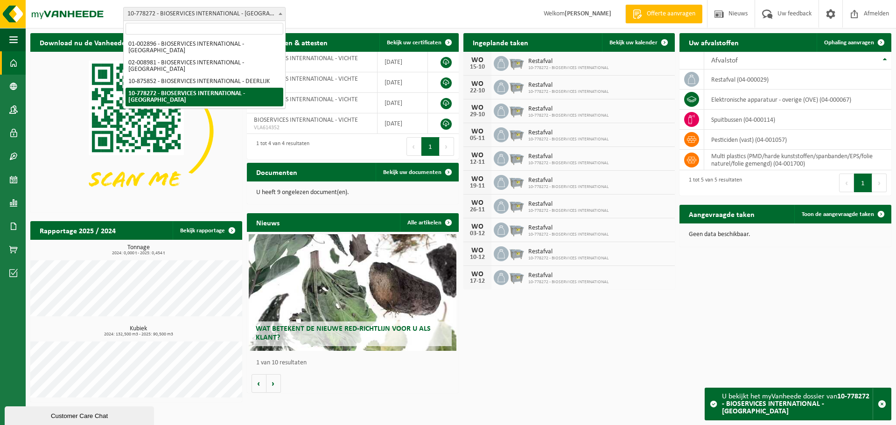
click at [210, 15] on span "10-778272 - BIOSERVICES INTERNATIONAL - [GEOGRAPHIC_DATA]" at bounding box center [204, 13] width 161 height 13
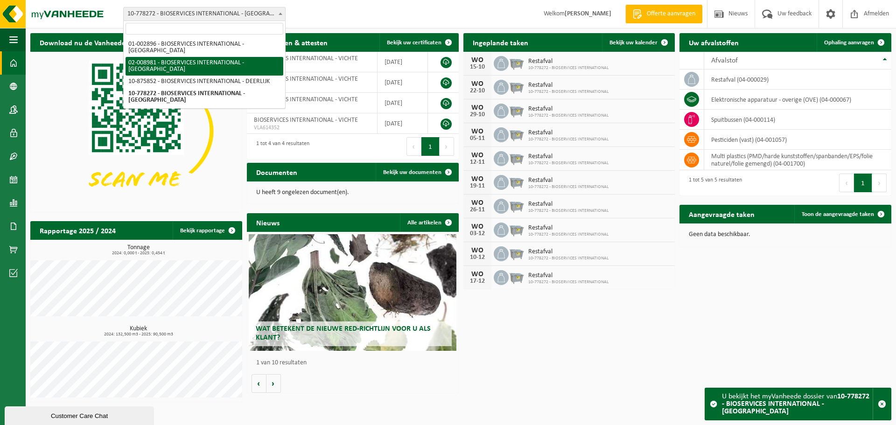
select select "20562"
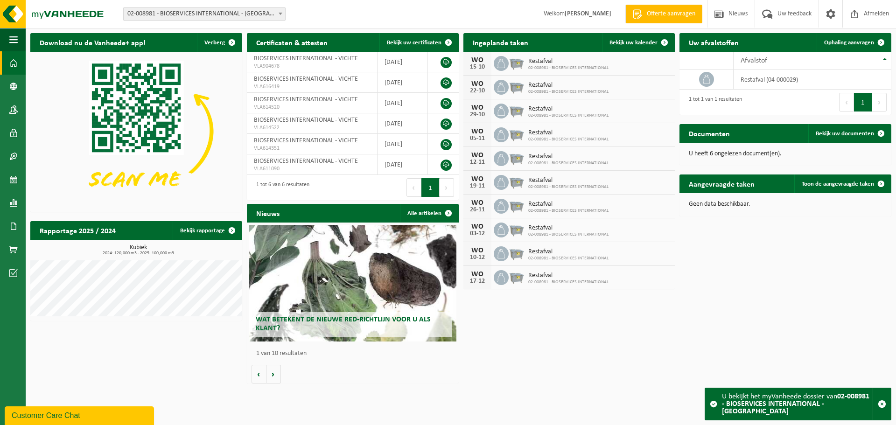
click at [206, 18] on span "02-008981 - BIOSERVICES INTERNATIONAL - [GEOGRAPHIC_DATA]" at bounding box center [204, 13] width 161 height 13
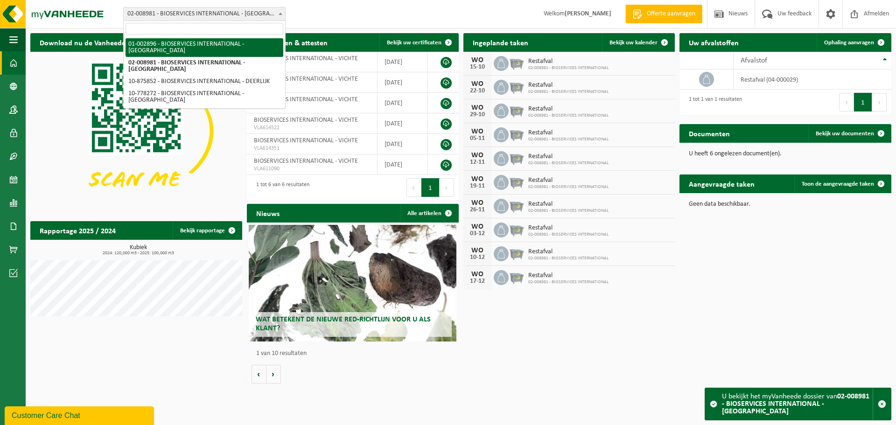
select select "20530"
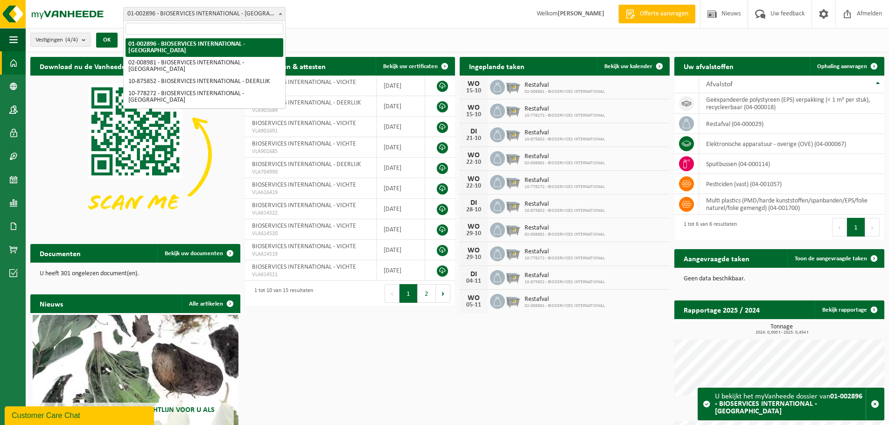
click at [277, 16] on span at bounding box center [280, 13] width 9 height 12
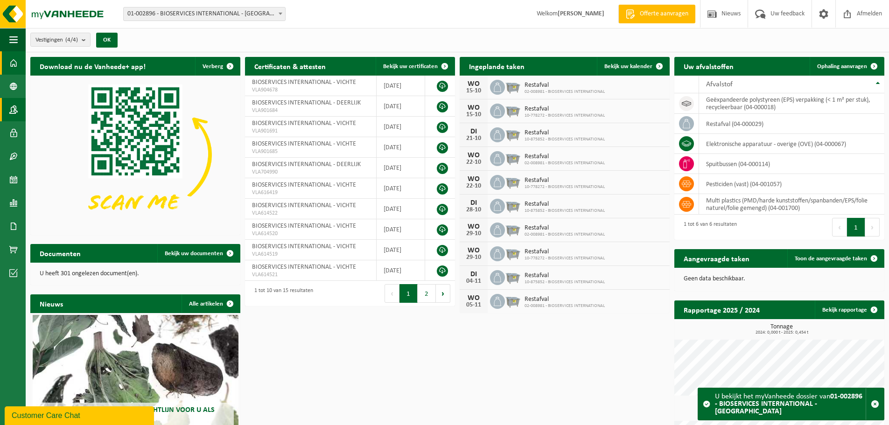
click at [13, 110] on span at bounding box center [13, 109] width 8 height 23
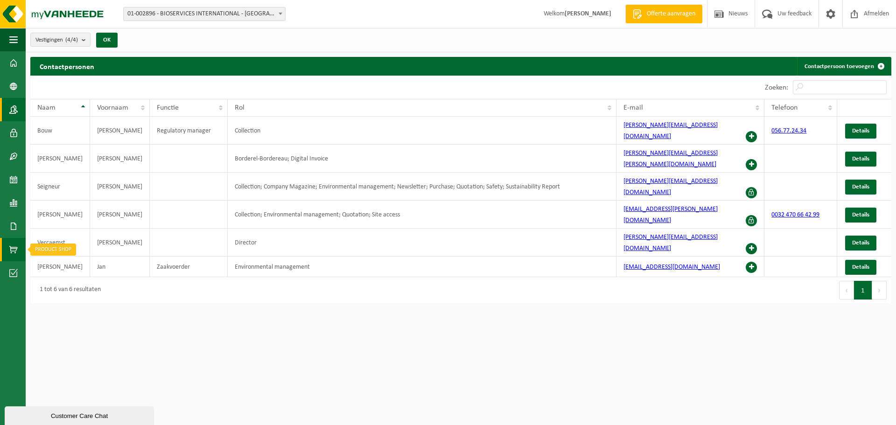
click at [11, 253] on span at bounding box center [13, 249] width 8 height 23
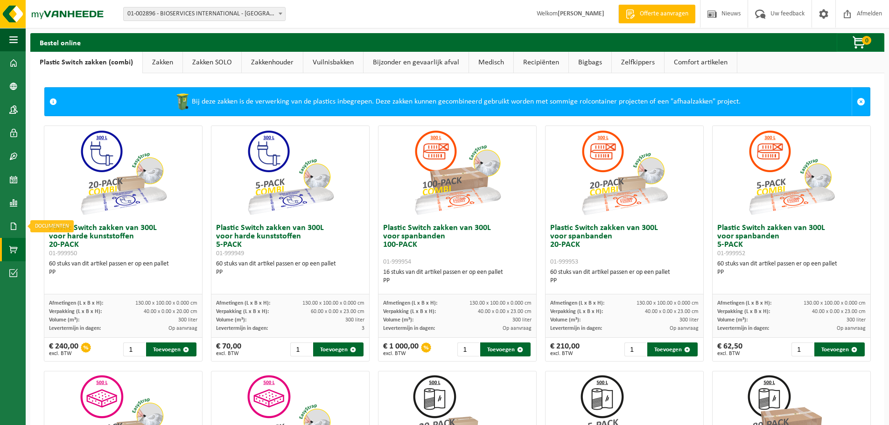
click at [10, 226] on span at bounding box center [13, 226] width 8 height 23
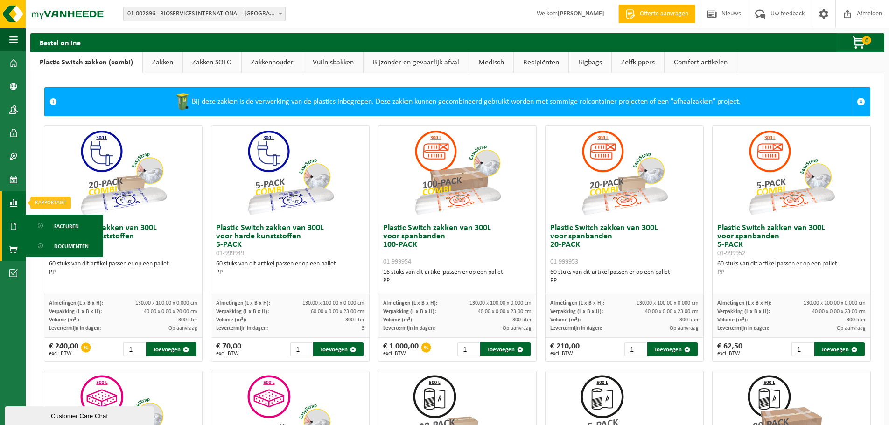
click at [13, 208] on span at bounding box center [13, 202] width 8 height 23
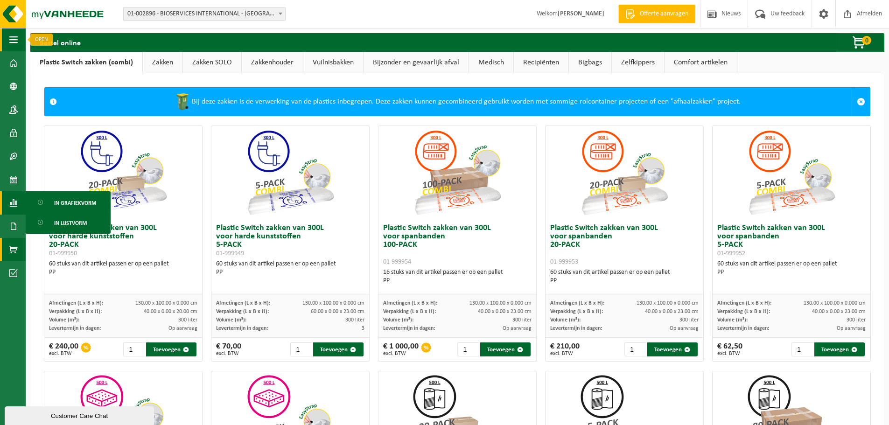
click at [7, 41] on button "Navigatie" at bounding box center [13, 39] width 26 height 23
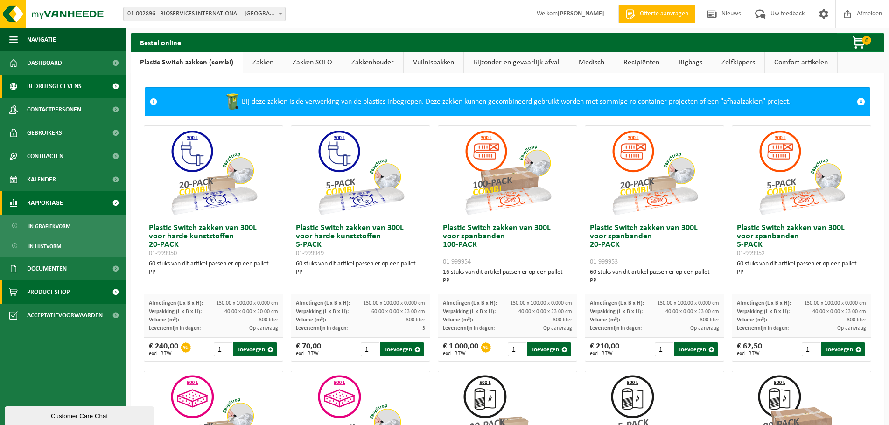
click at [42, 86] on span "Bedrijfsgegevens" at bounding box center [54, 86] width 55 height 23
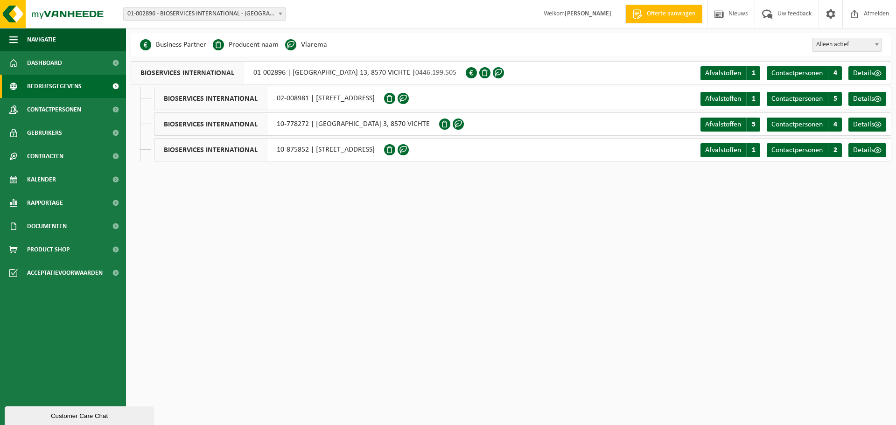
click at [246, 196] on html "Vestiging: 01-002896 - BIOSERVICES INTERNATIONAL - [GEOGRAPHIC_DATA] 02-008981 …" at bounding box center [448, 212] width 896 height 425
